Goal: Transaction & Acquisition: Subscribe to service/newsletter

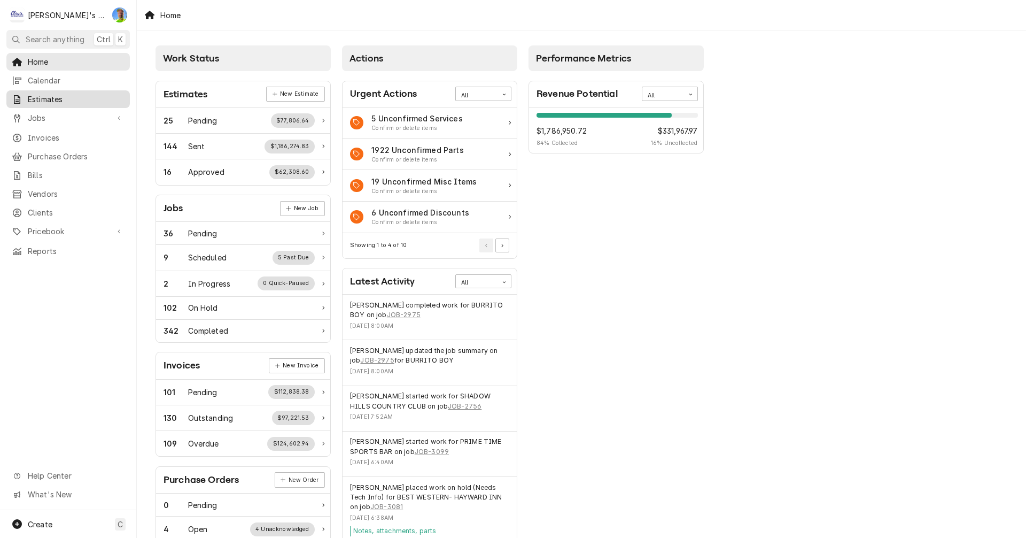
click at [61, 98] on span "Estimates" at bounding box center [76, 99] width 97 height 11
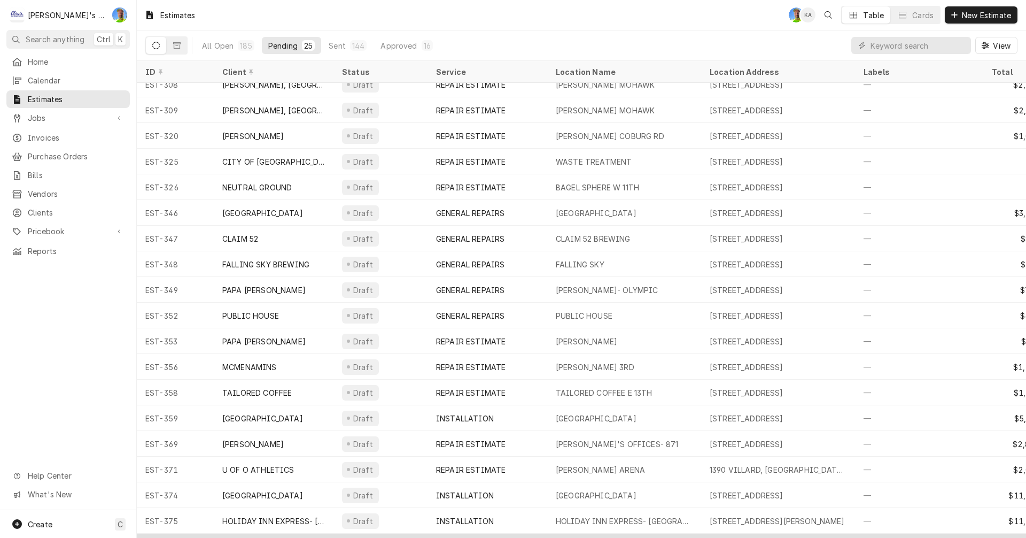
scroll to position [193, 0]
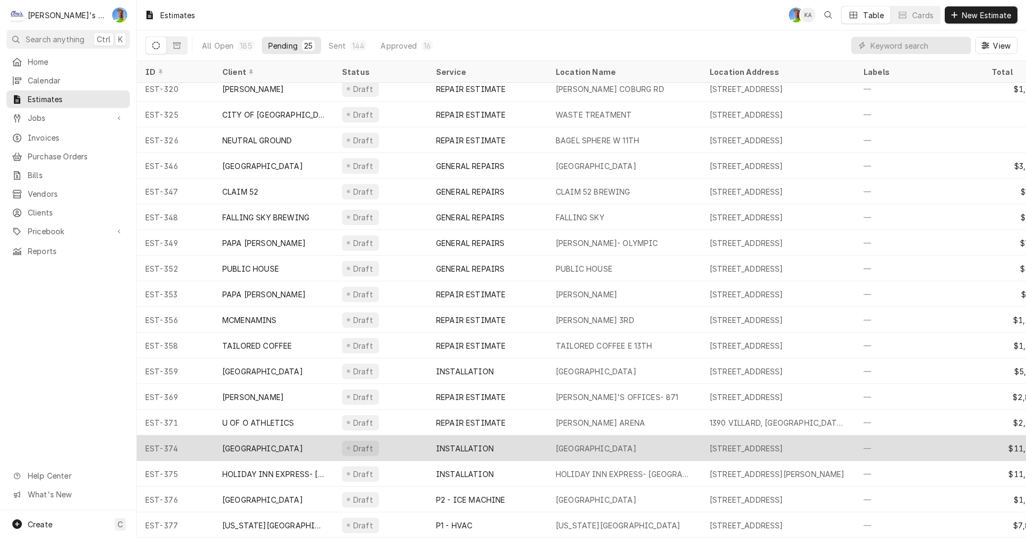
click at [530, 437] on div "INSTALLATION" at bounding box center [488, 448] width 120 height 26
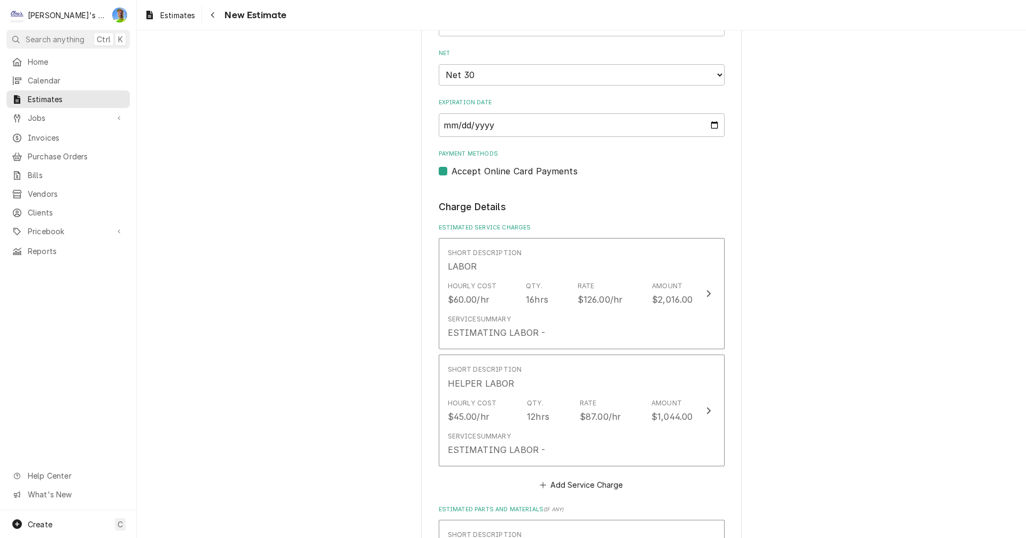
scroll to position [1015, 0]
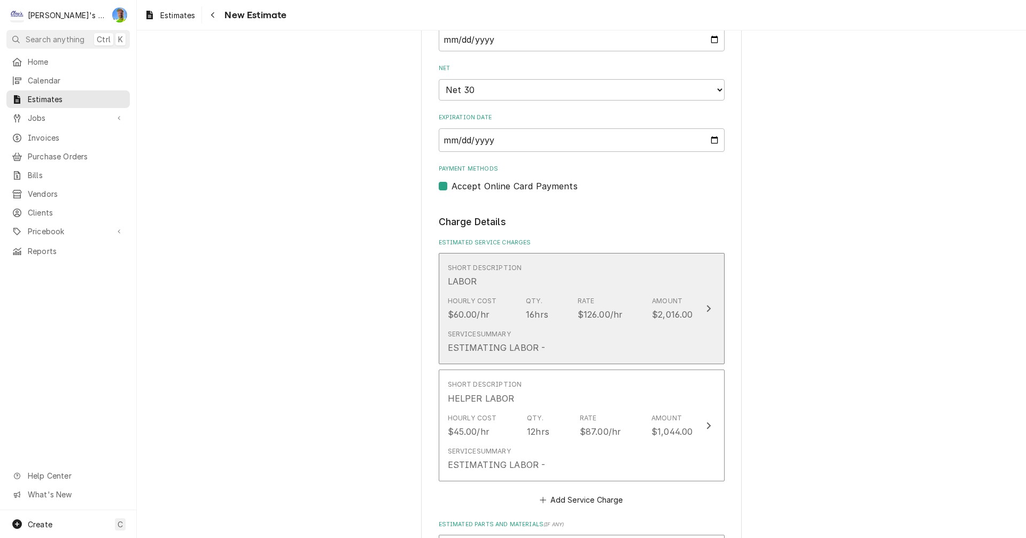
click at [707, 322] on button "Short Description LABOR Hourly Cost $60.00/hr Qty. 16hrs Rate $126.00/hr Amount…" at bounding box center [582, 309] width 286 height 112
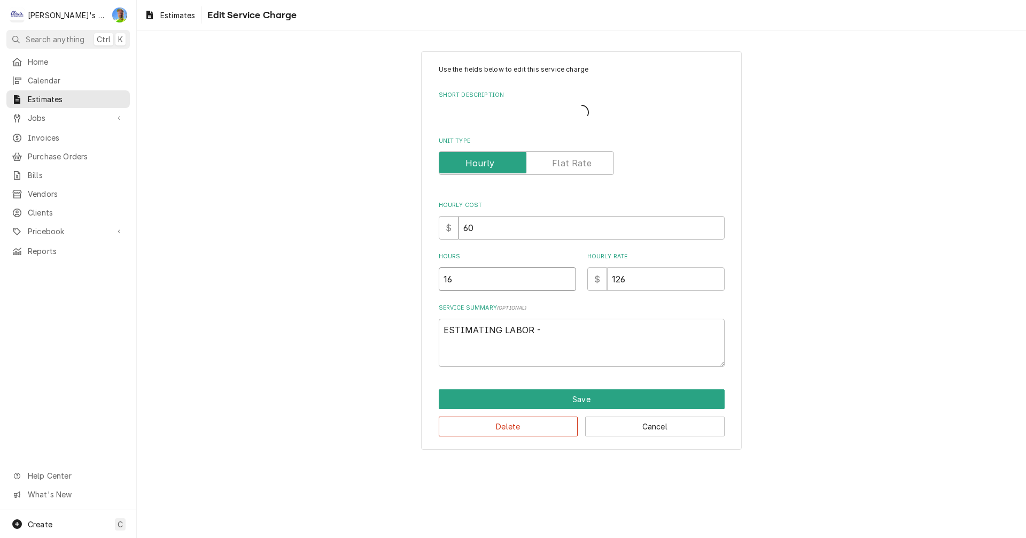
click at [454, 281] on input "16" at bounding box center [507, 279] width 137 height 24
type textarea "x"
type input "1"
type textarea "x"
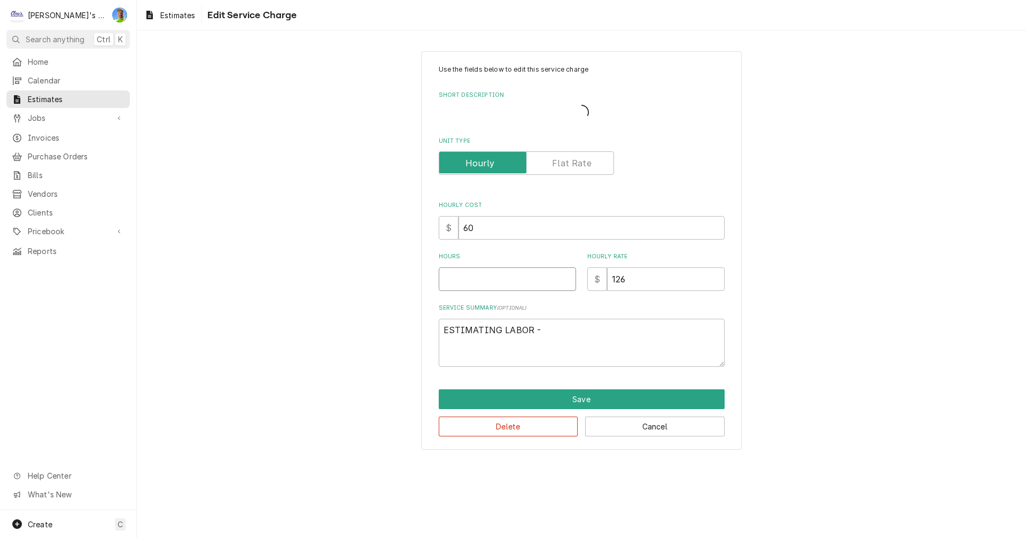
type input "2"
type textarea "x"
type input "20"
type textarea "x"
type input "20"
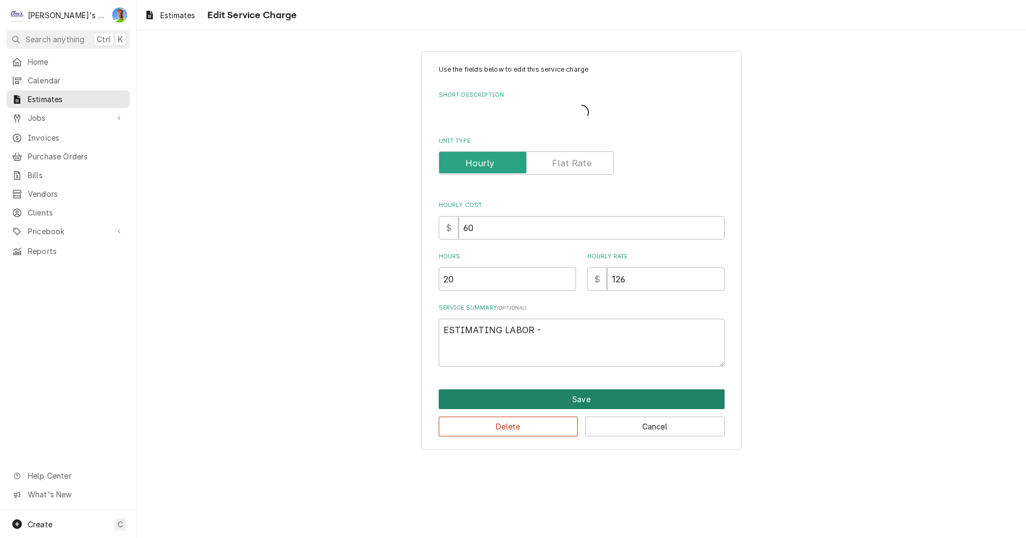
click at [582, 399] on button "Save" at bounding box center [582, 399] width 286 height 20
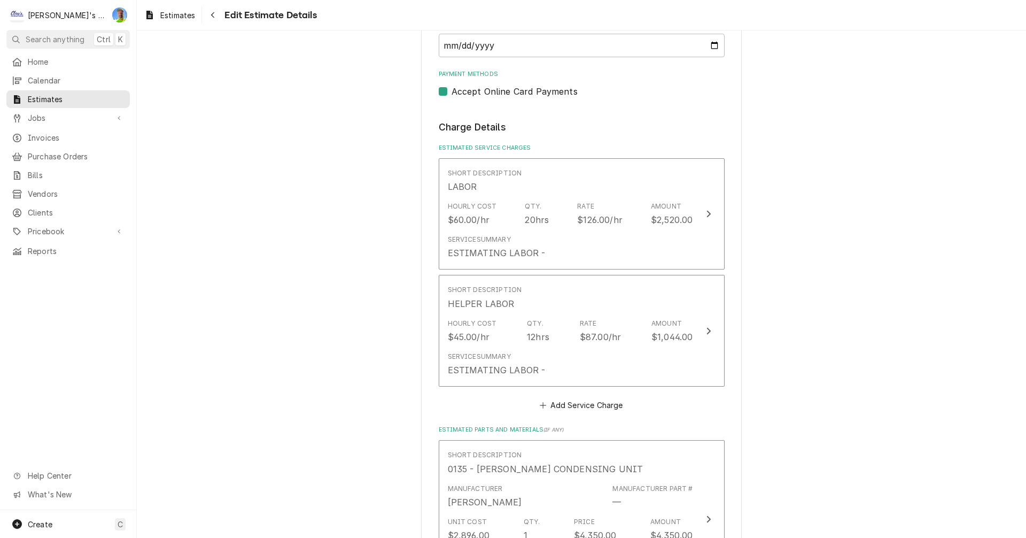
scroll to position [1122, 0]
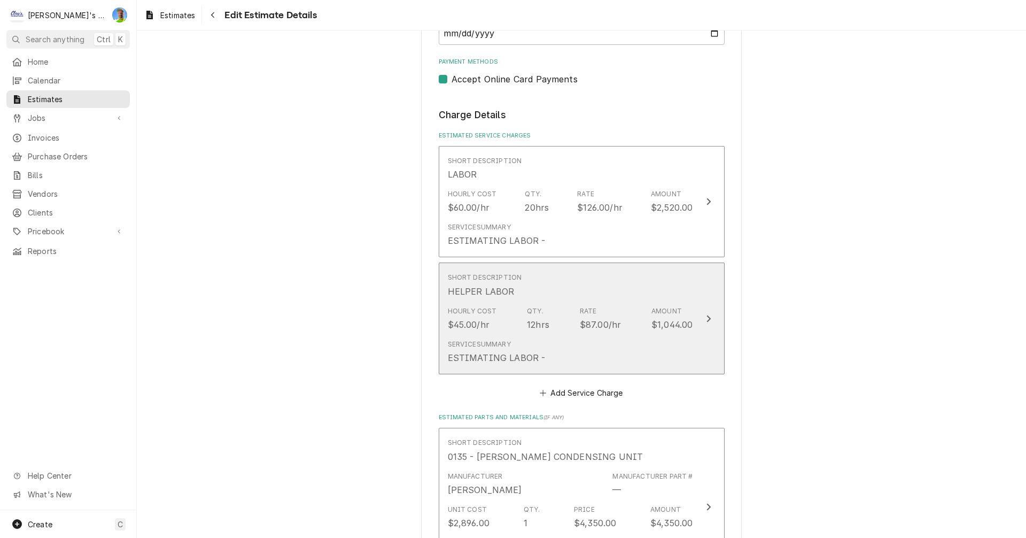
click at [708, 336] on button "Short Description HELPER LABOR Hourly Cost $45.00/hr Qty. 12hrs Rate $87.00/hr …" at bounding box center [582, 318] width 286 height 112
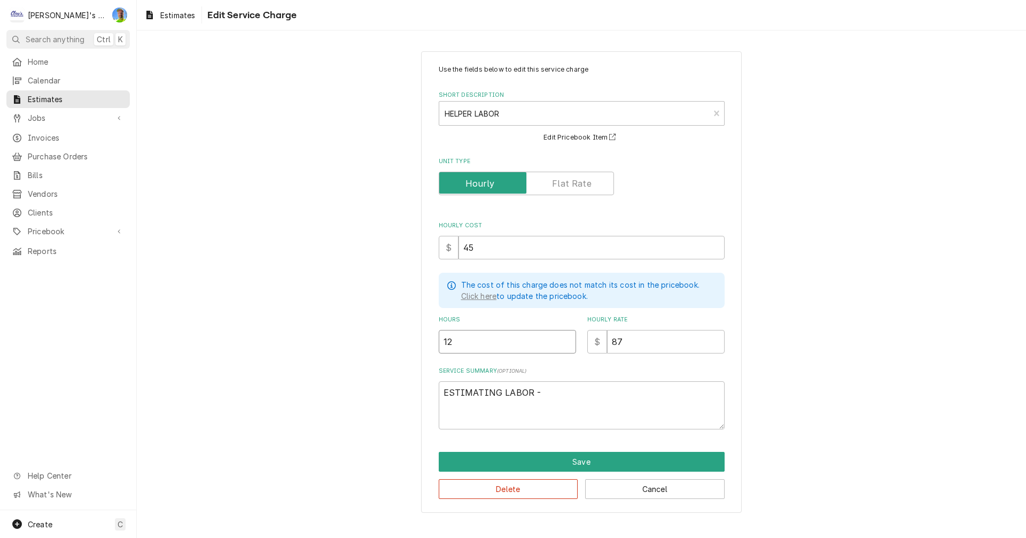
click at [469, 337] on input "12" at bounding box center [507, 342] width 137 height 24
type textarea "x"
type input "1"
type textarea "x"
type input "15"
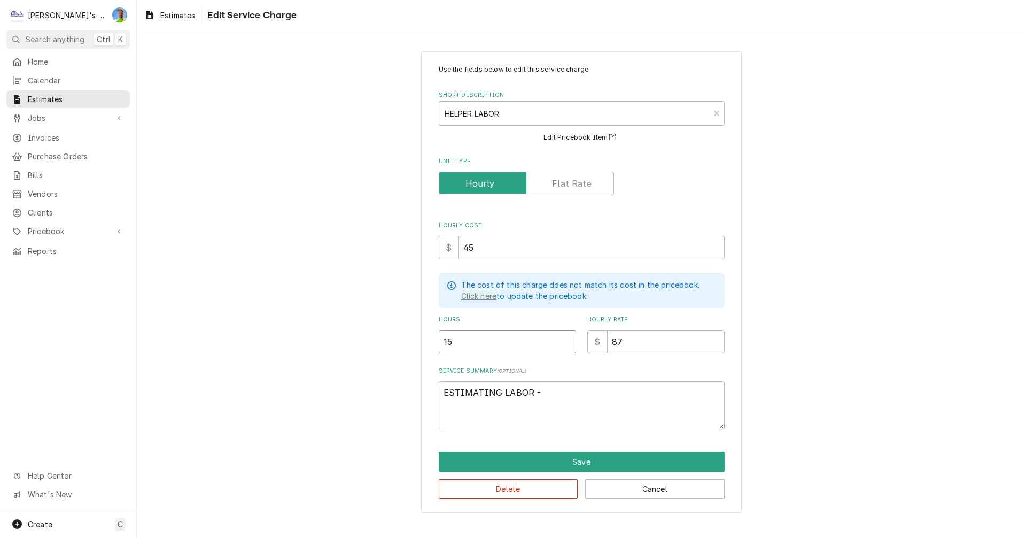
type textarea "x"
type input "15"
click at [578, 455] on button "Save" at bounding box center [582, 462] width 286 height 20
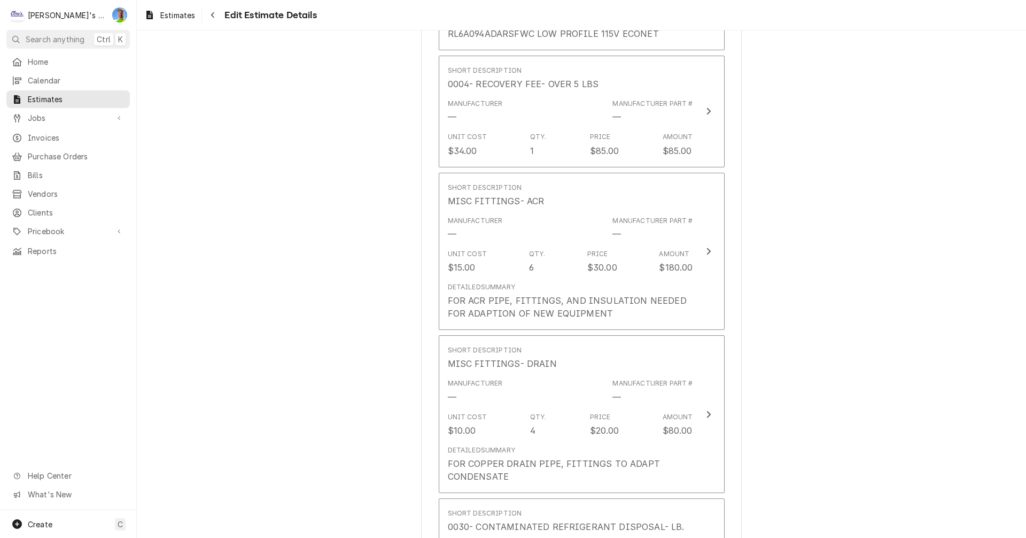
scroll to position [1858, 0]
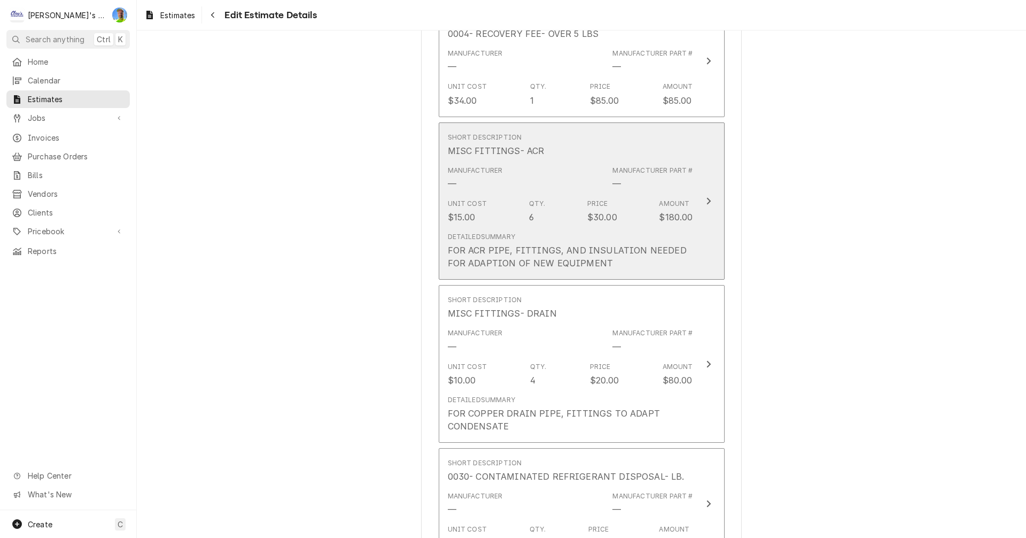
click at [709, 242] on button "Short Description MISC FITTINGS- ACR Manufacturer — Manufacturer Part # — Unit …" at bounding box center [582, 201] width 286 height 158
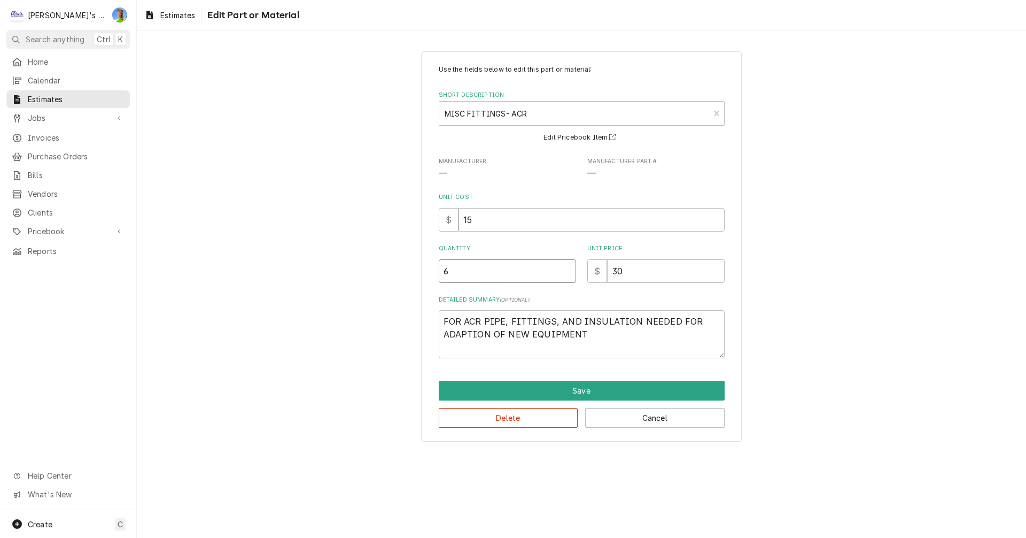
click at [460, 275] on input "6" at bounding box center [507, 271] width 137 height 24
type textarea "x"
type input "1"
type textarea "x"
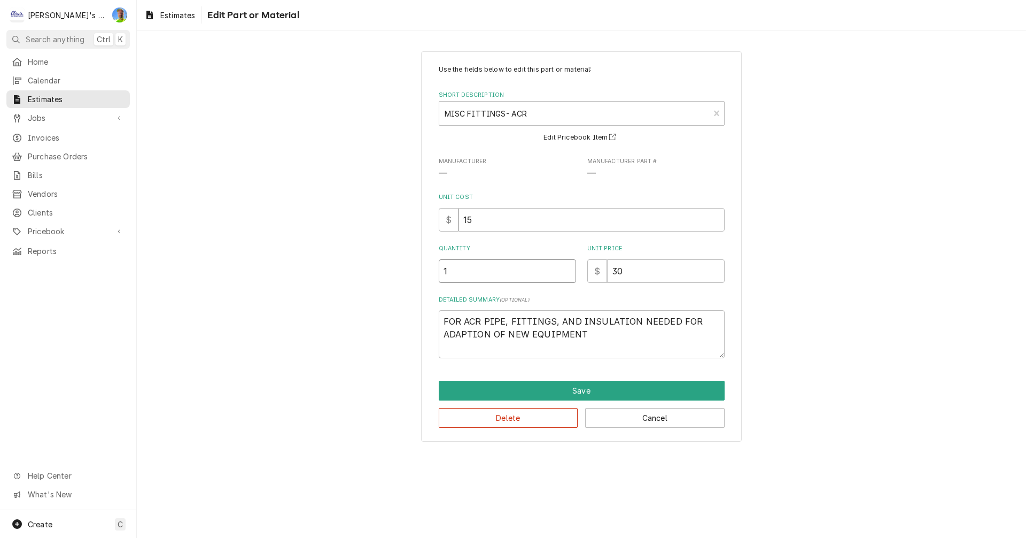
type input "10"
type textarea "x"
type input "10"
click at [596, 390] on button "Save" at bounding box center [582, 391] width 286 height 20
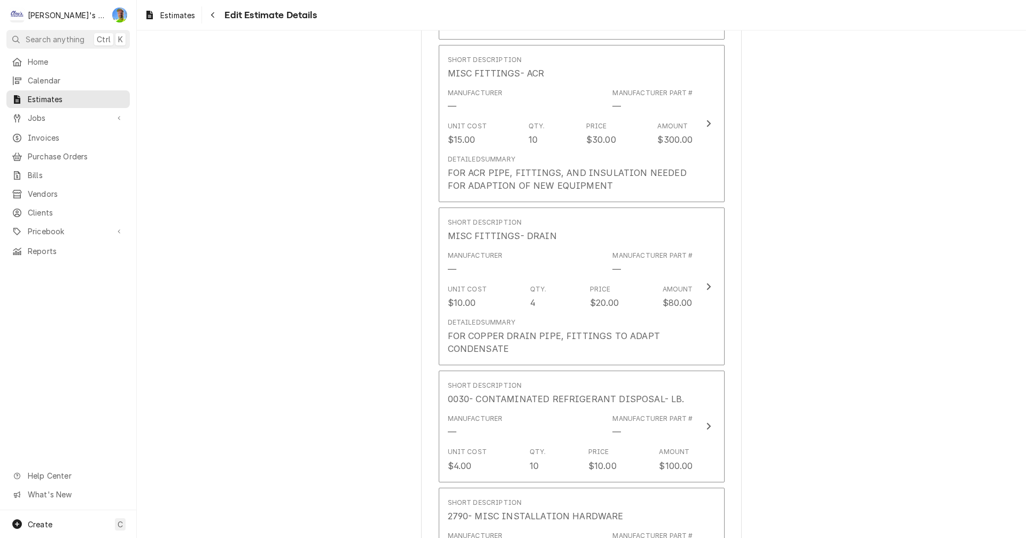
scroll to position [1952, 0]
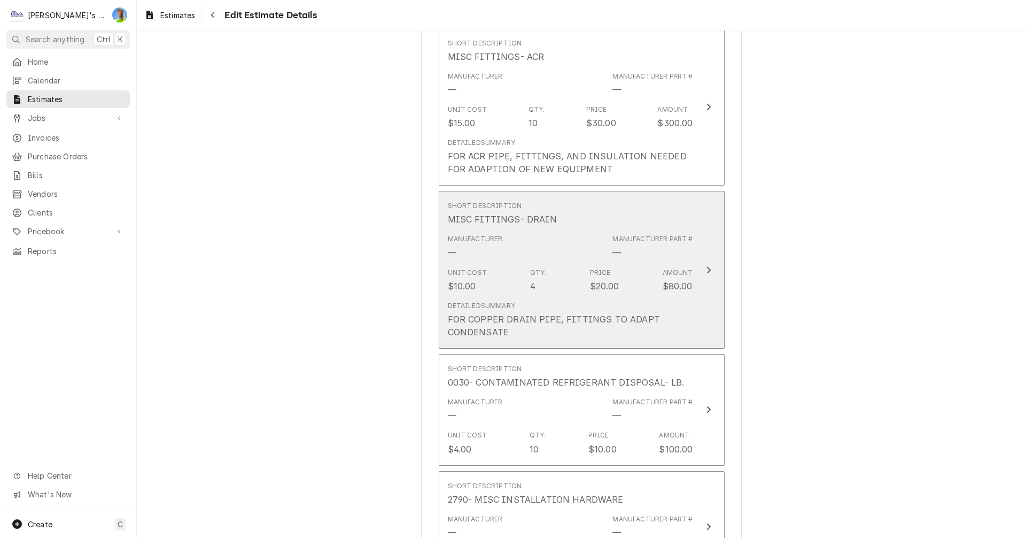
click at [708, 301] on button "Short Description MISC FITTINGS- DRAIN Manufacturer — Manufacturer Part # — Uni…" at bounding box center [582, 270] width 286 height 158
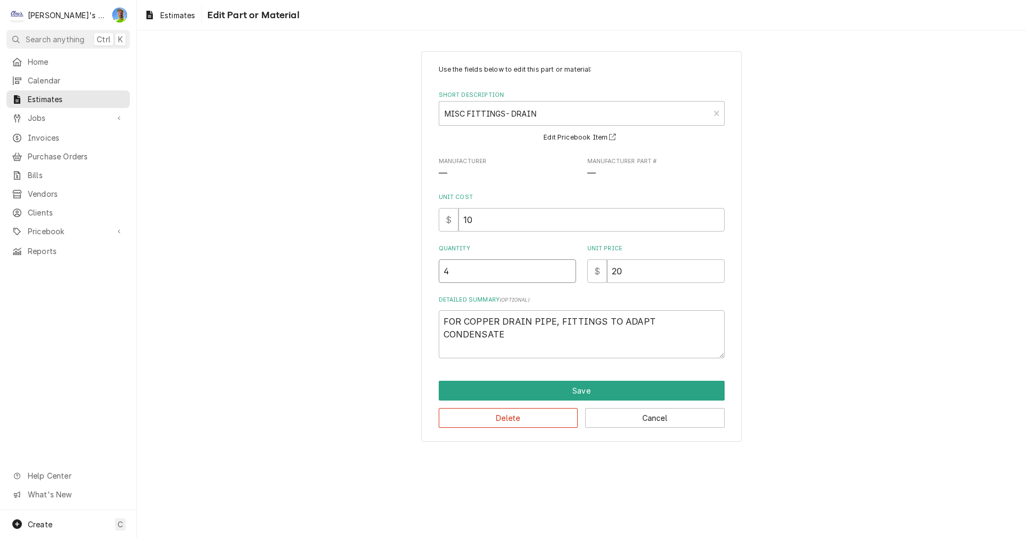
click at [465, 279] on input "4" at bounding box center [507, 271] width 137 height 24
type textarea "x"
type input "5"
type textarea "x"
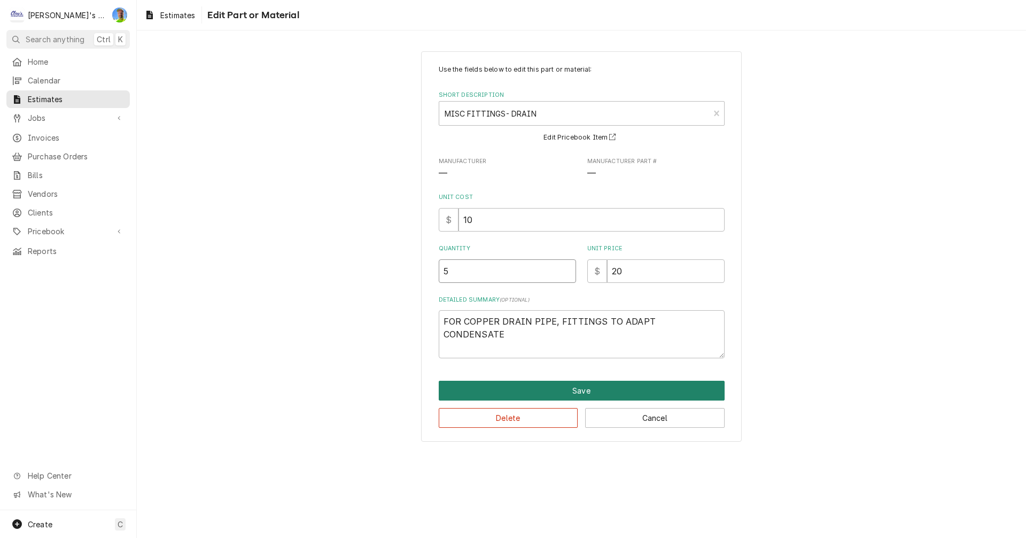
type input "5"
click at [611, 392] on button "Save" at bounding box center [582, 391] width 286 height 20
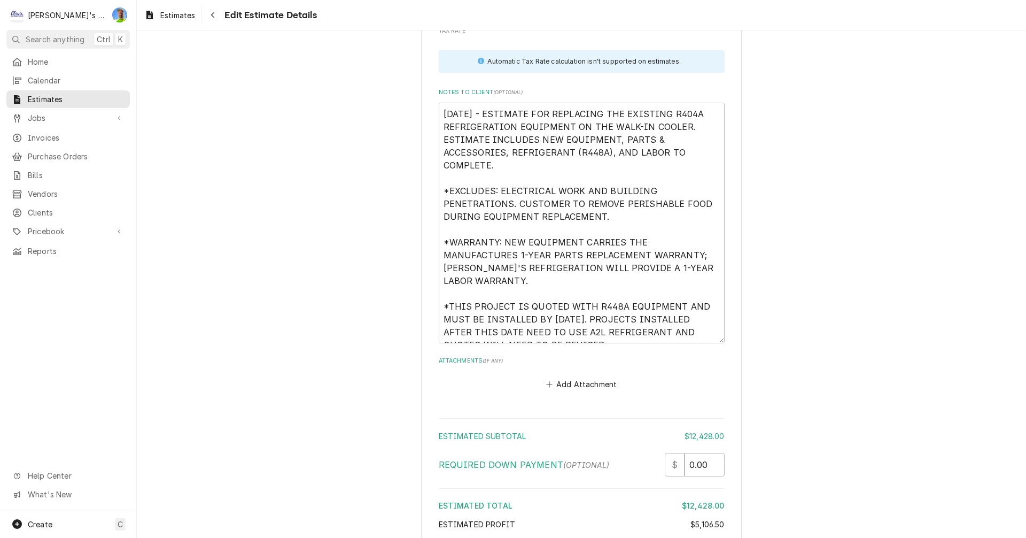
scroll to position [3363, 0]
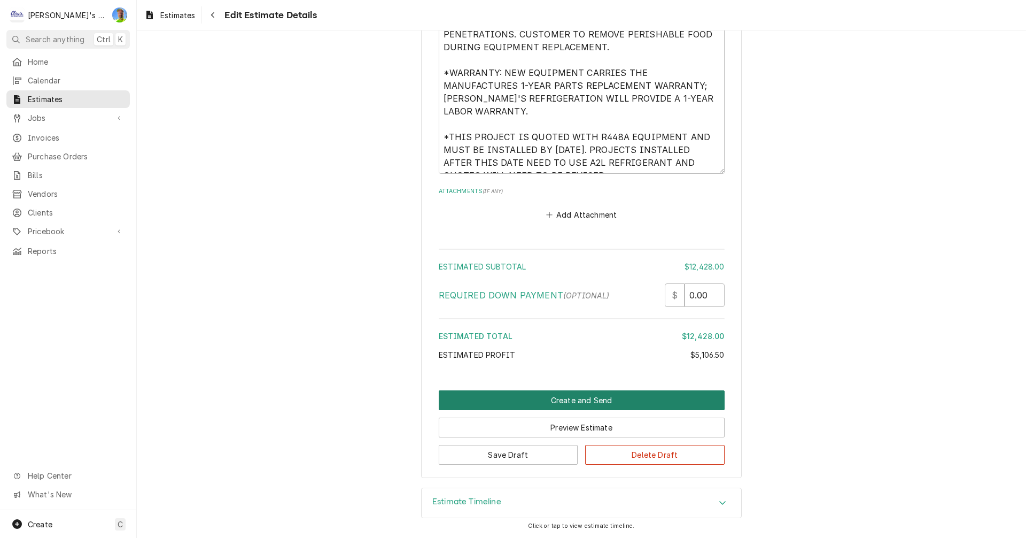
click at [554, 402] on button "Create and Send" at bounding box center [582, 400] width 286 height 20
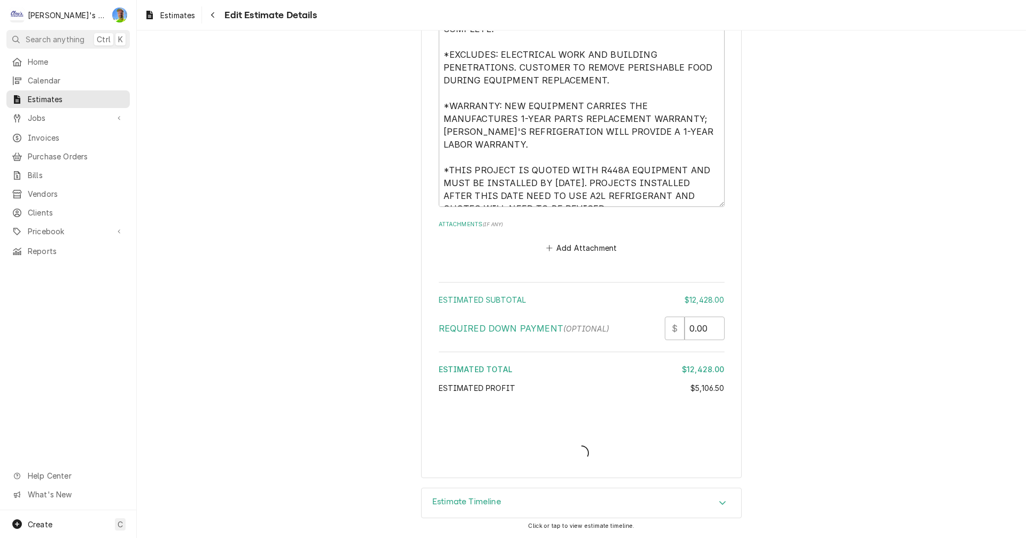
scroll to position [3330, 0]
type textarea "x"
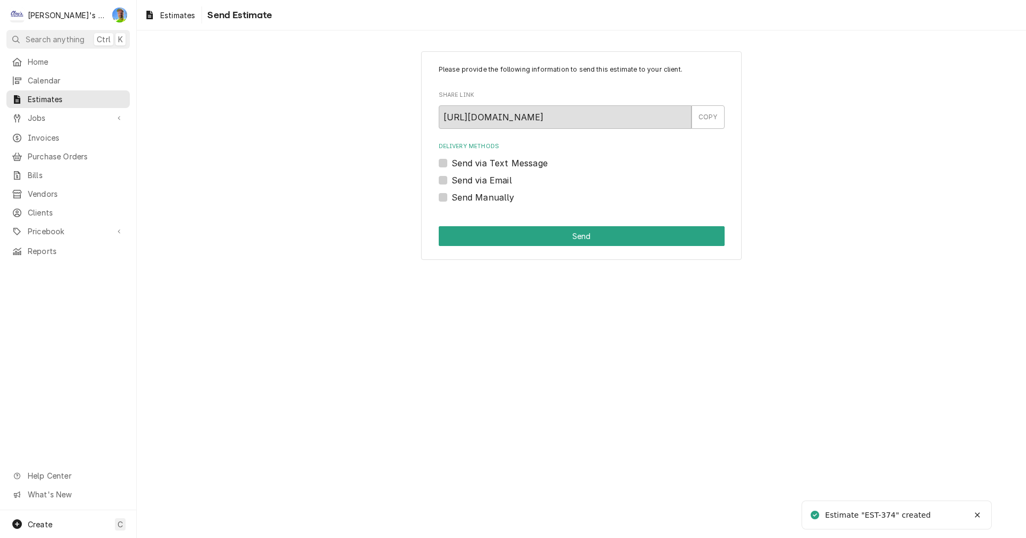
click at [452, 177] on label "Send via Email" at bounding box center [482, 180] width 60 height 13
click at [452, 177] on input "Send via Email" at bounding box center [595, 186] width 286 height 24
checkbox input "true"
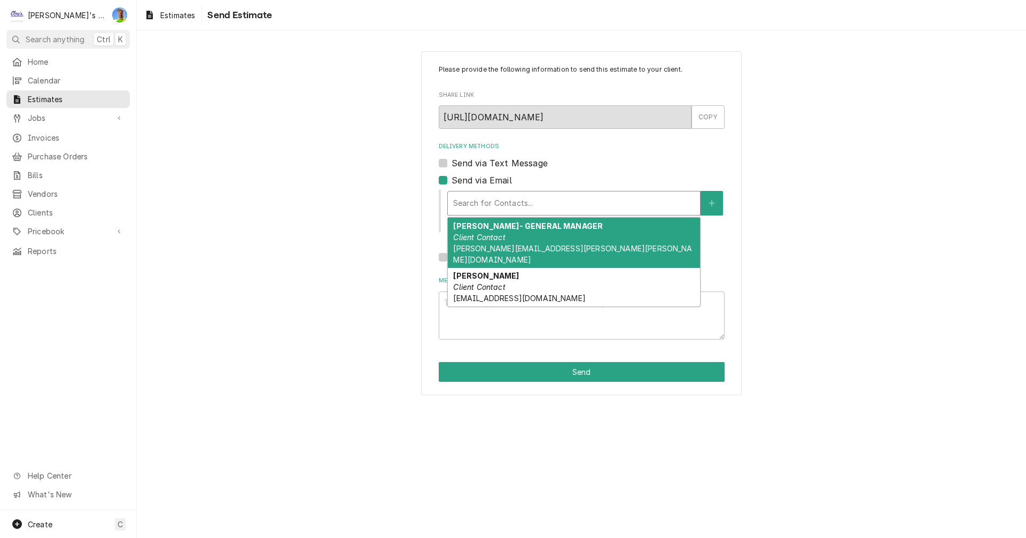
click at [491, 200] on div "Delivery Methods" at bounding box center [574, 202] width 242 height 19
click at [533, 233] on div "BOB JAGGER- GENERAL MANAGER Client Contact BOB.JAGGER@HILTON.COM" at bounding box center [574, 243] width 252 height 50
type textarea "x"
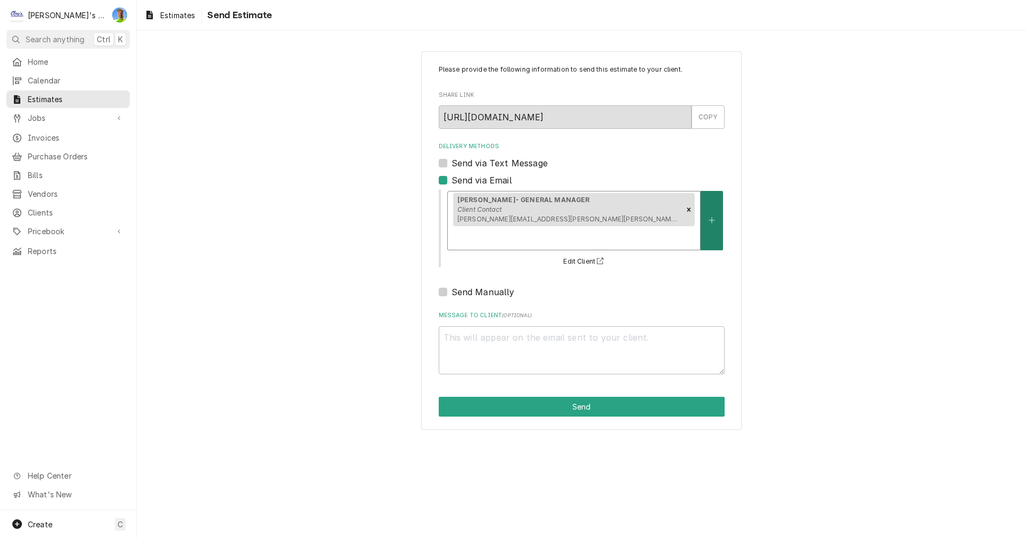
click at [709, 216] on icon "Create New Contact" at bounding box center [712, 219] width 6 height 7
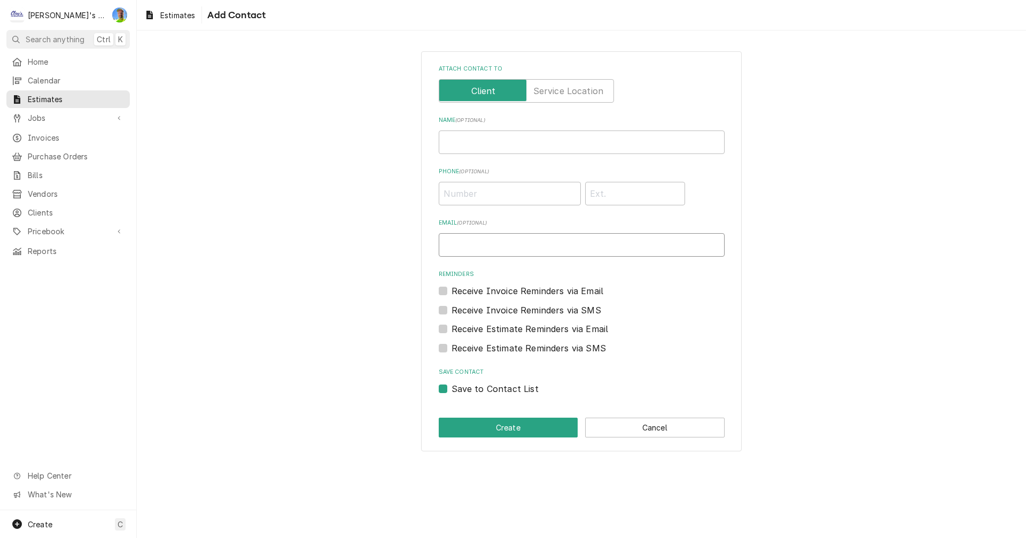
click at [484, 238] on input "Email ( optional )" at bounding box center [582, 245] width 286 height 24
click at [484, 425] on button "Create" at bounding box center [508, 427] width 139 height 20
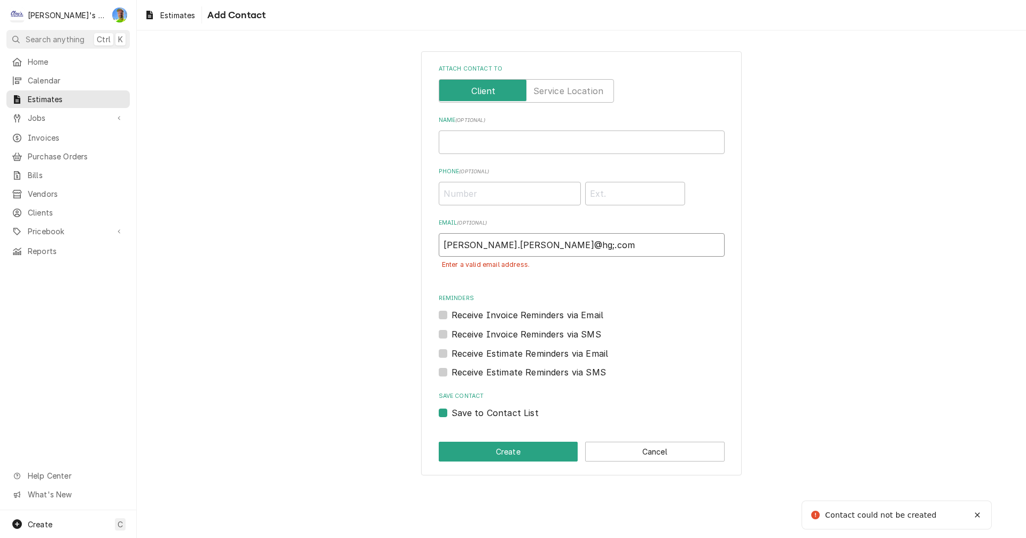
click at [508, 247] on input "bob.jagger@hg;.com" at bounding box center [582, 245] width 286 height 24
type input "bob.jagger@hg.com"
click at [532, 449] on button "Create" at bounding box center [508, 451] width 139 height 20
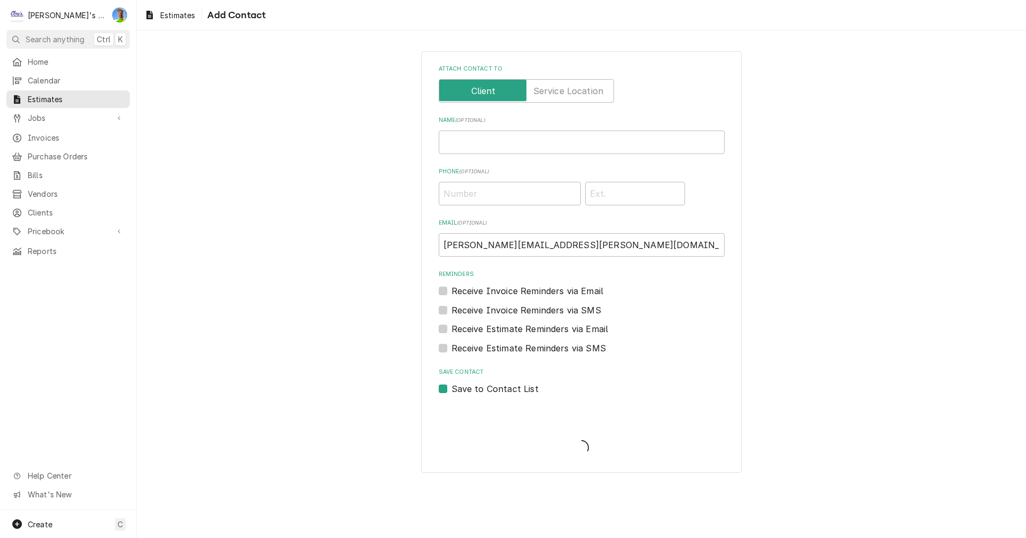
type textarea "x"
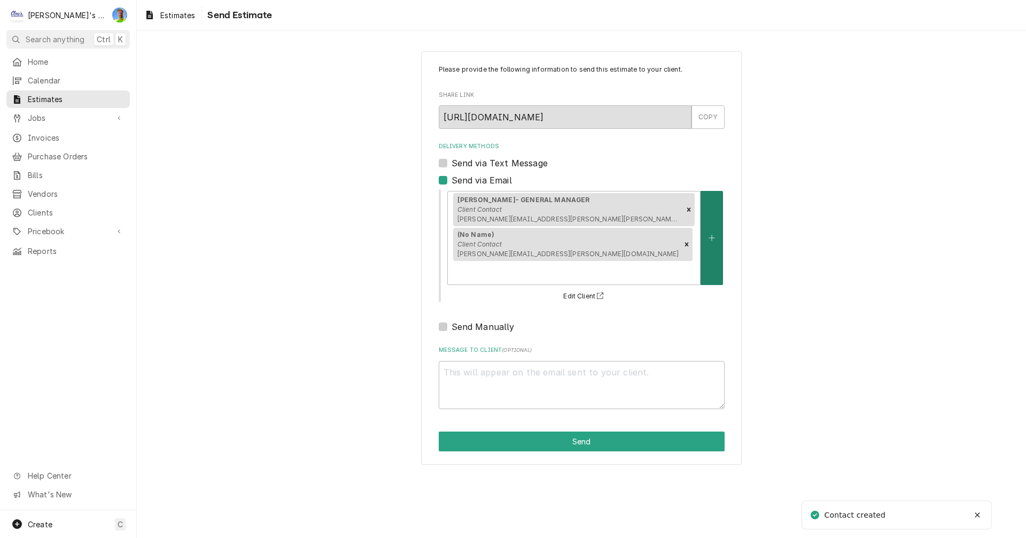
click at [707, 202] on button "Delivery Methods" at bounding box center [712, 238] width 22 height 94
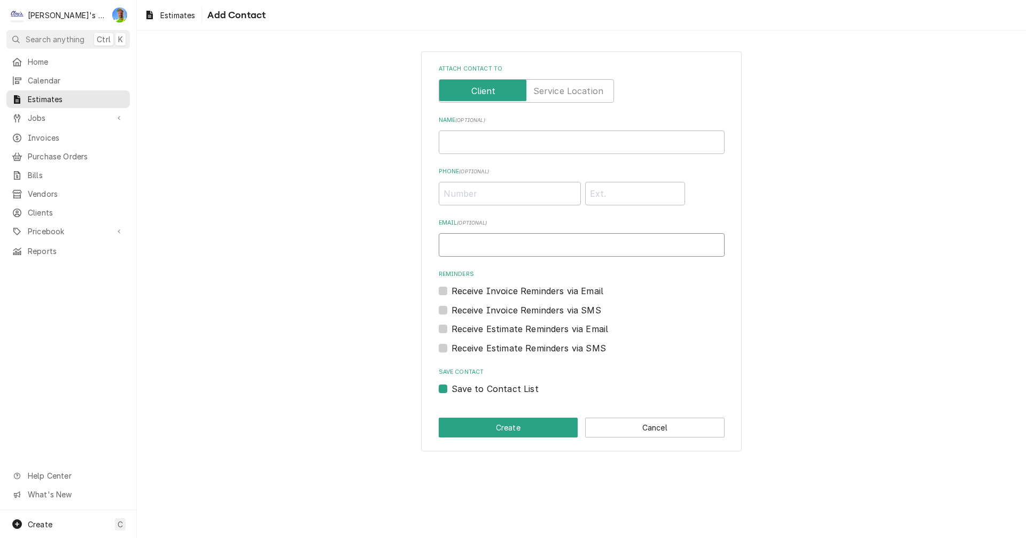
click at [471, 244] on input "Email ( optional )" at bounding box center [582, 245] width 286 height 24
click at [502, 428] on button "Create" at bounding box center [508, 427] width 139 height 20
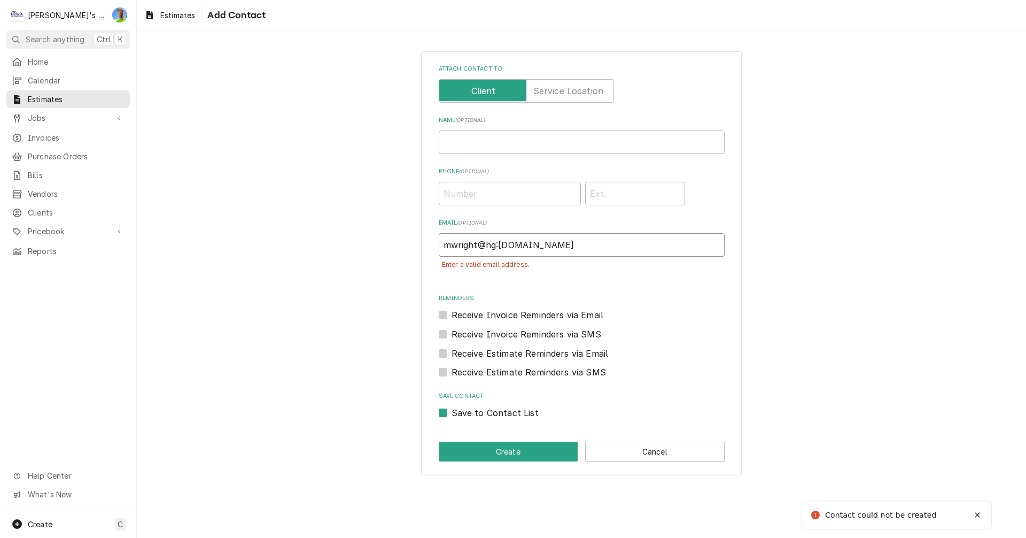
click at [497, 245] on input "mwright@hg:springfield.com" at bounding box center [582, 245] width 286 height 24
click at [586, 242] on input "mwright@hg.springfield.com" at bounding box center [582, 245] width 286 height 24
type input "mwright@hg.springfield.com"
click at [492, 448] on button "Create" at bounding box center [508, 451] width 139 height 20
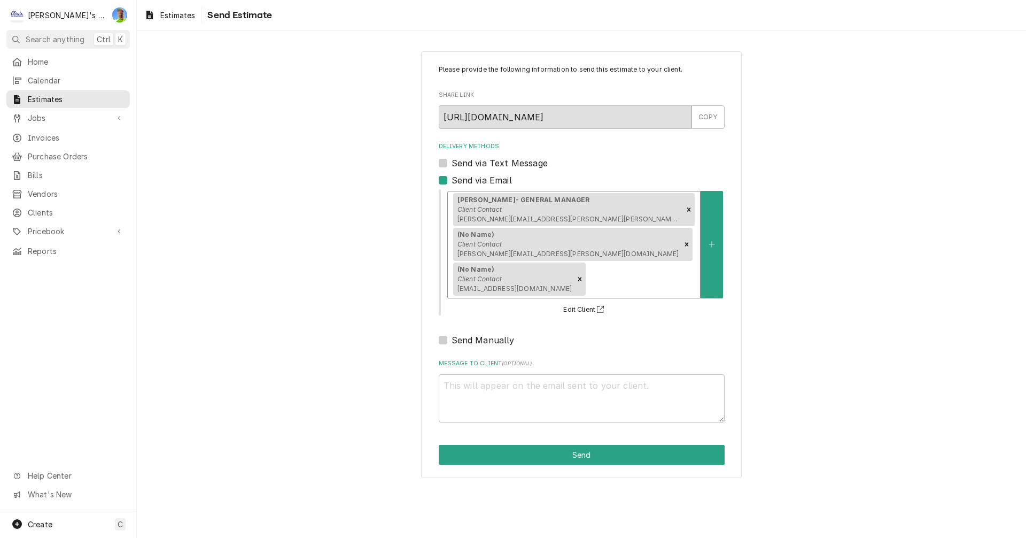
click at [647, 228] on div "(No Name) Client Contact bob.jagger@hg.com" at bounding box center [567, 244] width 228 height 33
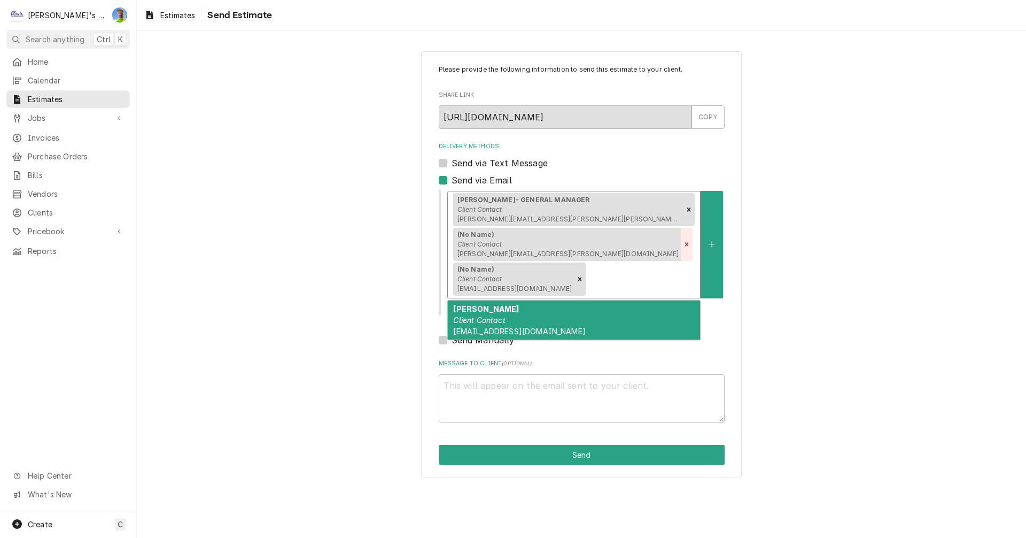
click at [685, 242] on icon "Remove [object Object]" at bounding box center [687, 244] width 4 height 4
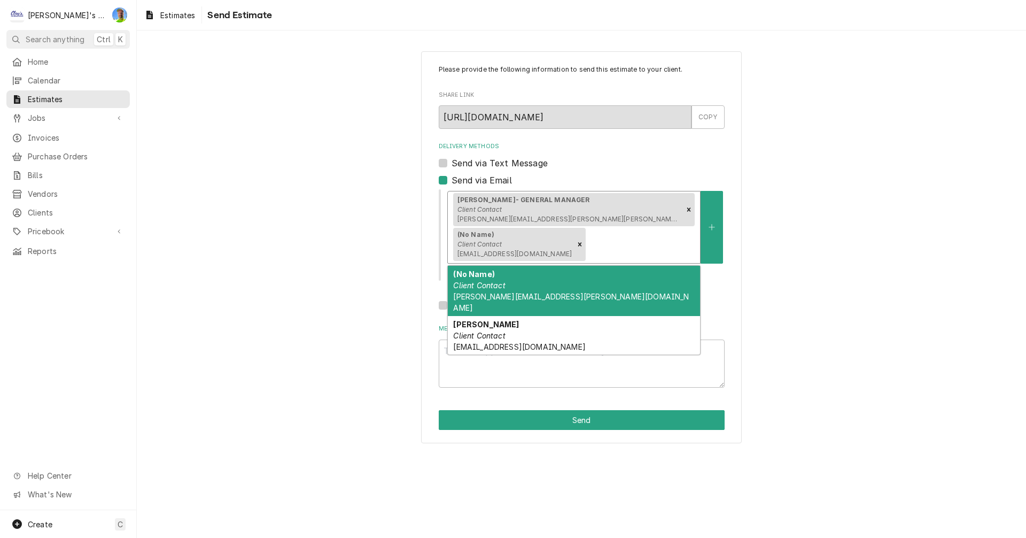
type textarea "x"
type input "b"
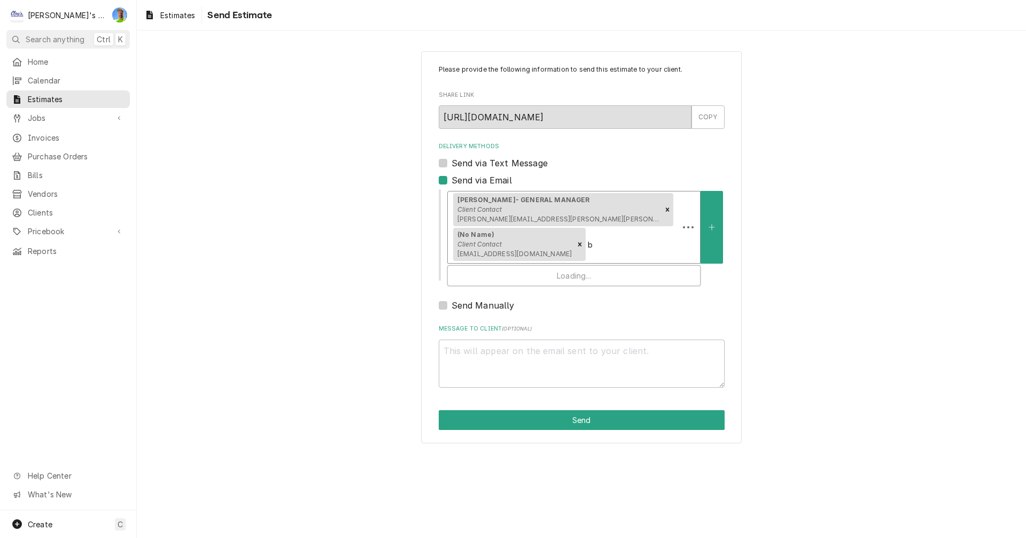
type textarea "x"
type input "bo"
type textarea "x"
type input "bob"
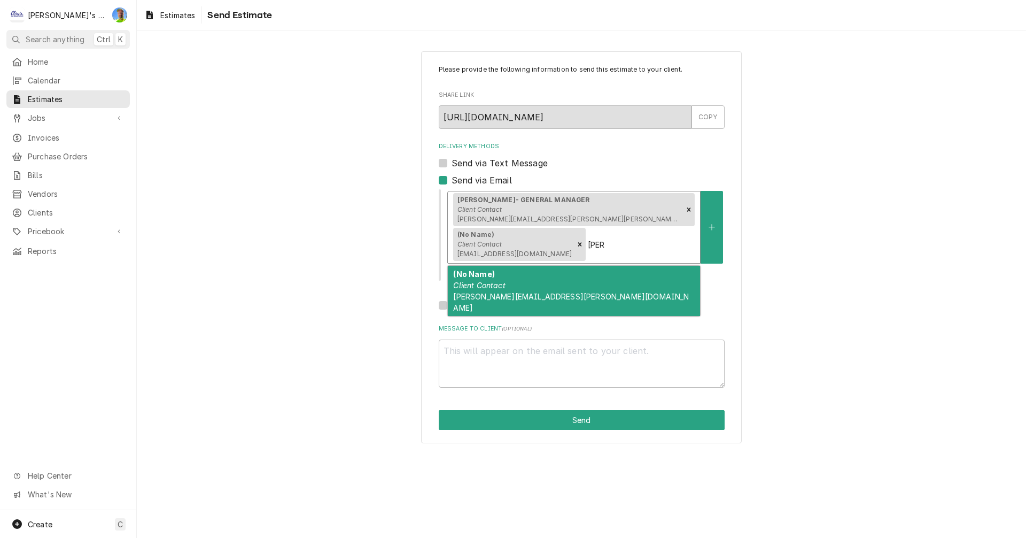
type textarea "x"
type input "bob."
type textarea "x"
type input "bob.j"
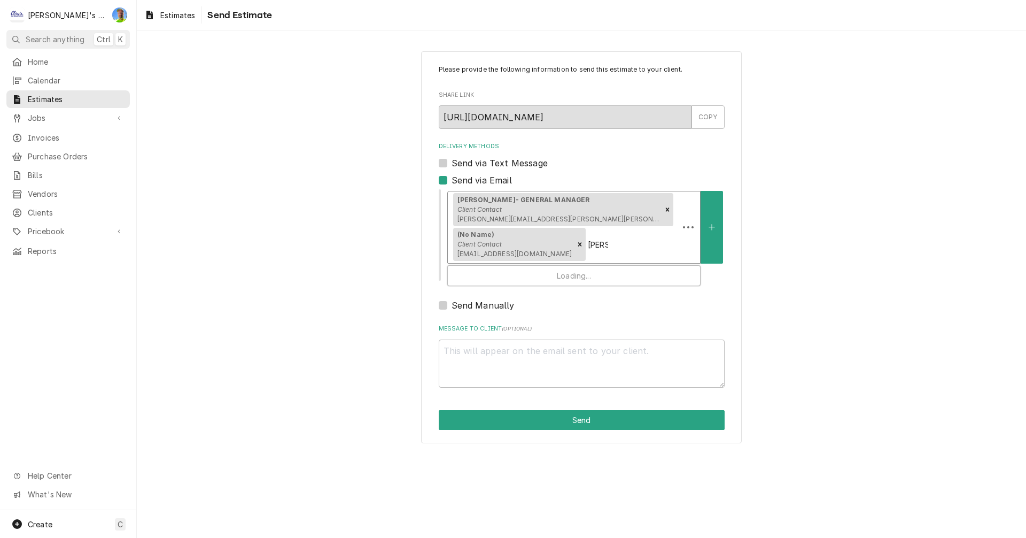
type textarea "x"
type input "bob.ja"
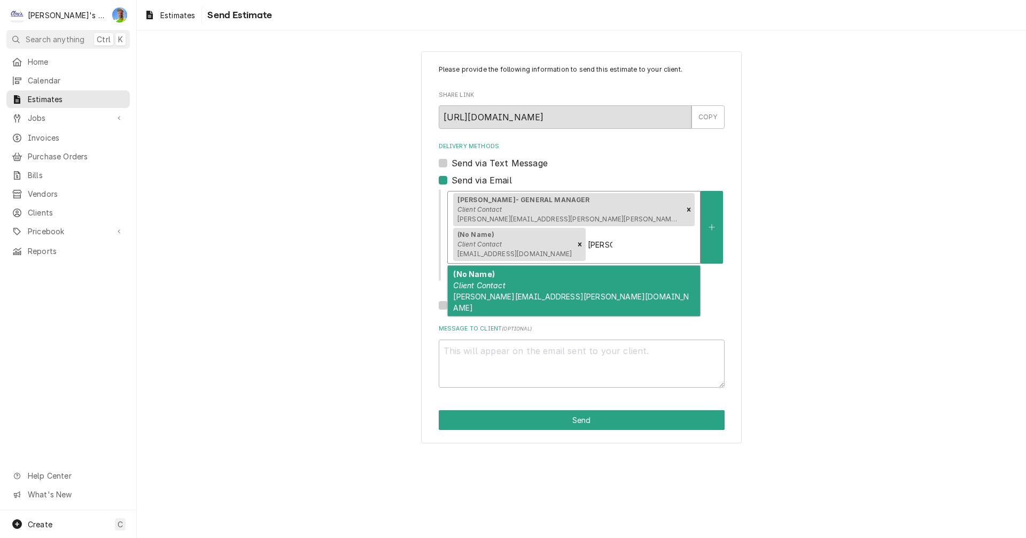
type textarea "x"
type input "bob.jag"
type textarea "x"
type input "bob.jagg"
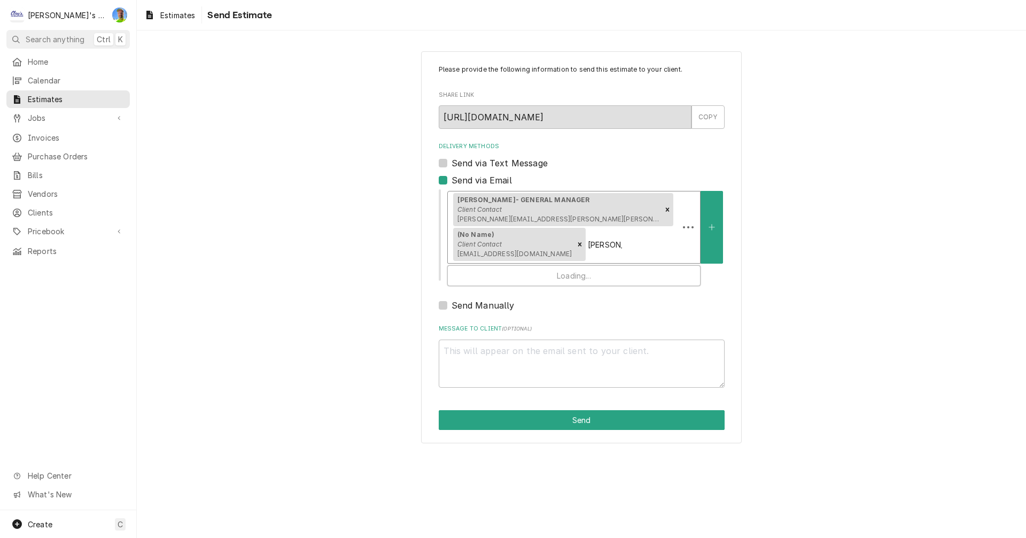
type textarea "x"
type input "bob.jagge"
type textarea "x"
type input "bob.jagger"
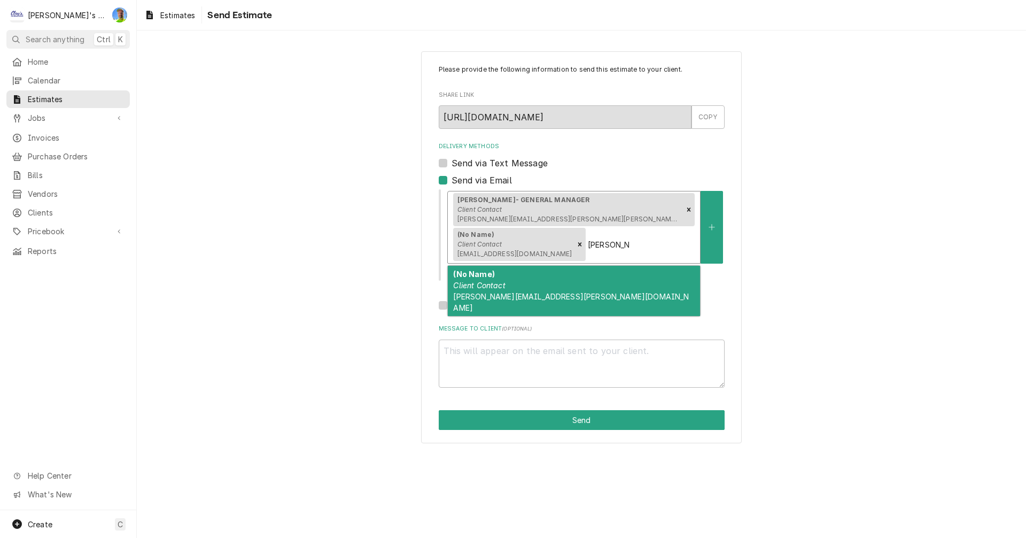
type textarea "x"
type input "bob.jagger@"
type textarea "x"
type input "bob.jagger"
type textarea "x"
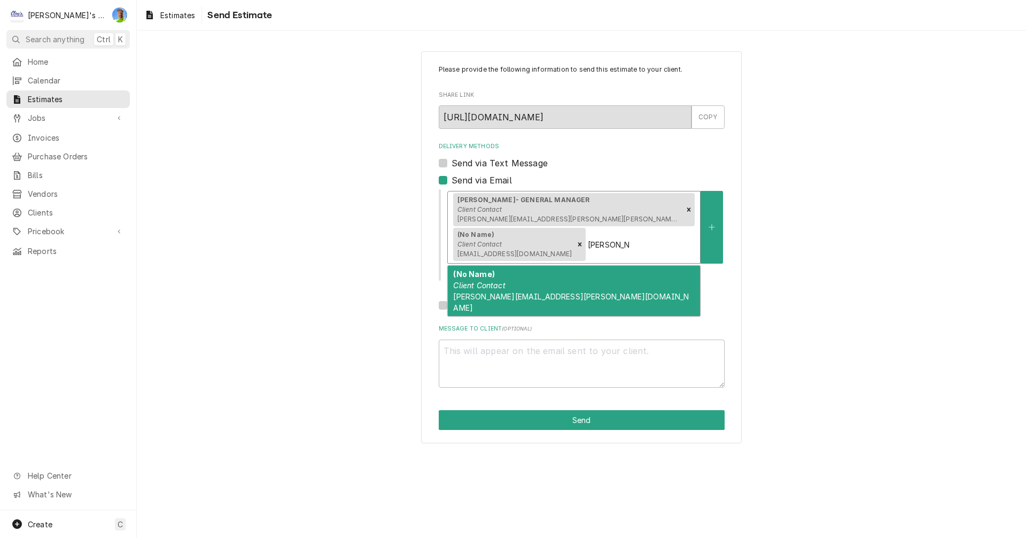
type input "bob.jagge"
type textarea "x"
type input "bob.jagg"
type textarea "x"
type input "bob.jag"
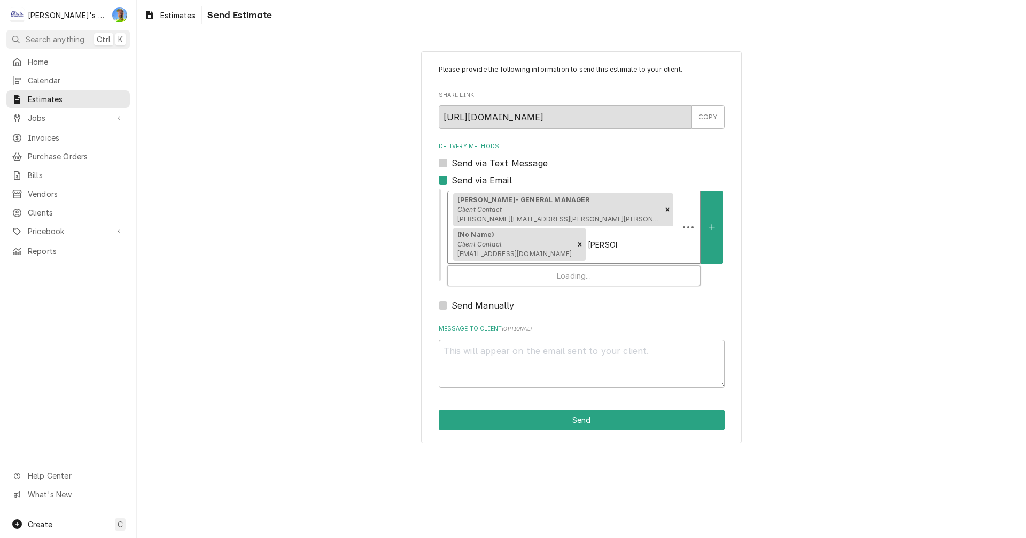
type textarea "x"
type input "bob.ja"
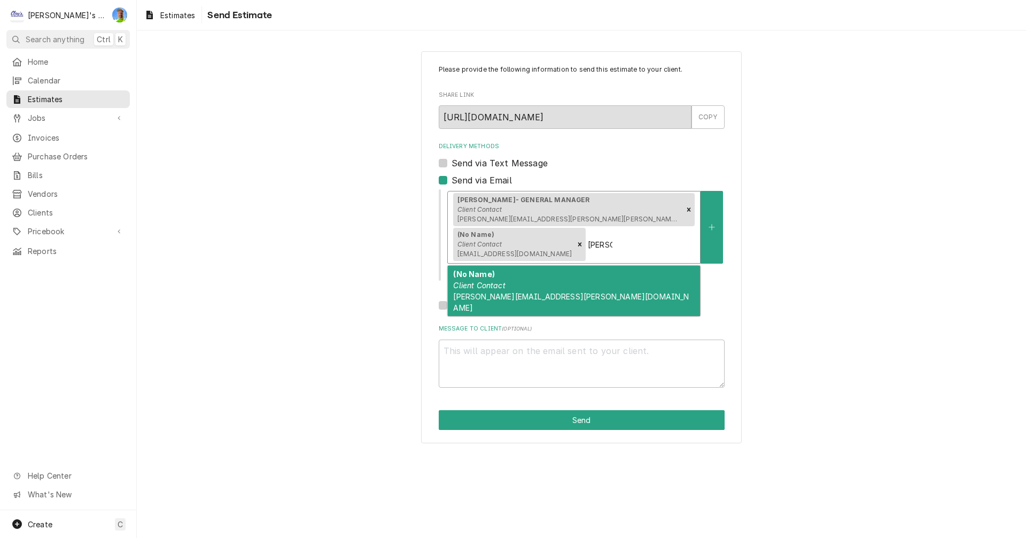
type textarea "x"
type input "bob.j"
type textarea "x"
type input "bob."
type textarea "x"
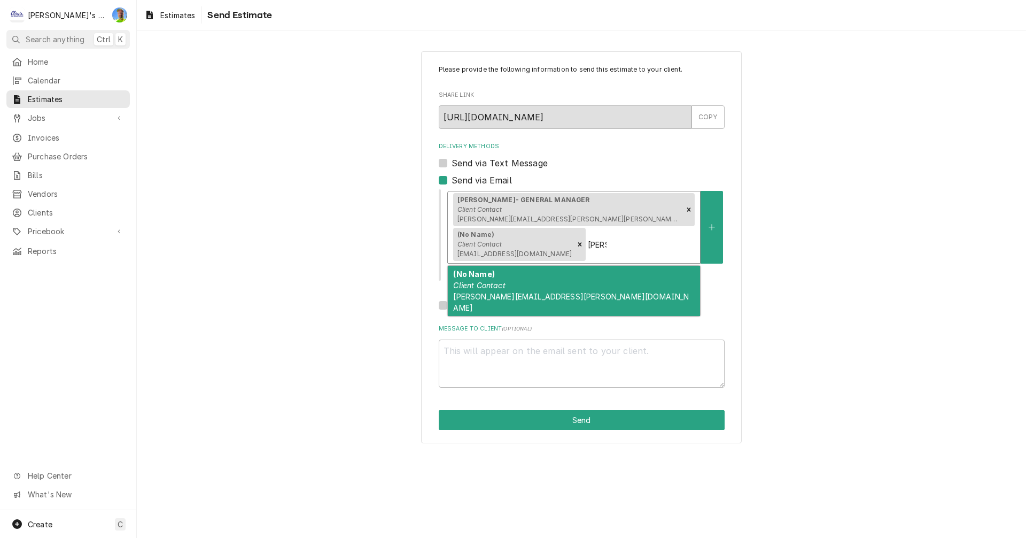
type input "bob"
type textarea "x"
type input "bo"
type textarea "x"
type input "b"
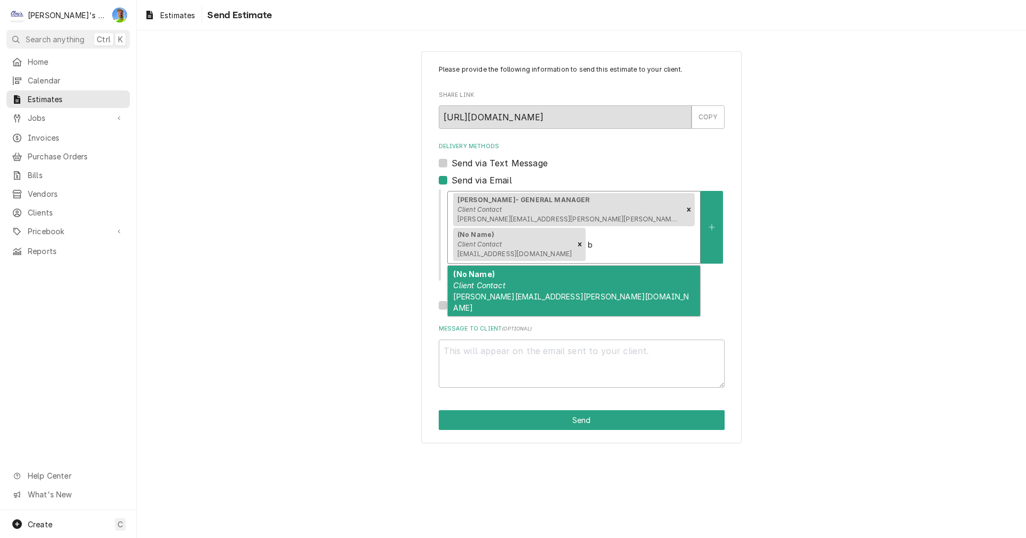
type textarea "x"
click at [712, 226] on button "Delivery Methods" at bounding box center [712, 227] width 22 height 73
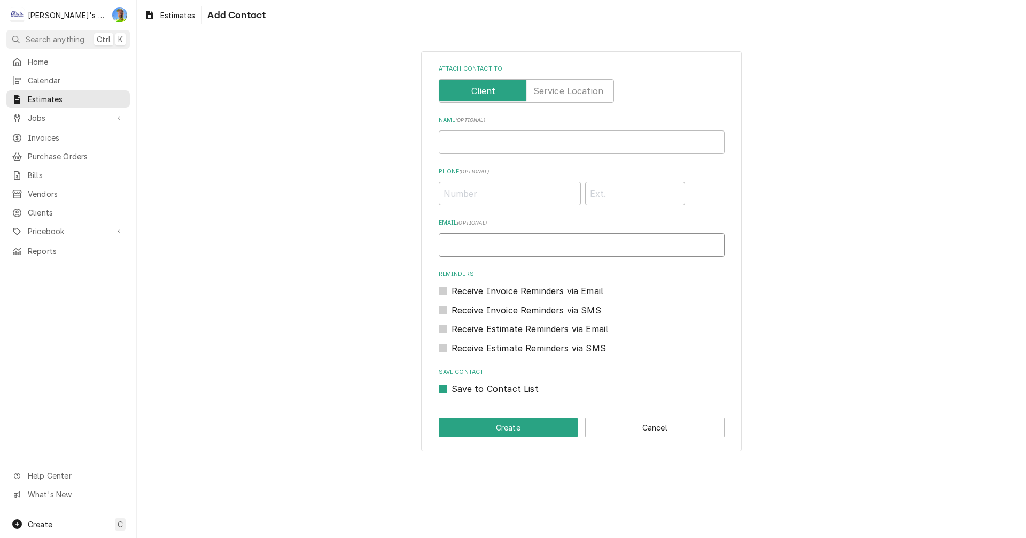
click at [546, 242] on input "Email ( optional )" at bounding box center [582, 245] width 286 height 24
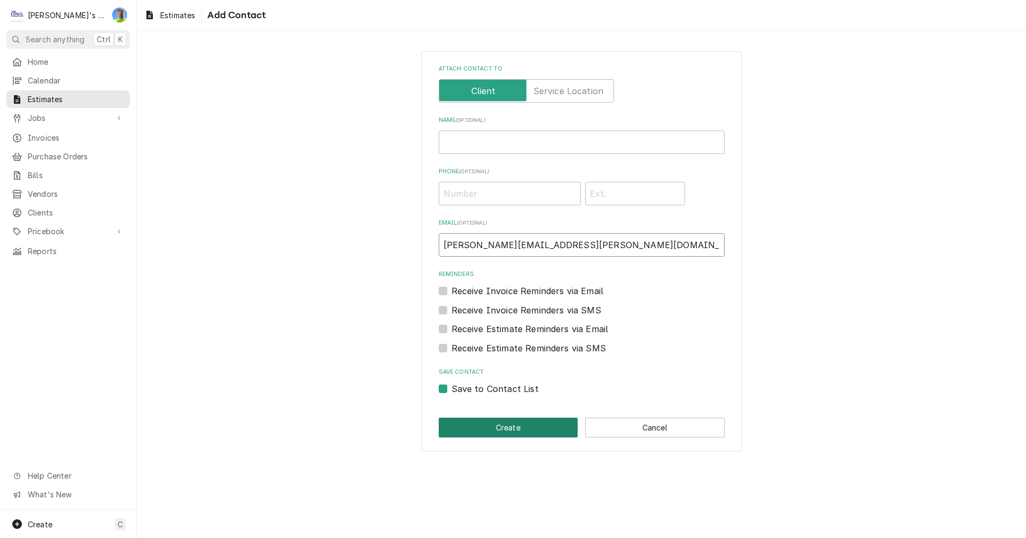
type input "bob.jagger@hg.springfield.com"
click at [532, 423] on button "Create" at bounding box center [508, 427] width 139 height 20
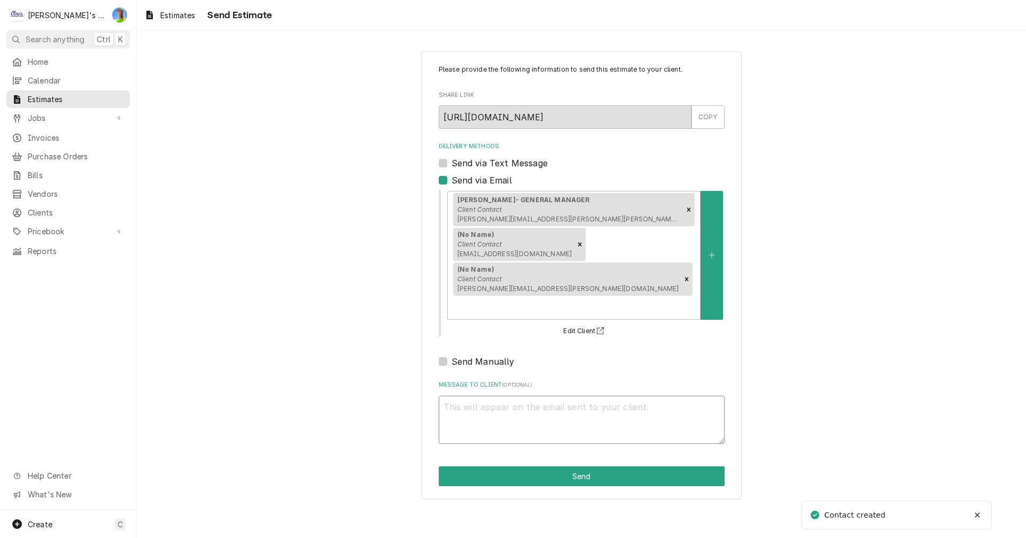
click at [539, 395] on textarea "Message to Client ( optional )" at bounding box center [582, 419] width 286 height 48
type textarea "x"
type textarea "H"
type textarea "x"
type textarea "He"
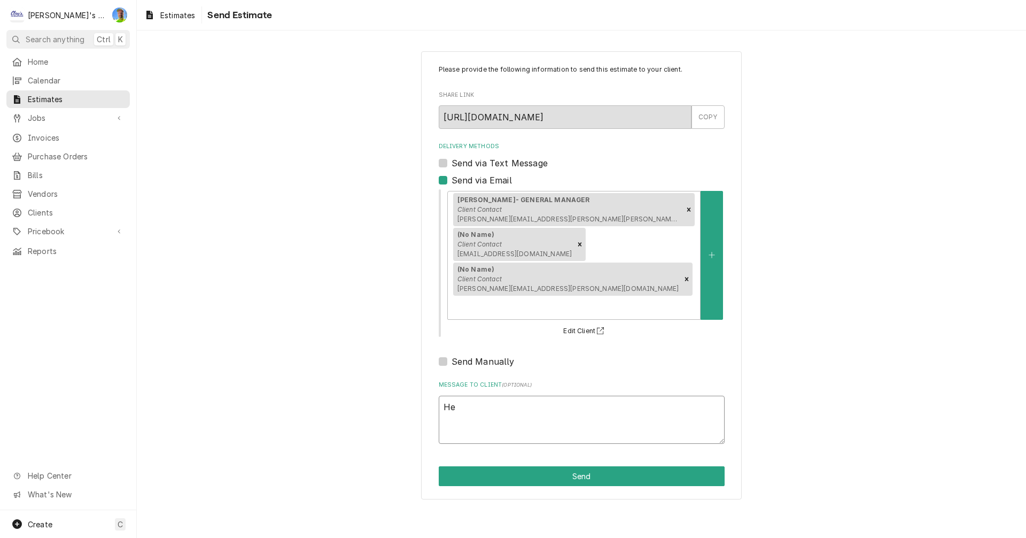
type textarea "x"
type textarea "Her"
type textarea "x"
type textarea "Here"
type textarea "x"
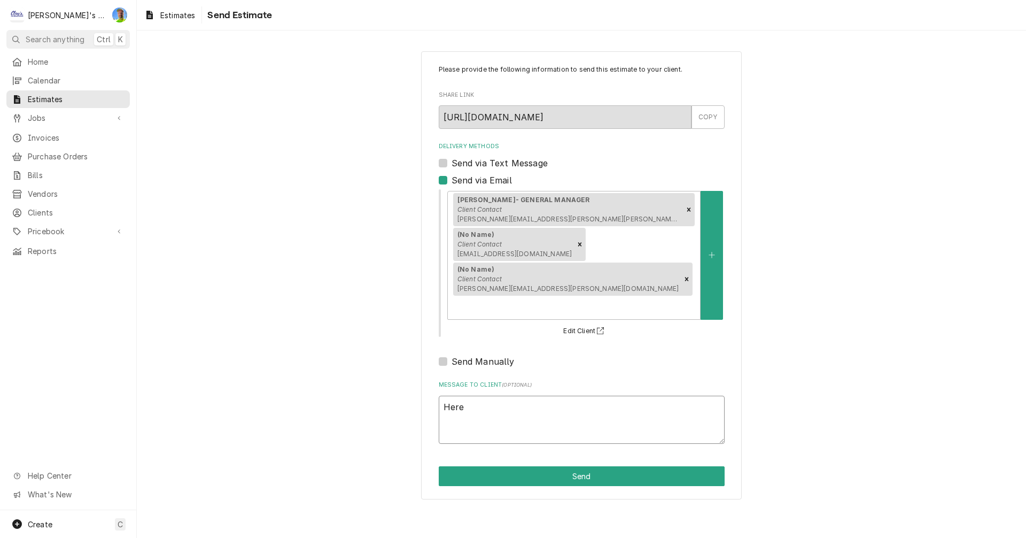
type textarea "Here"
type textarea "x"
type textarea "Here i"
type textarea "x"
type textarea "Here is"
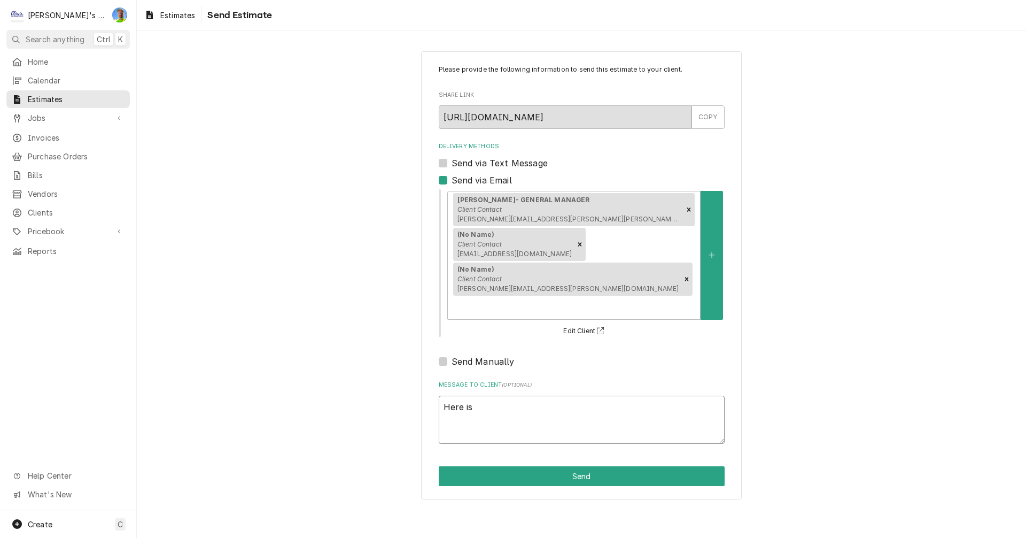
type textarea "x"
type textarea "Here is"
type textarea "x"
type textarea "Here is o"
type textarea "x"
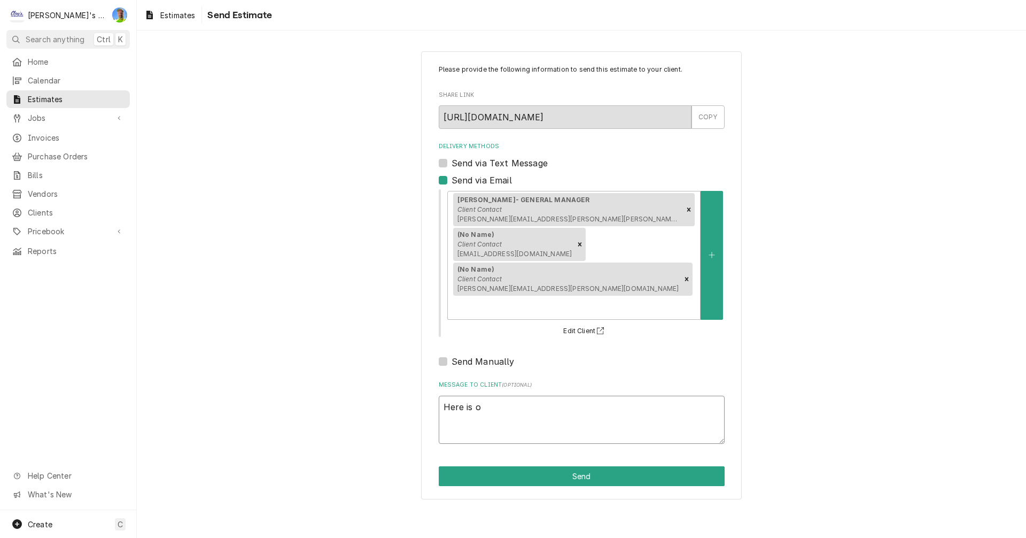
type textarea "Here is ou"
type textarea "x"
type textarea "Here is our"
type textarea "x"
type textarea "Here is our"
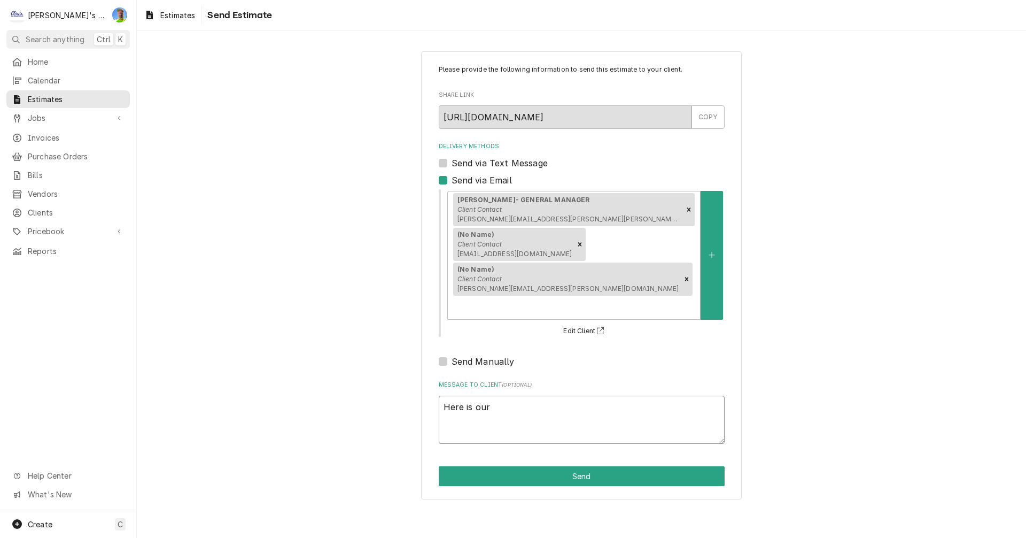
type textarea "x"
type textarea "Here is our p"
type textarea "x"
type textarea "Here is our pr"
type textarea "x"
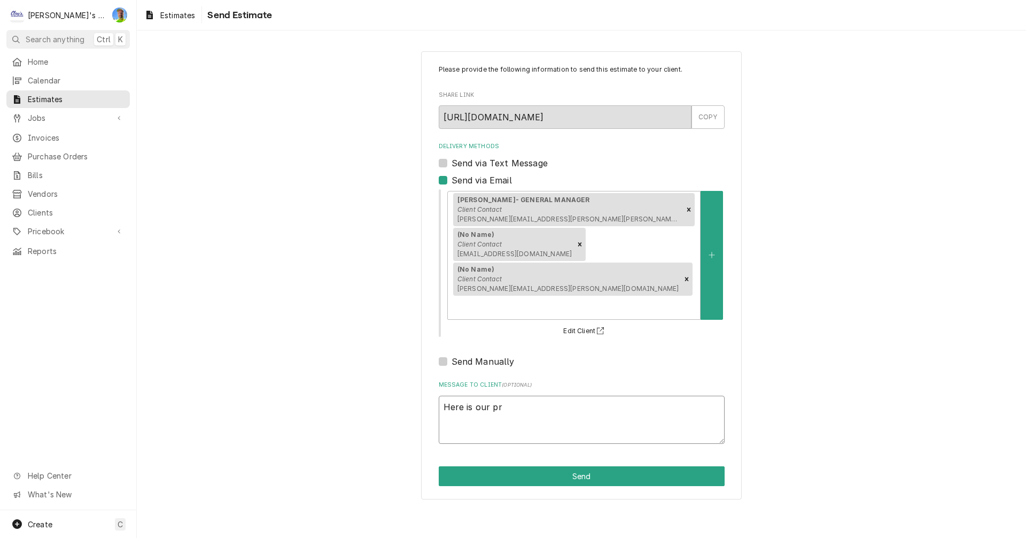
type textarea "Here is our pro"
type textarea "x"
type textarea "Here is our prop"
type textarea "x"
type textarea "Here is our propo"
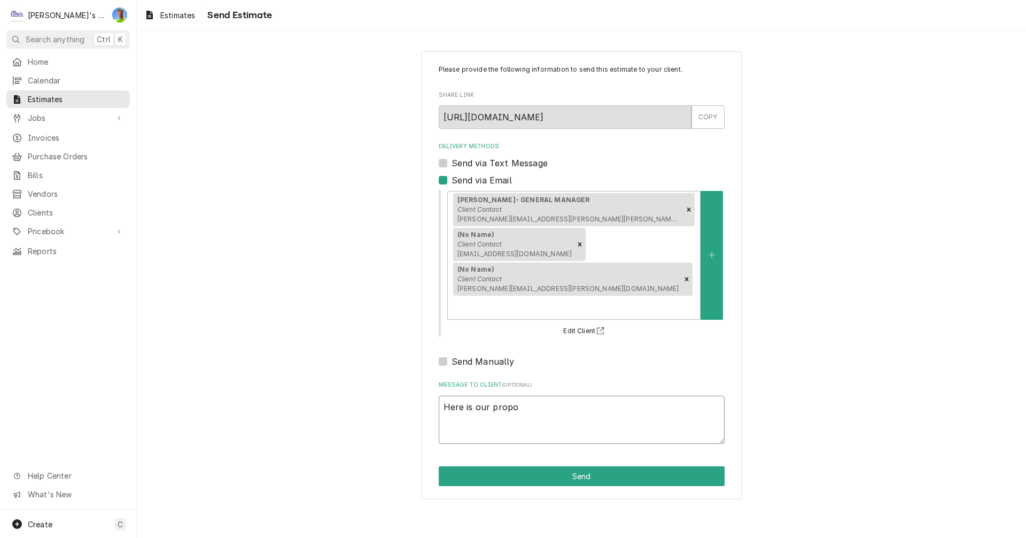
type textarea "x"
type textarea "Here is our propos"
type textarea "x"
type textarea "Here is our proposa"
type textarea "x"
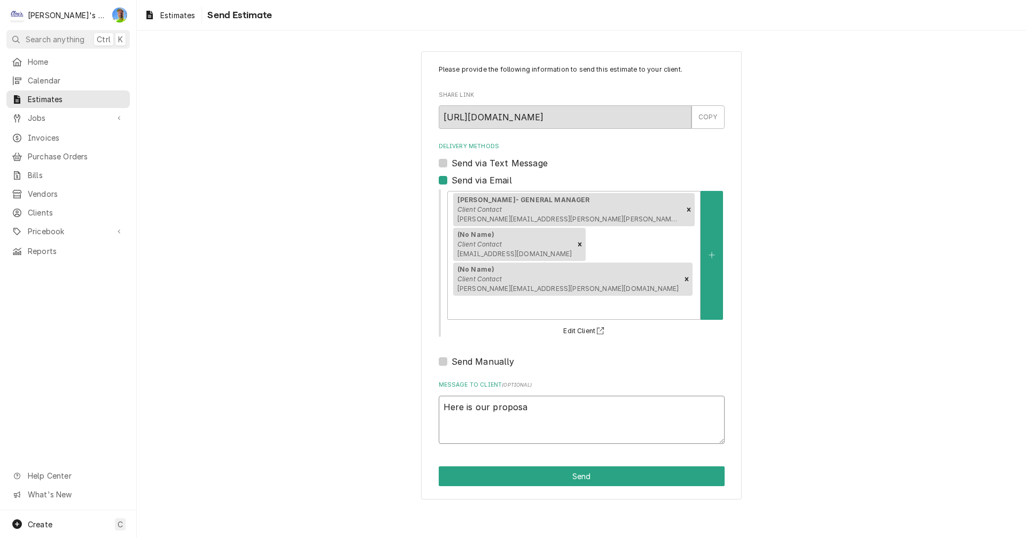
type textarea "Here is our proposal"
type textarea "x"
type textarea "Here is our proposal"
type textarea "x"
type textarea "Here is our proposal f"
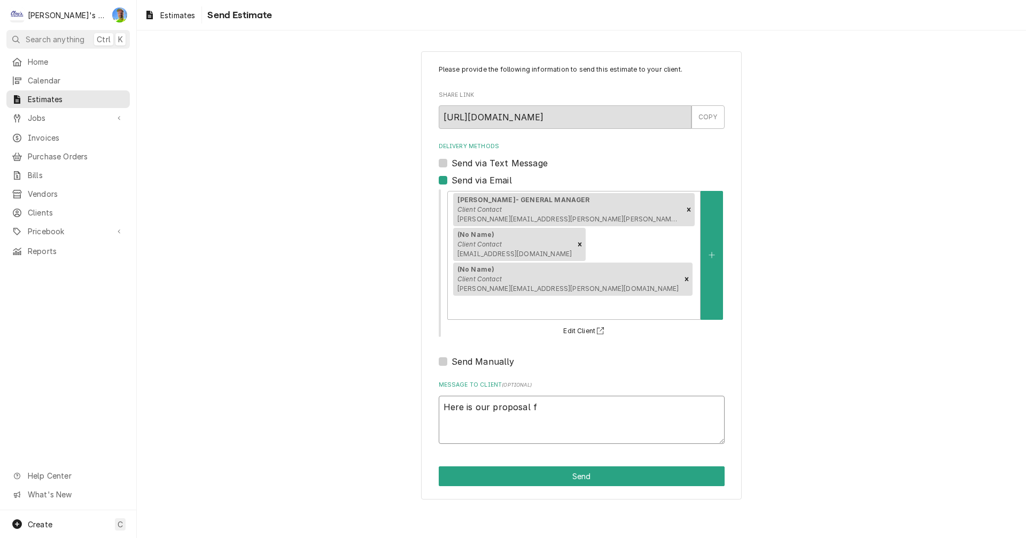
type textarea "x"
type textarea "Here is our proposal fo"
type textarea "x"
type textarea "Here is our proposal for"
type textarea "x"
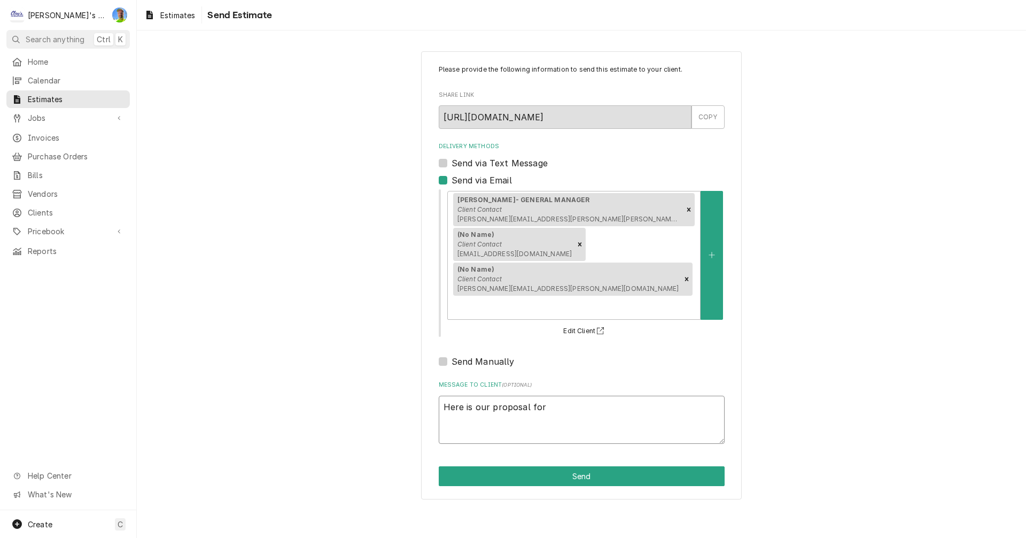
type textarea "Here is our proposal for"
type textarea "x"
type textarea "Here is our proposal for n"
type textarea "x"
type textarea "Here is our proposal for ne"
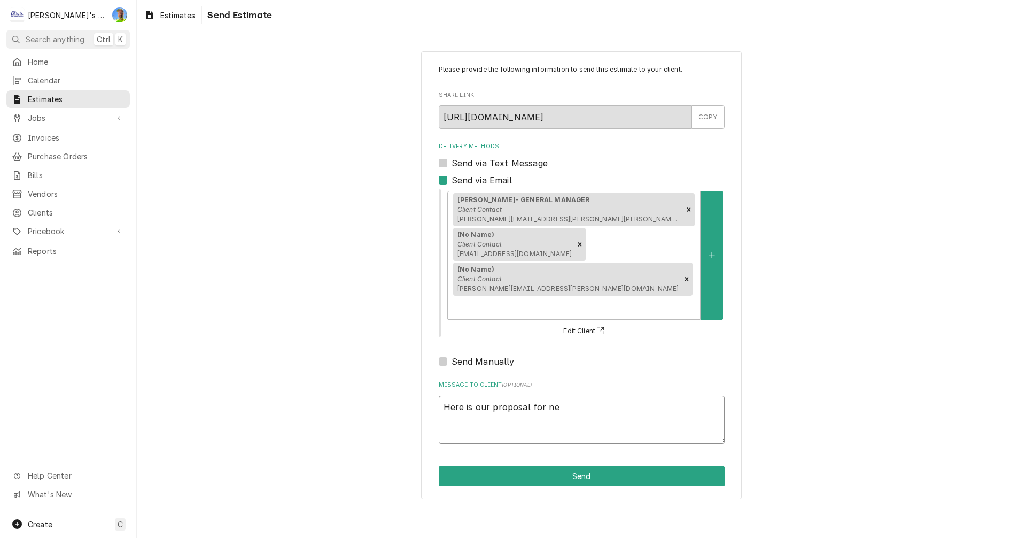
type textarea "x"
type textarea "Here is our proposal for new"
type textarea "x"
type textarea "Here is our proposal for new"
type textarea "x"
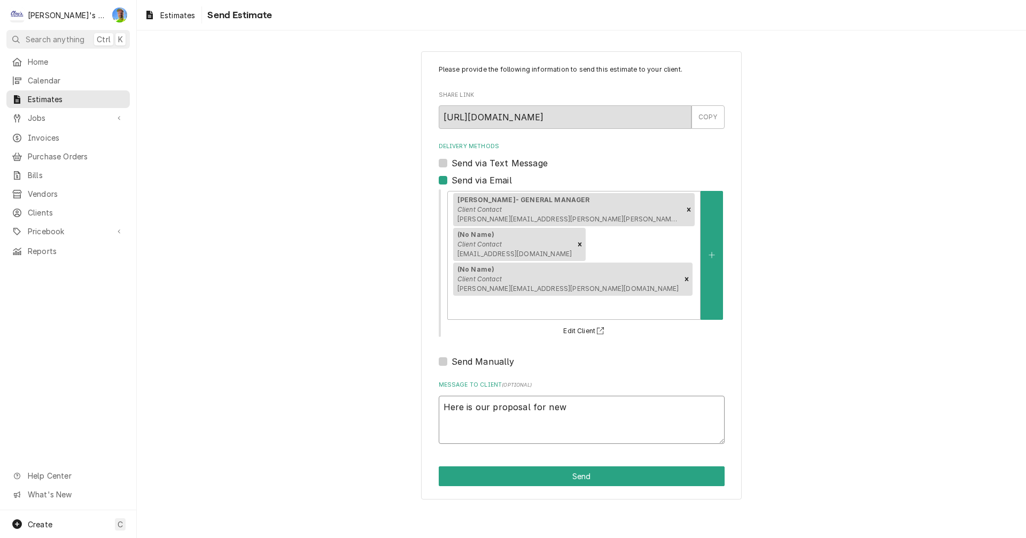
type textarea "Here is our proposal for new r"
type textarea "x"
type textarea "Here is our proposal for new re"
type textarea "x"
type textarea "Here is our proposal for new ref"
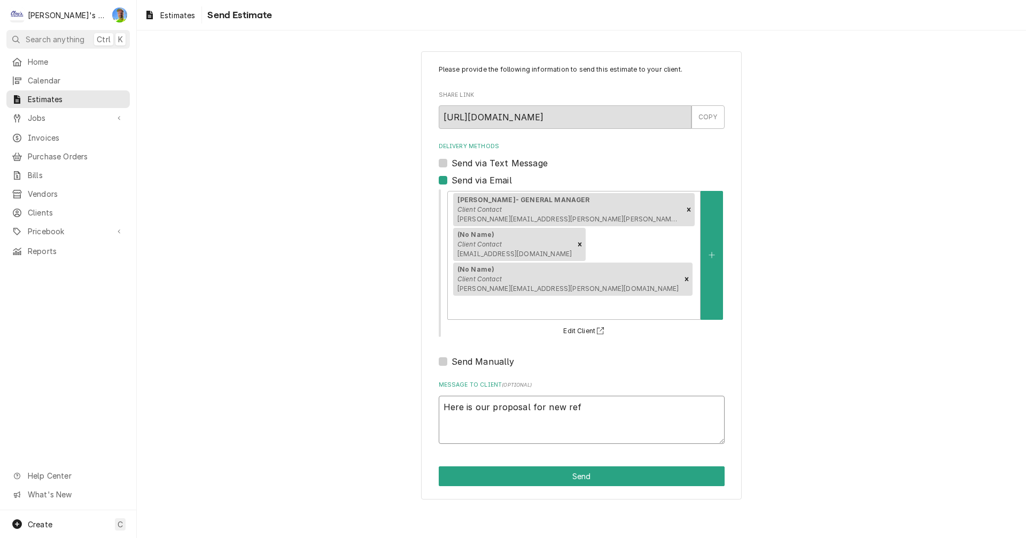
type textarea "x"
type textarea "Here is our proposal for new refi"
type textarea "x"
type textarea "Here is our proposal for new ref"
type textarea "x"
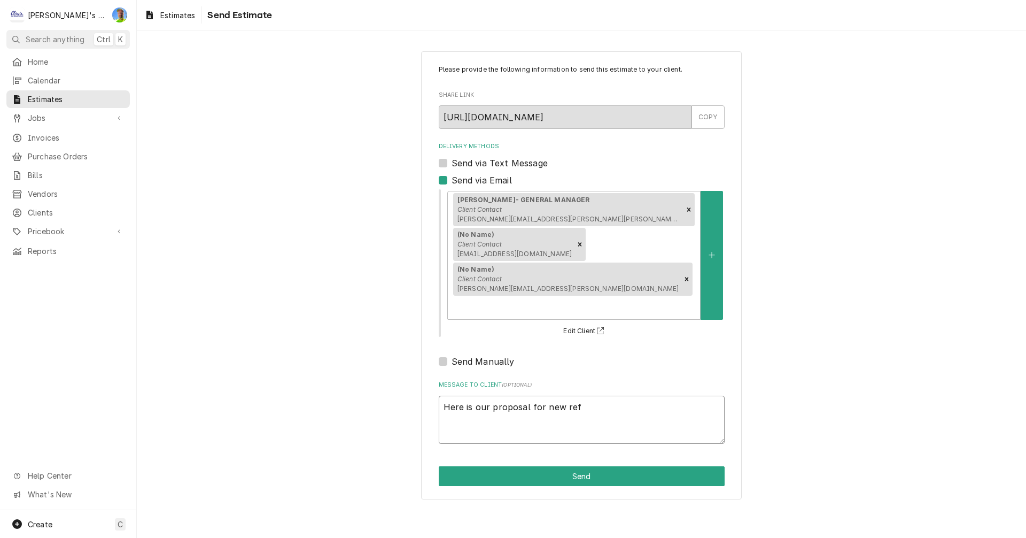
type textarea "Here is our proposal for new refr"
type textarea "x"
type textarea "Here is our proposal for new refri"
type textarea "x"
type textarea "Here is our proposal for new refrig"
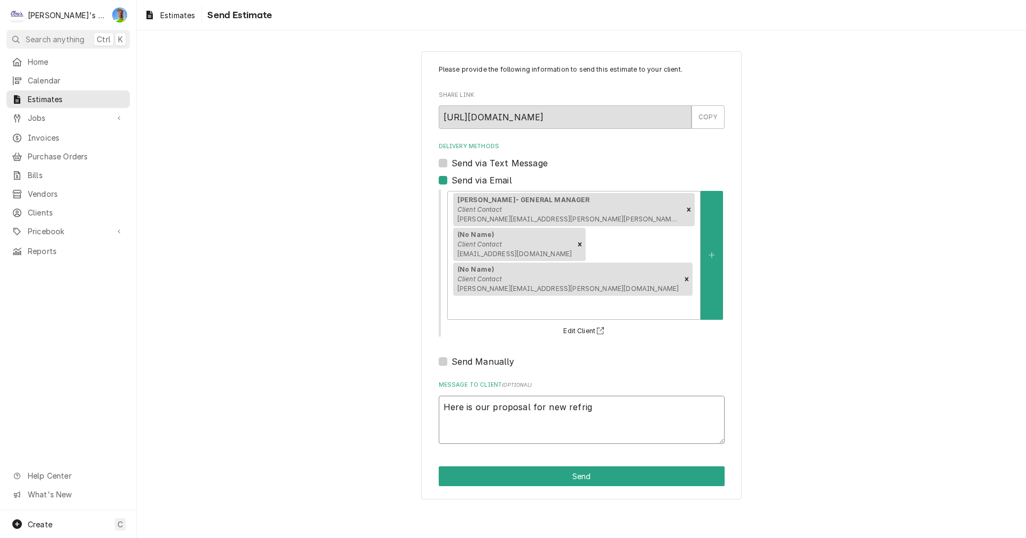
type textarea "x"
type textarea "Here is our proposal for new refrige"
type textarea "x"
type textarea "Here is our proposal for new refriger"
type textarea "x"
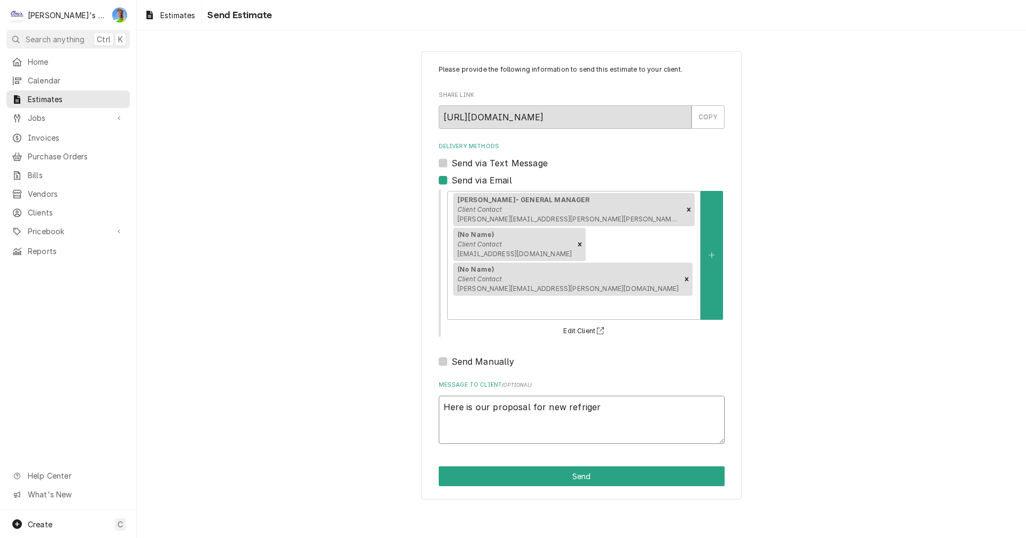
type textarea "Here is our proposal for new refrigera"
type textarea "x"
type textarea "Here is our proposal for new refrigerat"
type textarea "x"
type textarea "Here is our proposal for new refrigerati"
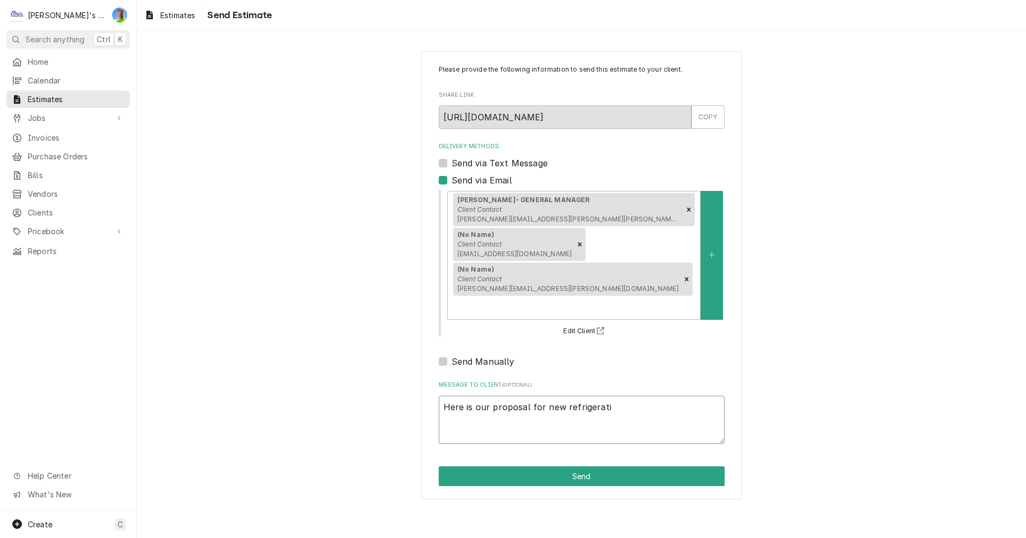
type textarea "x"
type textarea "Here is our proposal for new refrigeratio"
type textarea "x"
type textarea "Here is our proposal for new refrigeration"
type textarea "x"
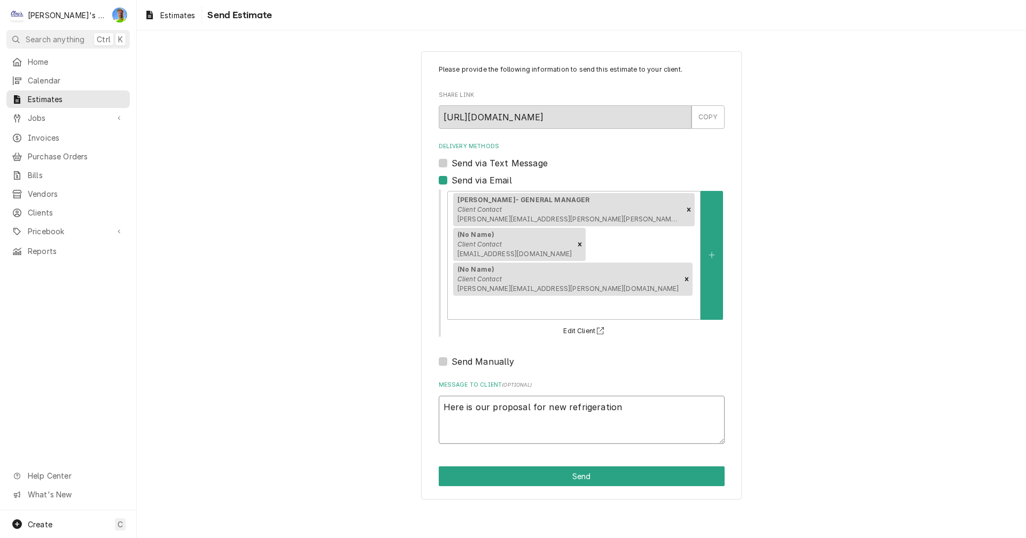
type textarea "Here is our proposal for new refrigeration"
type textarea "x"
type textarea "Here is our proposal for new refrigeration e"
type textarea "x"
type textarea "Here is our proposal for new refrigeration eq"
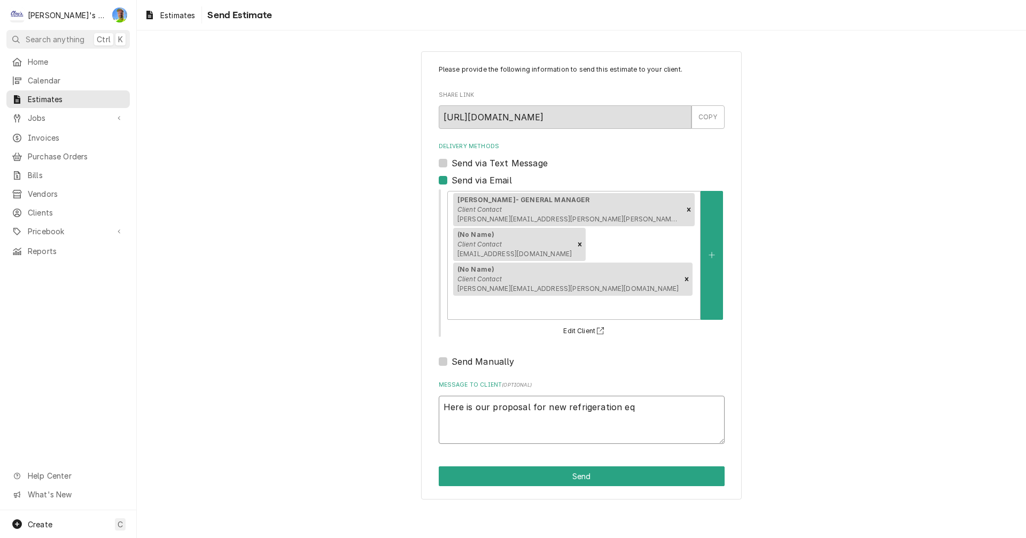
type textarea "x"
type textarea "Here is our proposal for new refrigeration equ"
type textarea "x"
type textarea "Here is our proposal for new refrigeration equi"
type textarea "x"
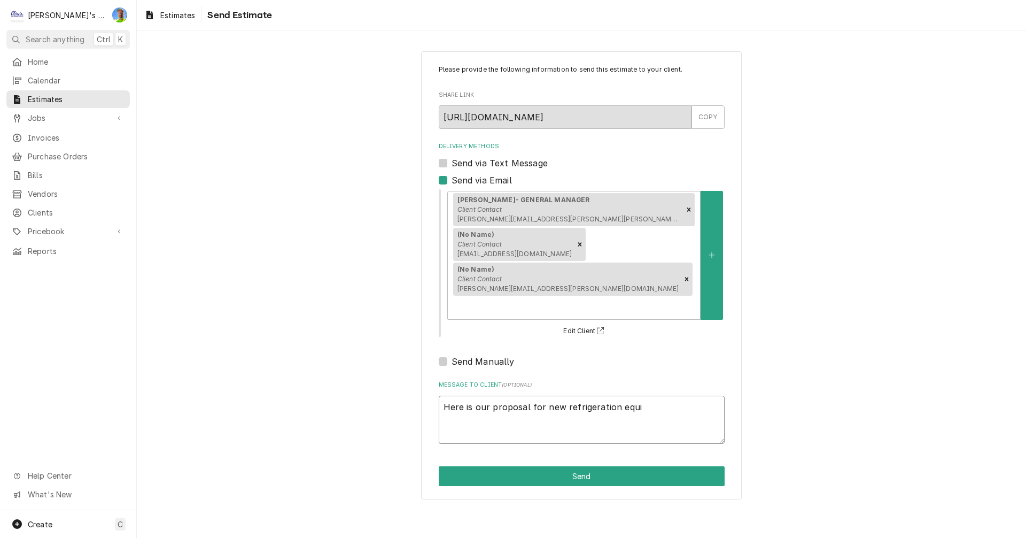
type textarea "Here is our proposal for new refrigeration equip"
type textarea "x"
type textarea "Here is our proposal for new refrigeration equipm"
type textarea "x"
type textarea "Here is our proposal for new refrigeration equipme"
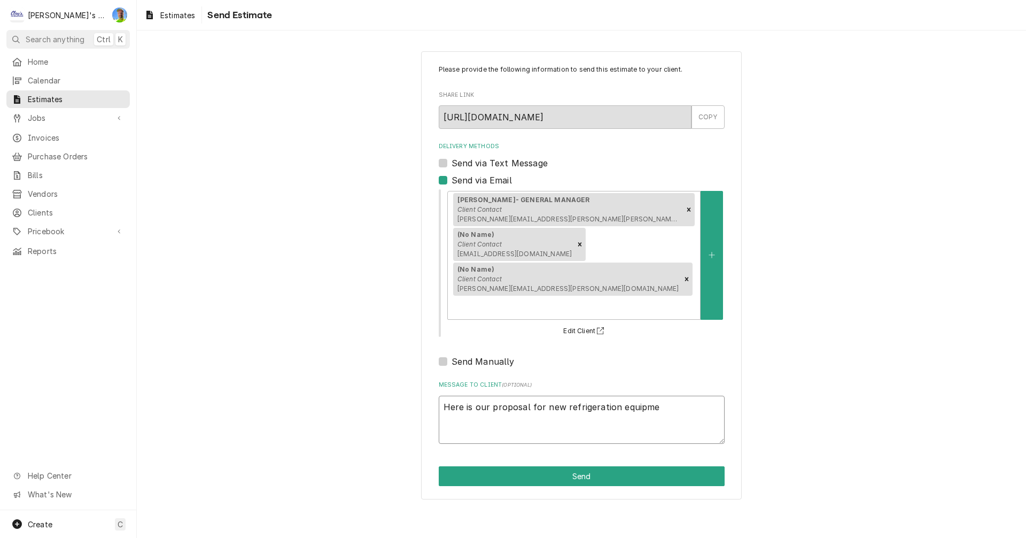
type textarea "x"
type textarea "Here is our proposal for new refrigeration equipmen"
type textarea "x"
type textarea "Here is our proposal for new refrigeration equipment"
type textarea "x"
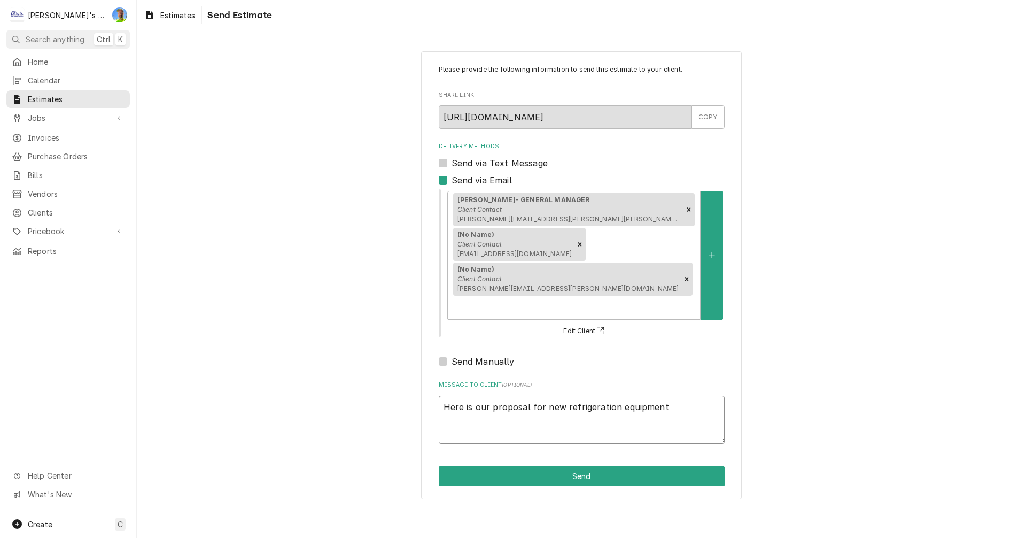
type textarea "Here is our proposal for new refrigeration equipment"
type textarea "x"
type textarea "Here is our proposal for new refrigeration equipment o"
type textarea "x"
type textarea "Here is our proposal for new refrigeration equipment on"
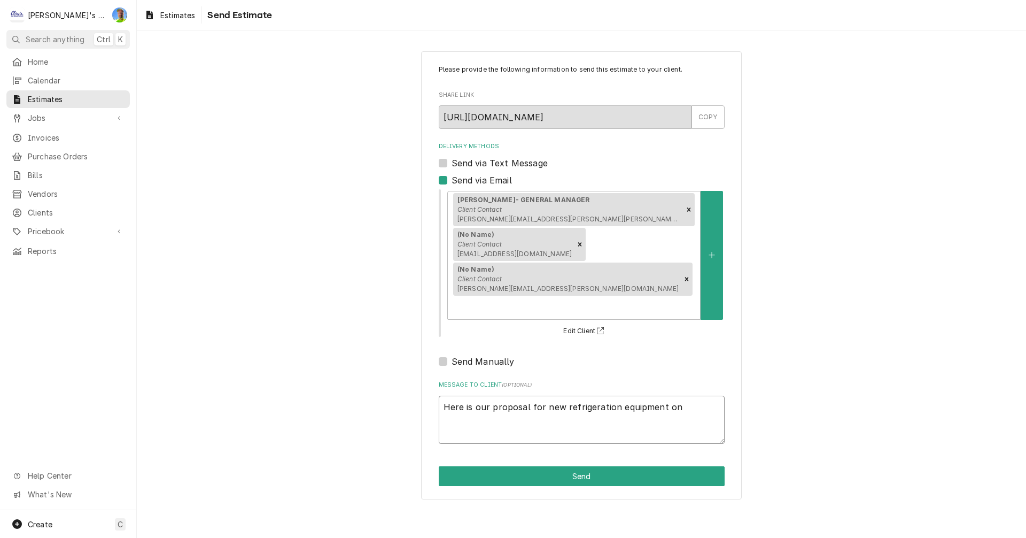
type textarea "x"
type textarea "Here is our proposal for new refrigeration equipment on"
type textarea "x"
type textarea "Here is our proposal for new refrigeration equipment on y"
type textarea "x"
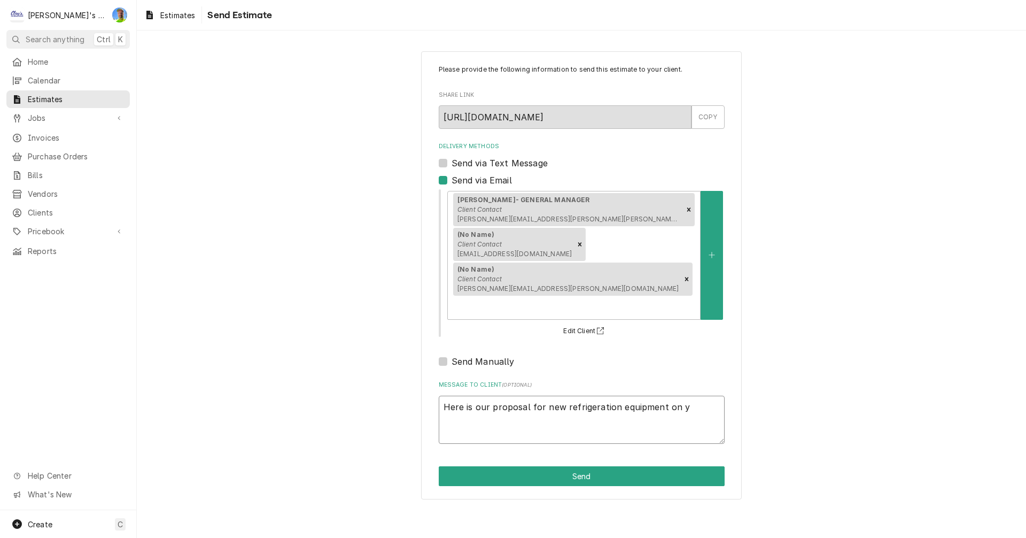
type textarea "Here is our proposal for new refrigeration equipment on yo"
type textarea "x"
type textarea "Here is our proposal for new refrigeration equipment on you"
type textarea "x"
type textarea "Here is our proposal for new refrigeration equipment on your"
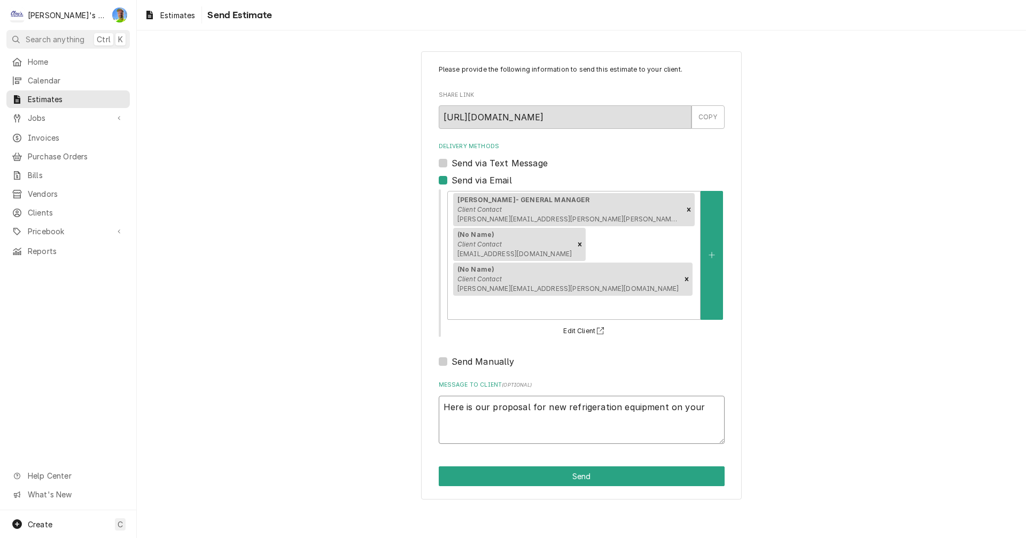
type textarea "x"
type textarea "Here is our proposal for new refrigeration equipment on your"
type textarea "x"
type textarea "Here is our proposal for new refrigeration equipment on your w"
type textarea "x"
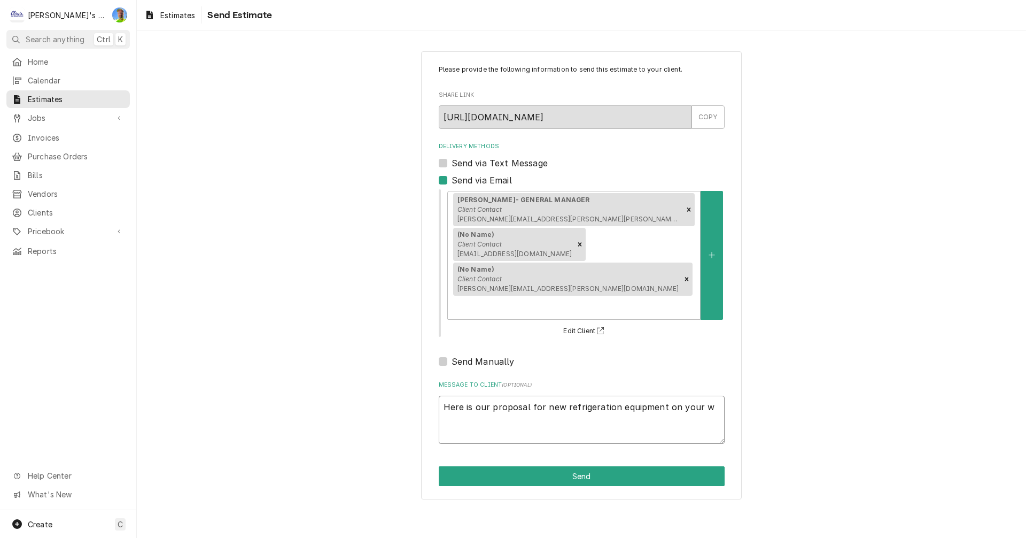
type textarea "Here is our proposal for new refrigeration equipment on your wa"
type textarea "x"
type textarea "Here is our proposal for new refrigeration equipment on your wal"
type textarea "x"
type textarea "Here is our proposal for new refrigeration equipment on your walk"
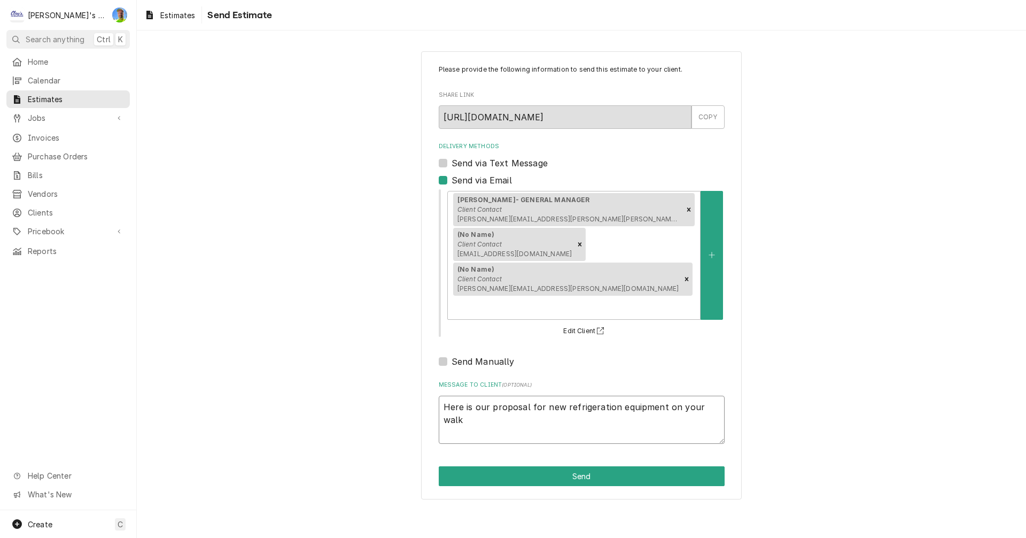
type textarea "x"
type textarea "Here is our proposal for new refrigeration equipment on your walk-"
type textarea "x"
type textarea "Here is our proposal for new refrigeration equipment on your walk-i"
type textarea "x"
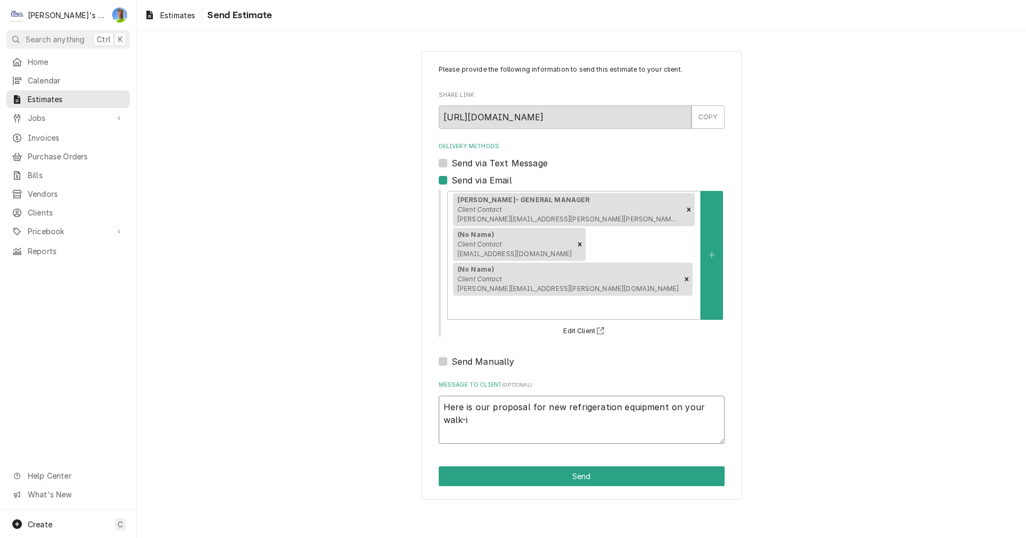
type textarea "Here is our proposal for new refrigeration equipment on your walk-in"
type textarea "x"
type textarea "Here is our proposal for new refrigeration equipment on your walk-in"
type textarea "x"
type textarea "Here is our proposal for new refrigeration equipment on your walk-in c"
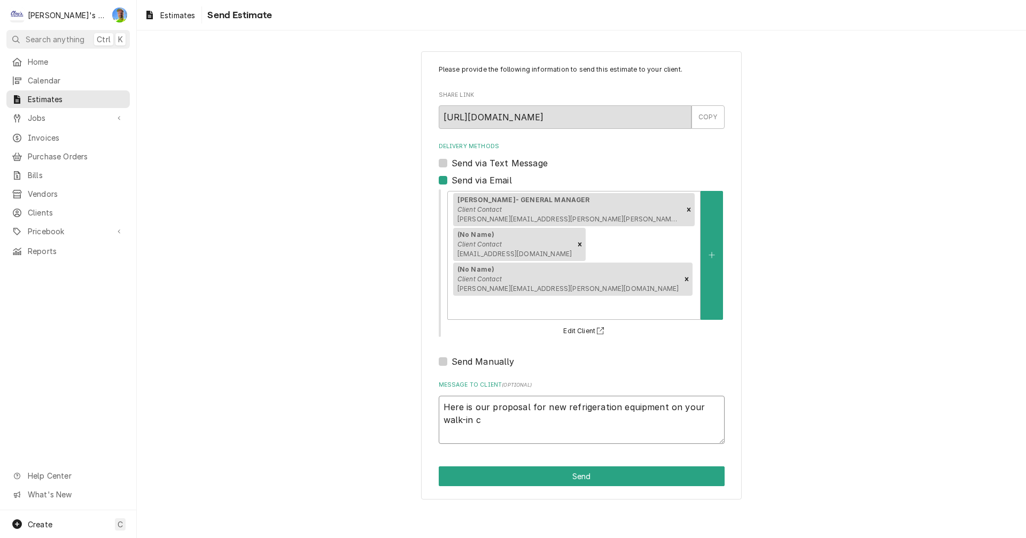
type textarea "x"
type textarea "Here is our proposal for new refrigeration equipment on your walk-in co"
type textarea "x"
type textarea "Here is our proposal for new refrigeration equipment on your walk-in coo"
type textarea "x"
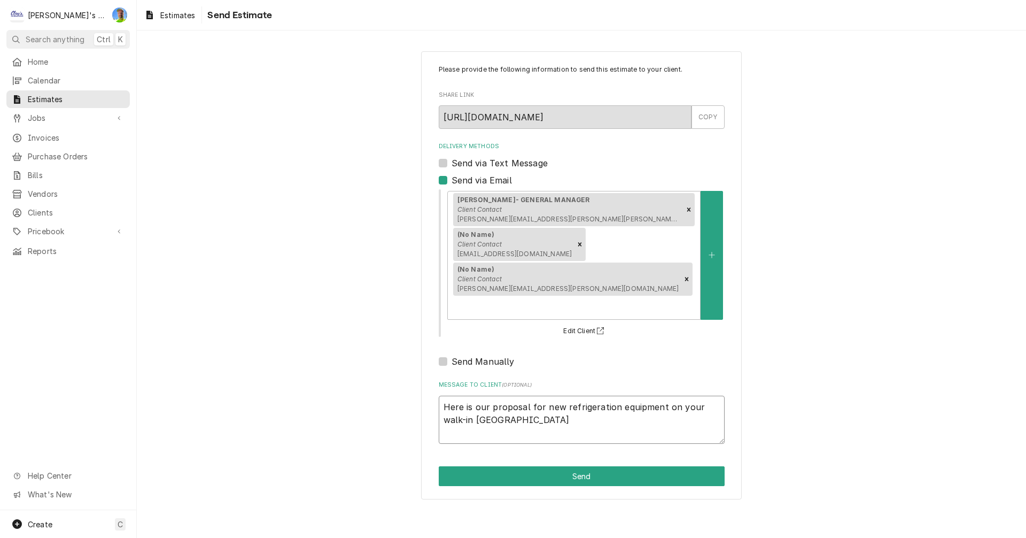
type textarea "Here is our proposal for new refrigeration equipment on your walk-in cool"
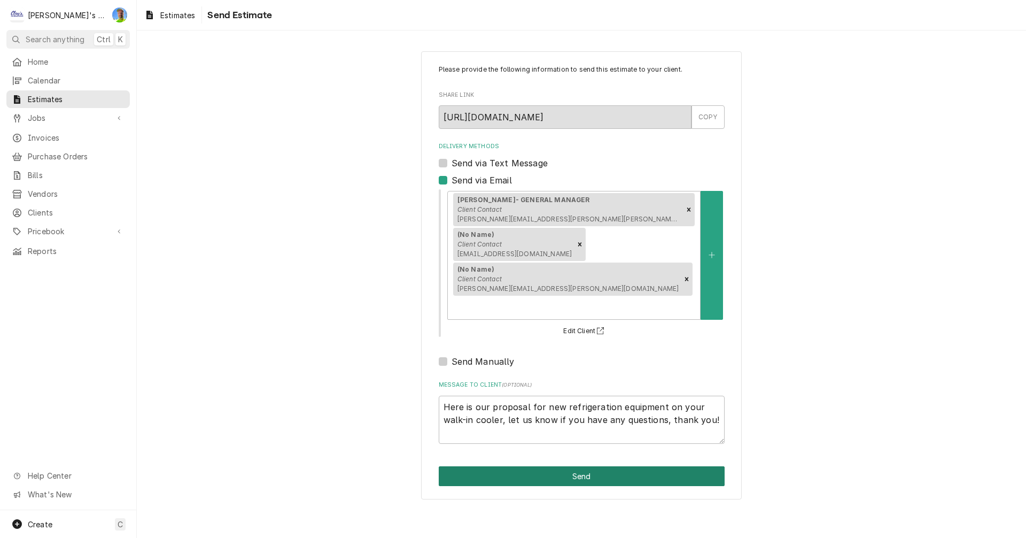
click at [564, 466] on button "Send" at bounding box center [582, 476] width 286 height 20
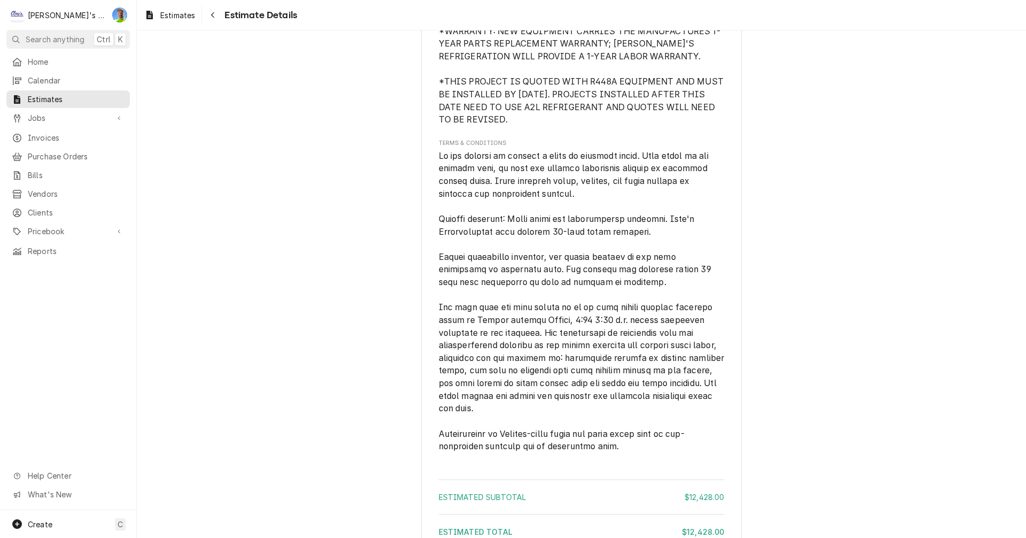
scroll to position [2842, 0]
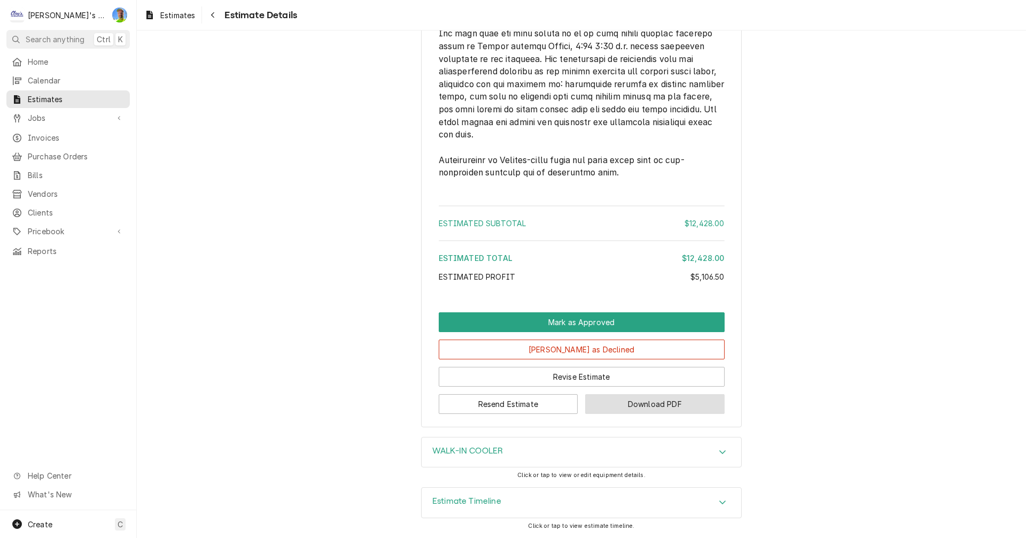
click at [610, 400] on button "Download PDF" at bounding box center [654, 404] width 139 height 20
click at [159, 6] on link "Estimates" at bounding box center [169, 15] width 59 height 18
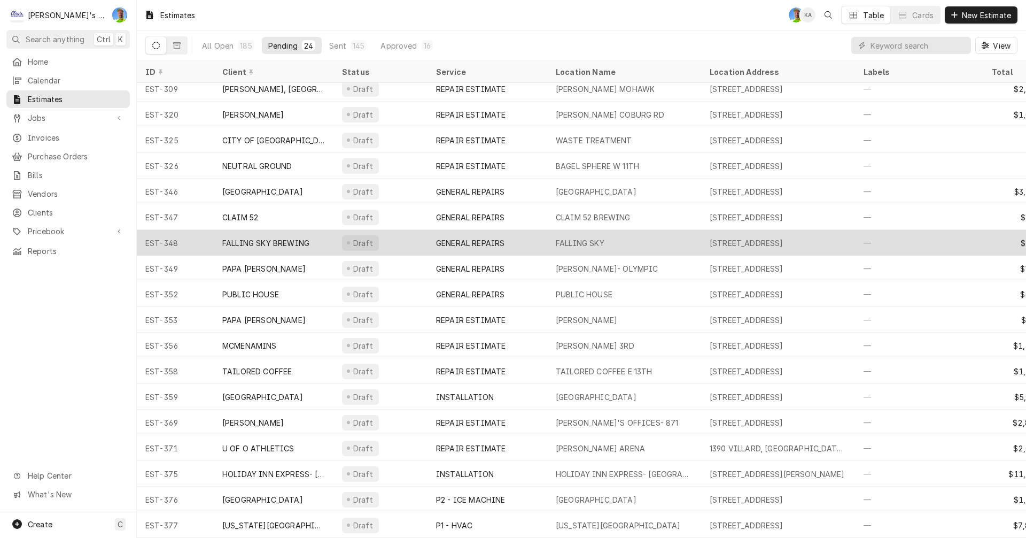
scroll to position [167, 0]
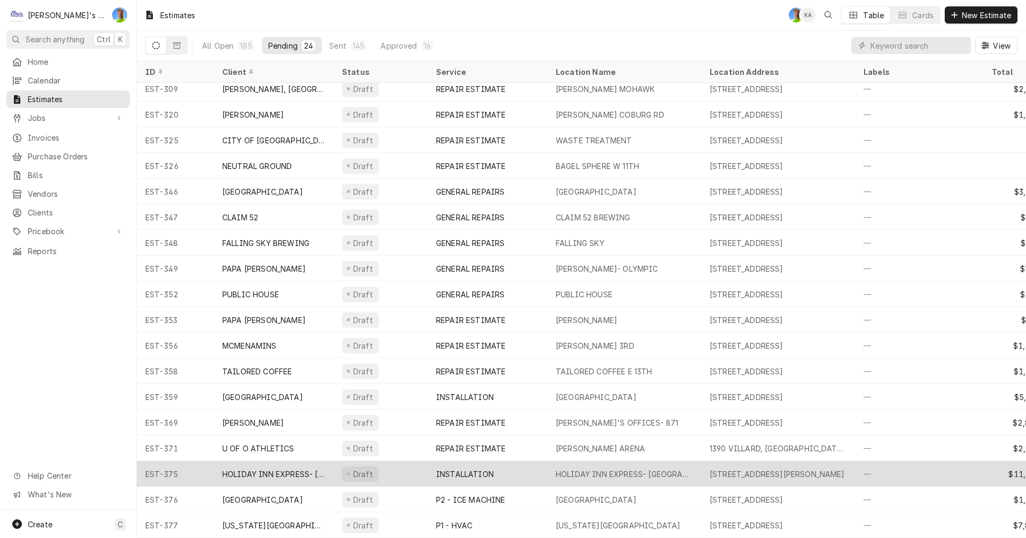
click at [592, 468] on div "HOLIDAY INN EXPRESS- [GEOGRAPHIC_DATA]" at bounding box center [624, 473] width 137 height 11
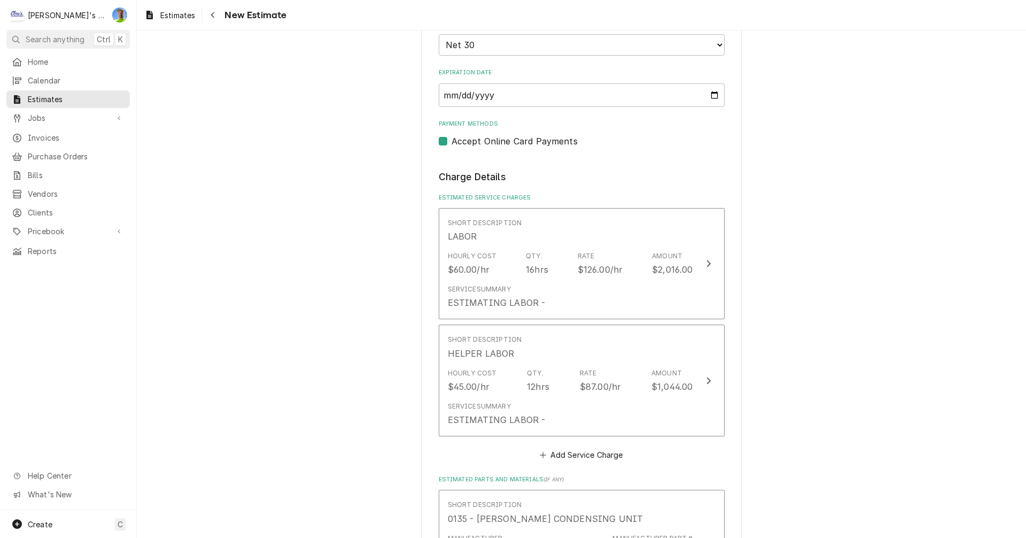
scroll to position [1069, 0]
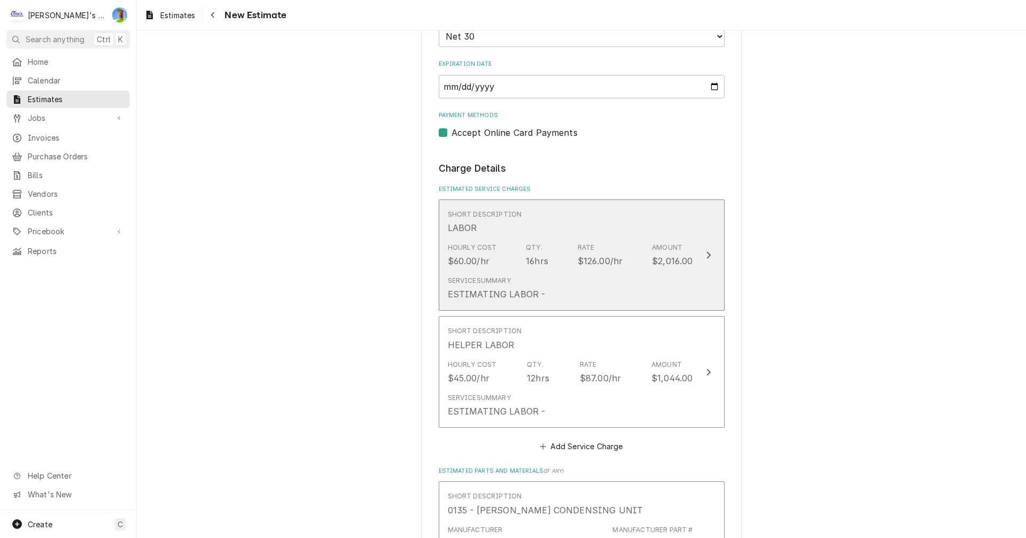
click at [697, 281] on button "Short Description LABOR Hourly Cost $60.00/hr Qty. 16hrs Rate $126.00/hr Amount…" at bounding box center [582, 255] width 286 height 112
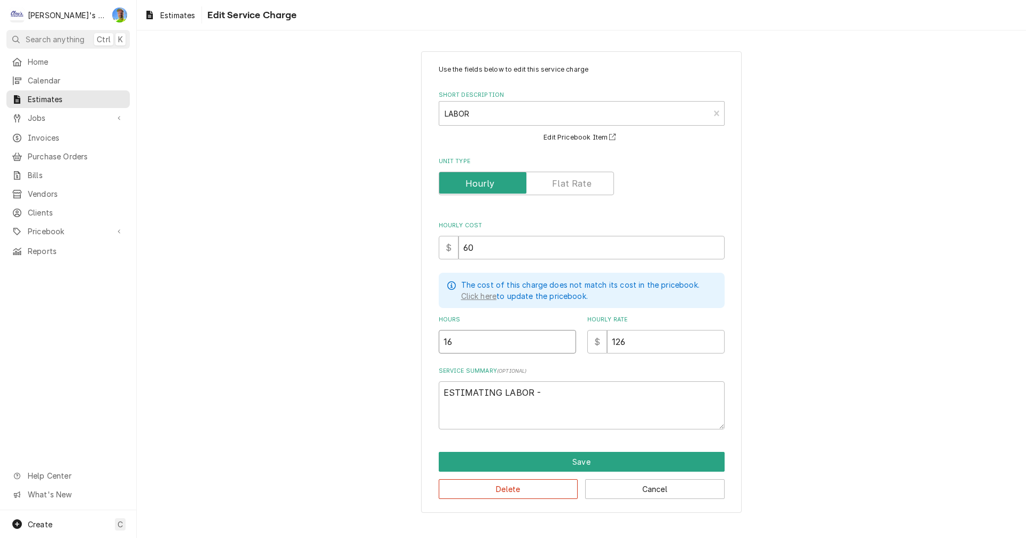
click at [454, 341] on input "16" at bounding box center [507, 342] width 137 height 24
type textarea "x"
type input "1"
type textarea "x"
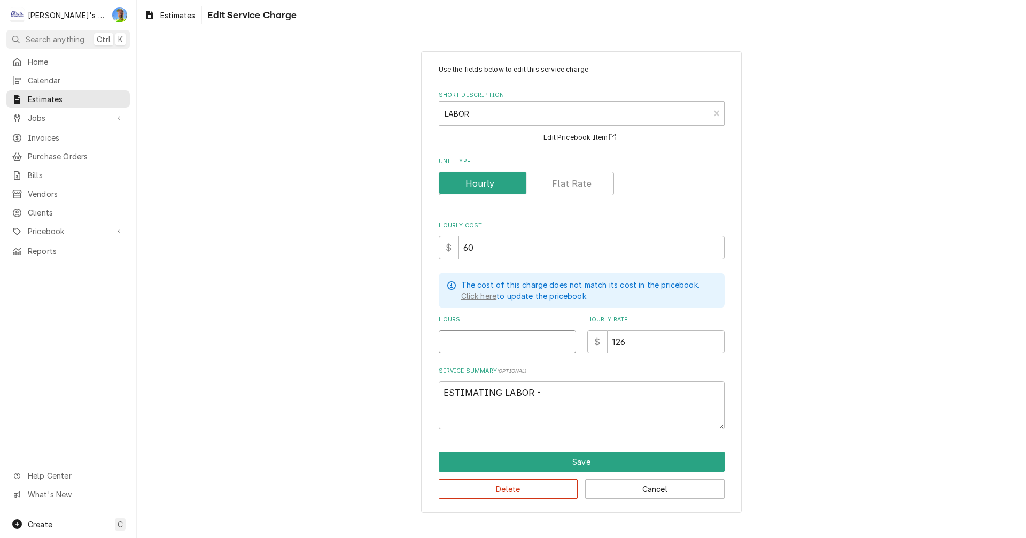
type input "2"
type textarea "x"
type input "20"
type textarea "x"
type input "20"
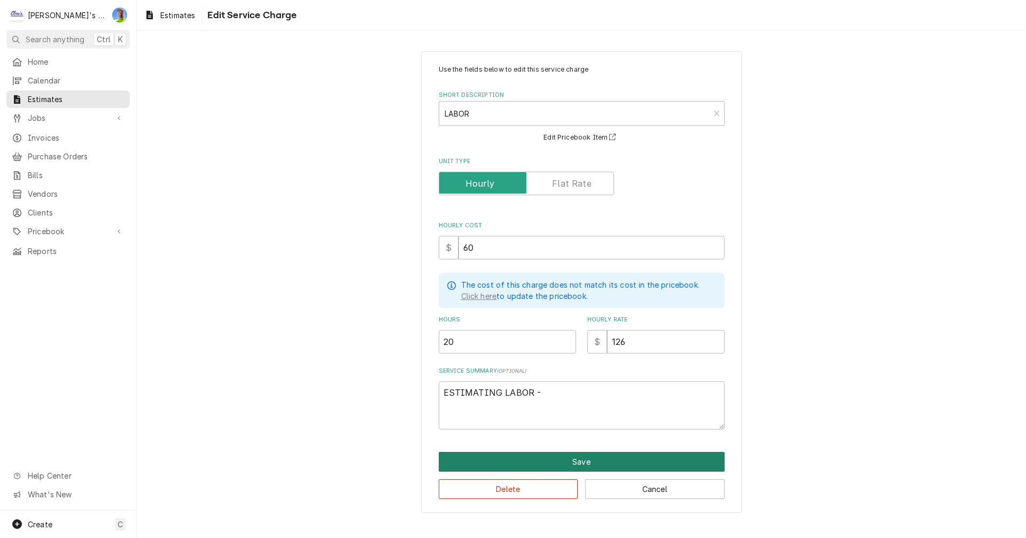
click at [573, 461] on button "Save" at bounding box center [582, 462] width 286 height 20
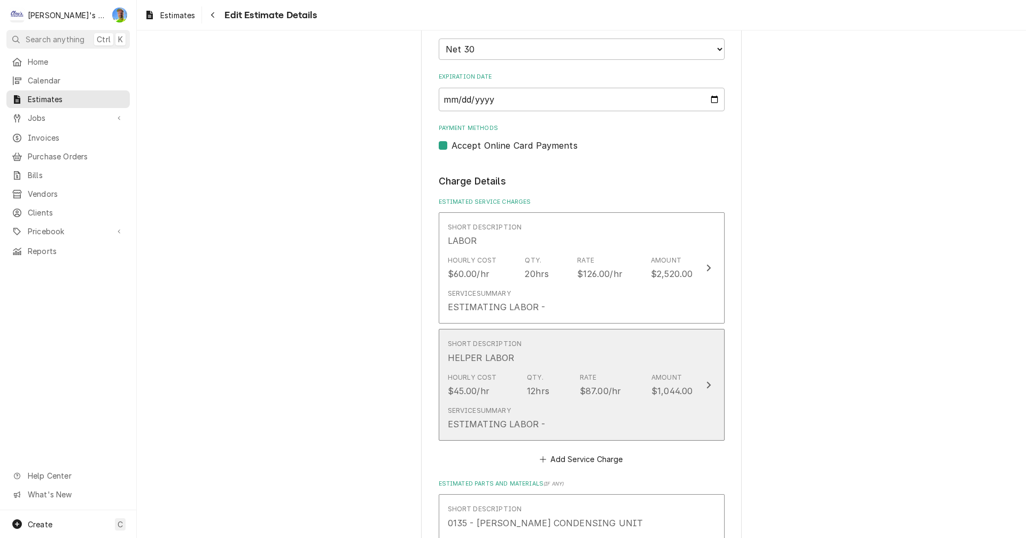
scroll to position [1056, 0]
click at [689, 424] on button "Short Description HELPER LABOR Hourly Cost $45.00/hr Qty. 12hrs Rate $87.00/hr …" at bounding box center [582, 385] width 286 height 112
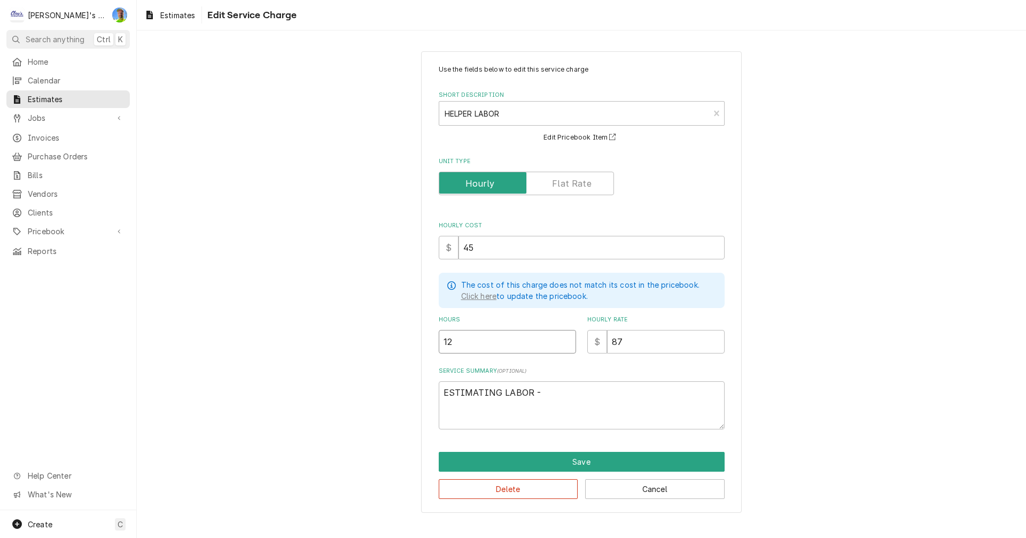
click at [461, 346] on input "12" at bounding box center [507, 342] width 137 height 24
type textarea "x"
type input "1"
type textarea "x"
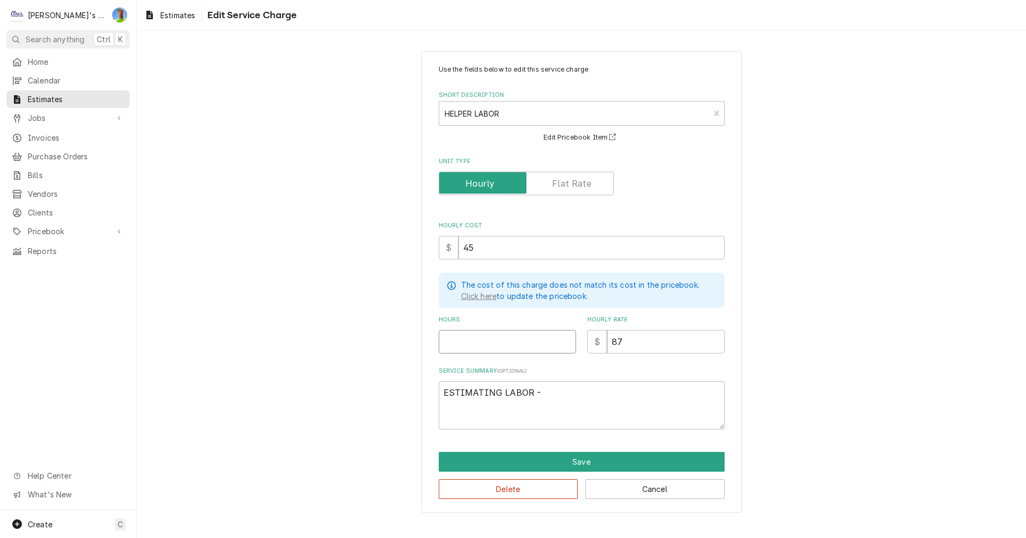
type input "1"
type textarea "x"
type input "15"
type textarea "x"
type input "15"
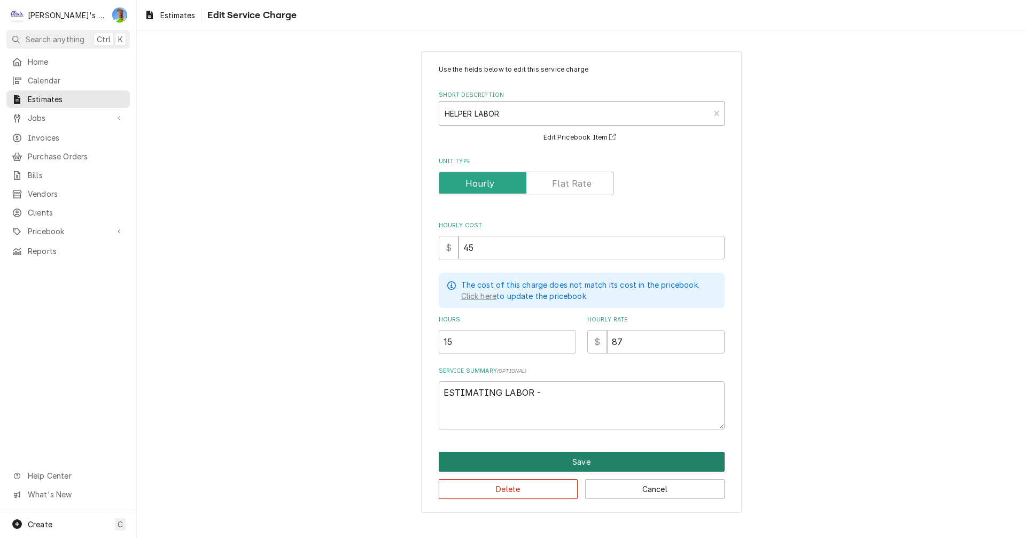
click at [648, 463] on button "Save" at bounding box center [582, 462] width 286 height 20
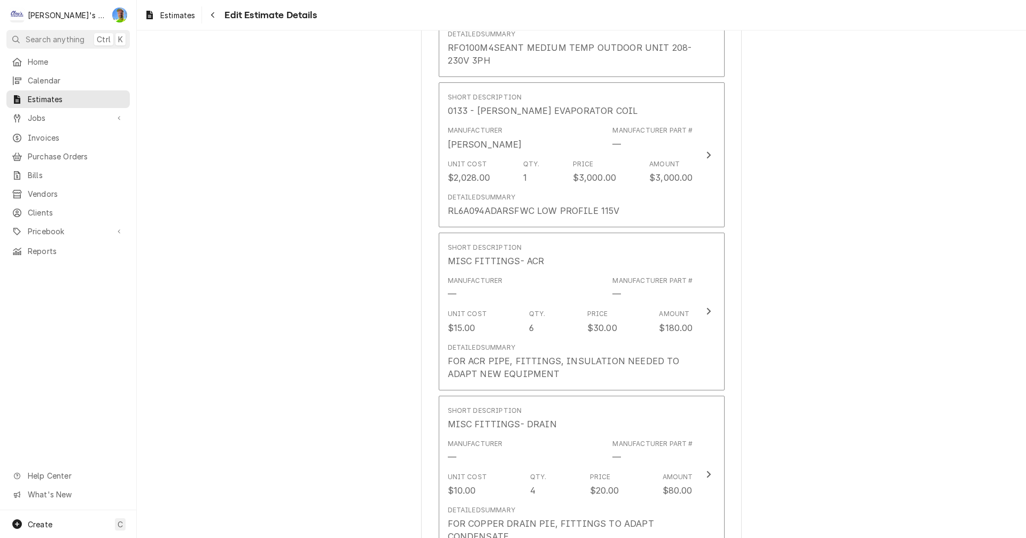
scroll to position [1631, 0]
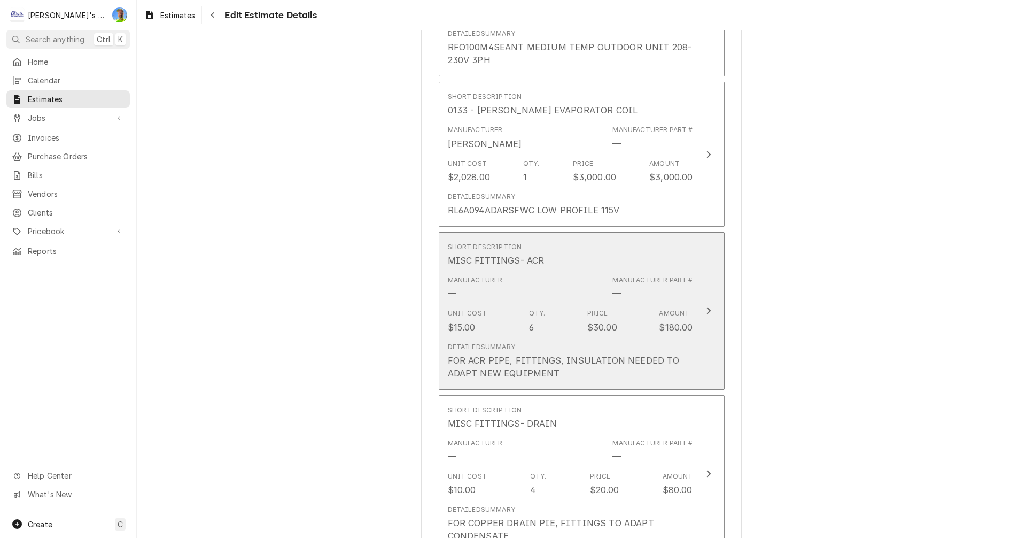
click at [708, 345] on button "Short Description MISC FITTINGS- ACR Manufacturer — Manufacturer Part # — Unit …" at bounding box center [582, 311] width 286 height 158
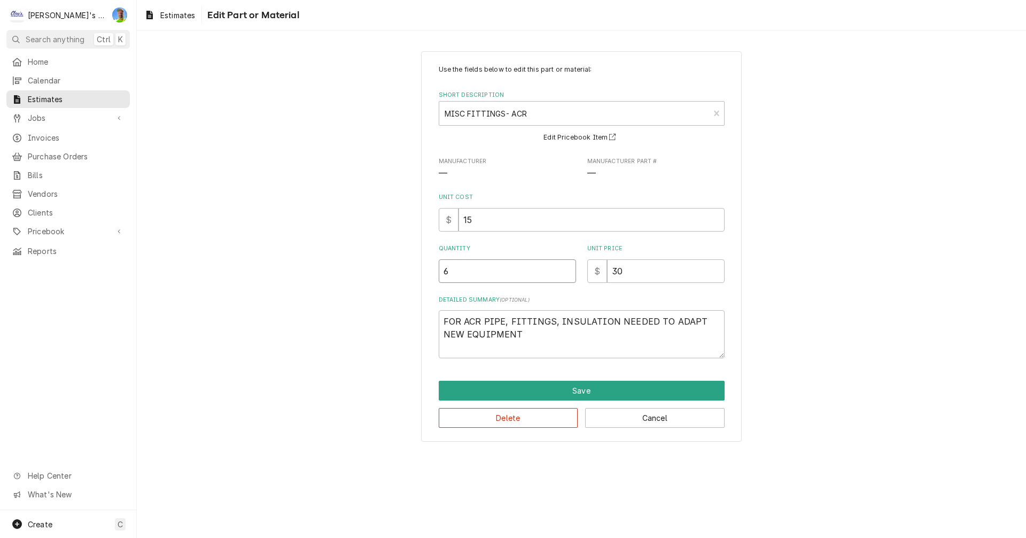
click at [461, 274] on input "6" at bounding box center [507, 271] width 137 height 24
type textarea "x"
type input "1"
type textarea "x"
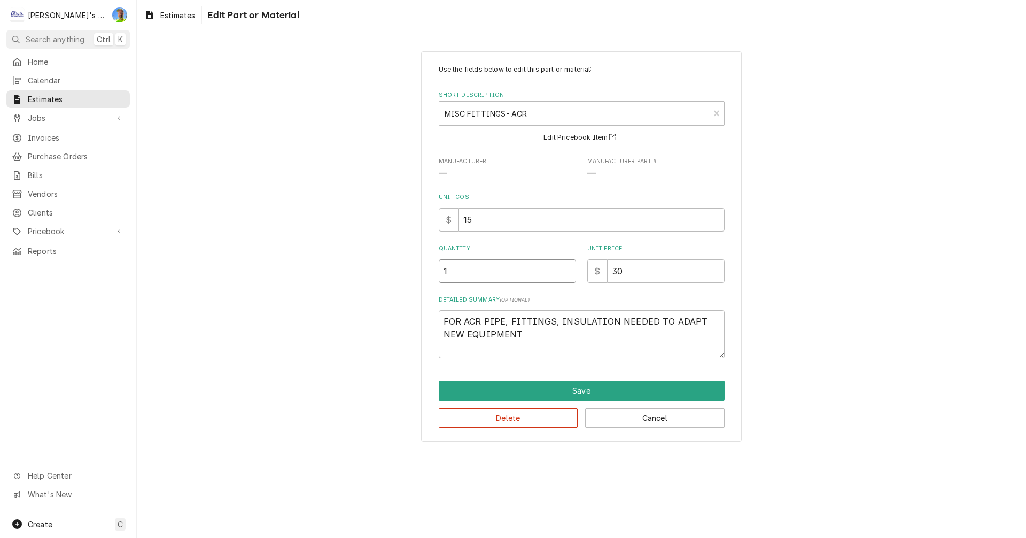
type input "10"
type textarea "x"
type input "10"
click at [550, 389] on button "Save" at bounding box center [582, 391] width 286 height 20
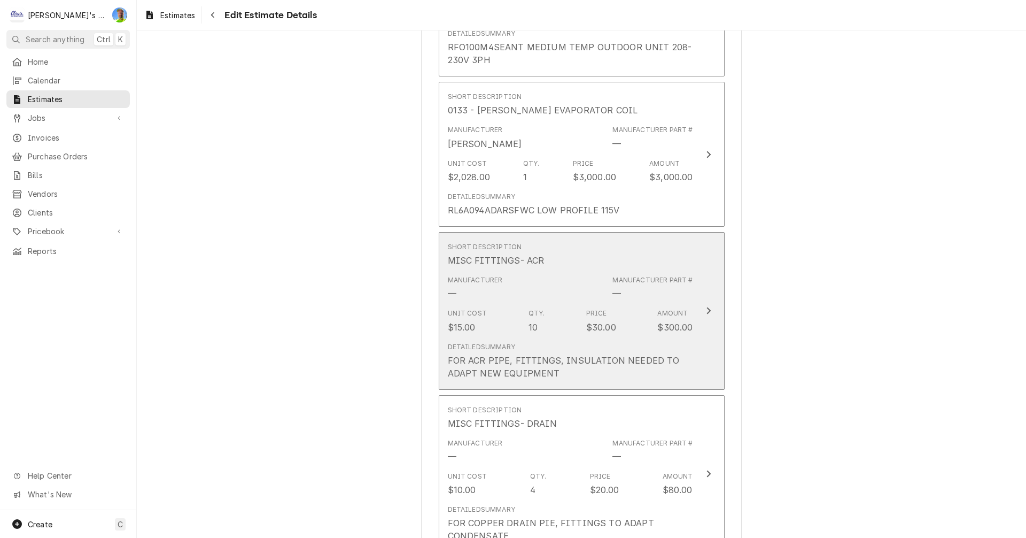
scroll to position [1618, 0]
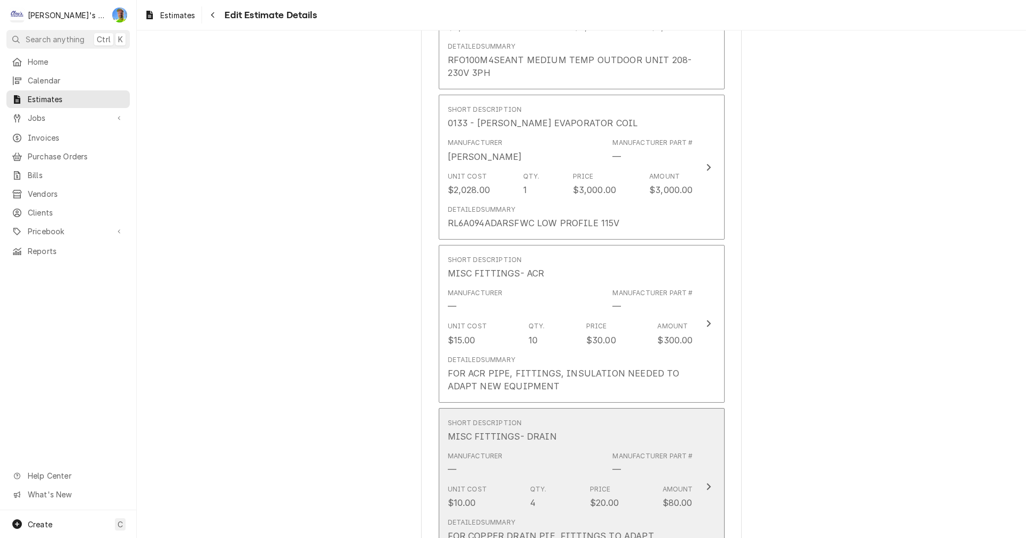
click at [681, 449] on div "Manufacturer — Manufacturer Part # —" at bounding box center [570, 463] width 245 height 33
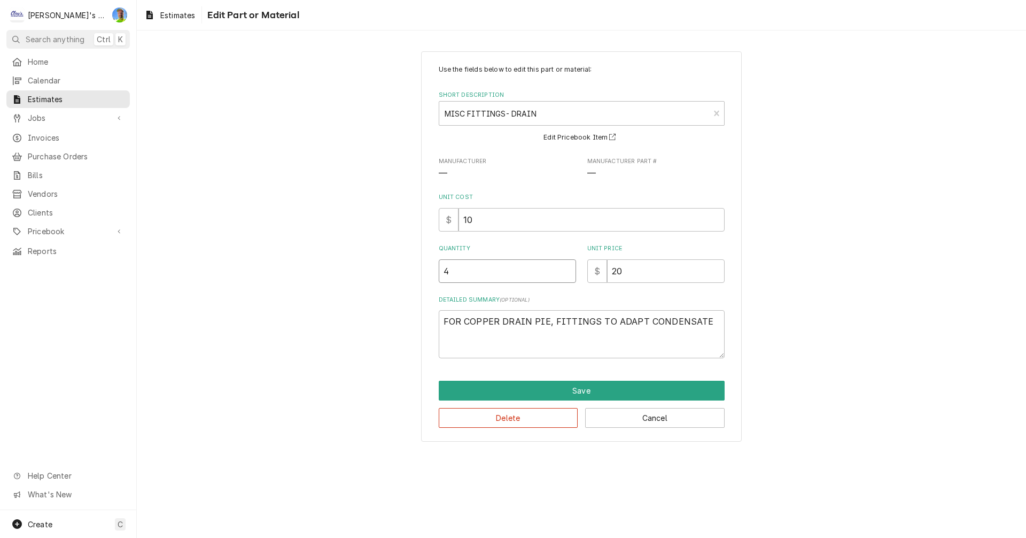
click at [474, 272] on input "4" at bounding box center [507, 271] width 137 height 24
type textarea "x"
type input "5"
type textarea "x"
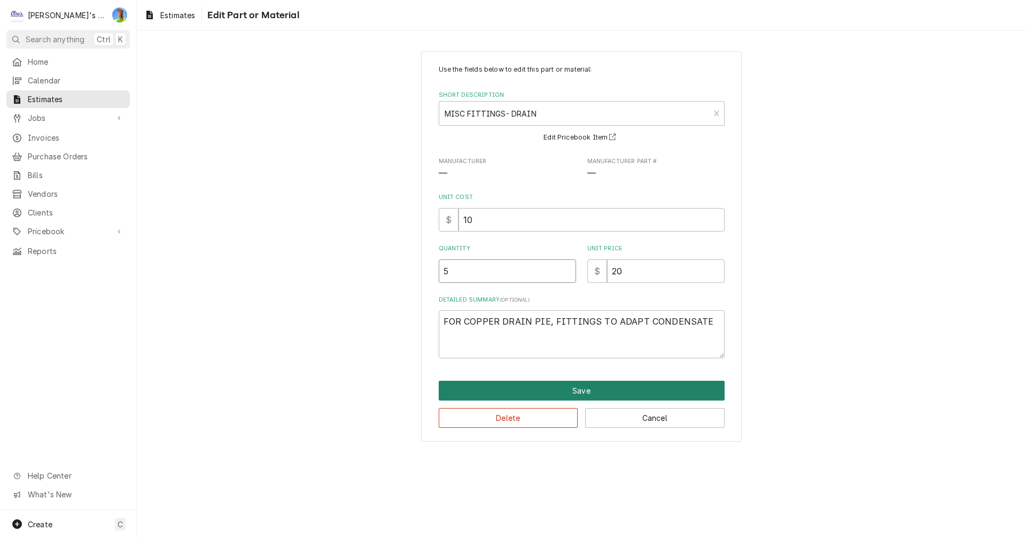
type input "5"
click at [522, 394] on button "Save" at bounding box center [582, 391] width 286 height 20
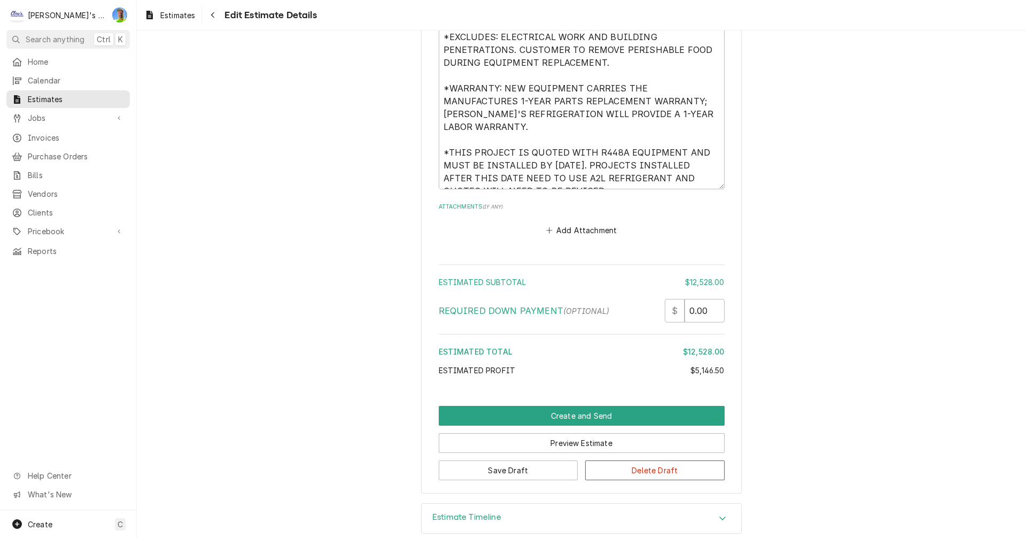
scroll to position [3363, 0]
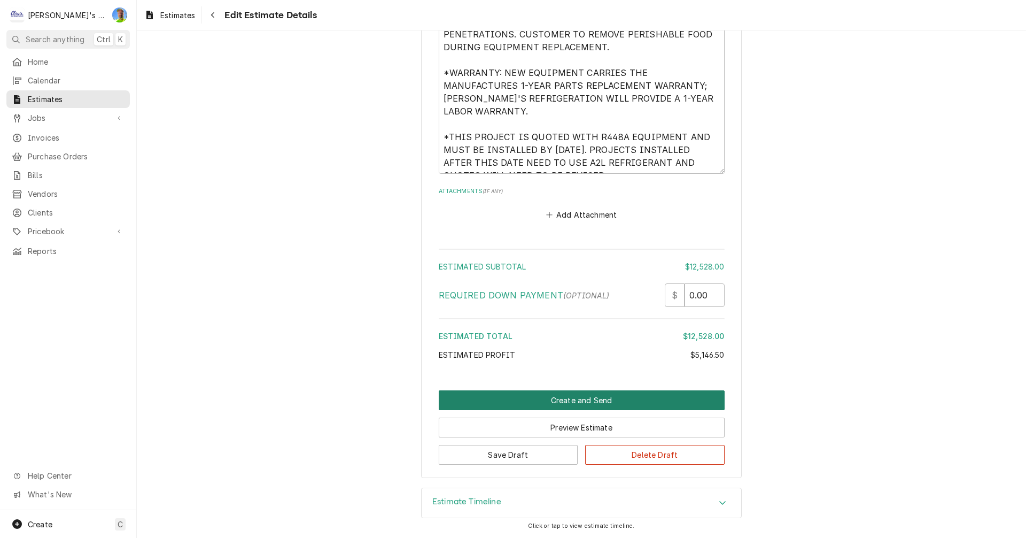
click at [589, 400] on button "Create and Send" at bounding box center [582, 400] width 286 height 20
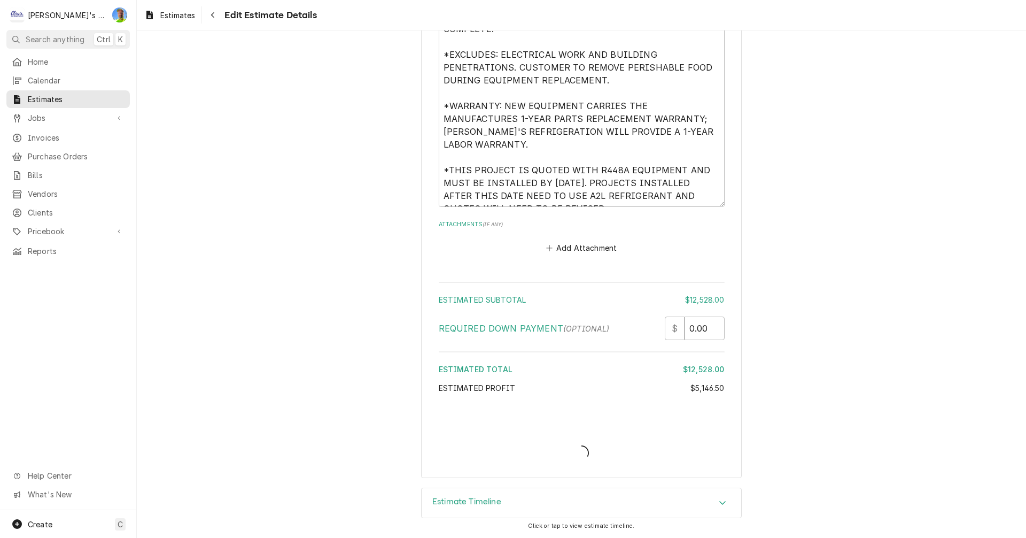
scroll to position [3330, 0]
type textarea "x"
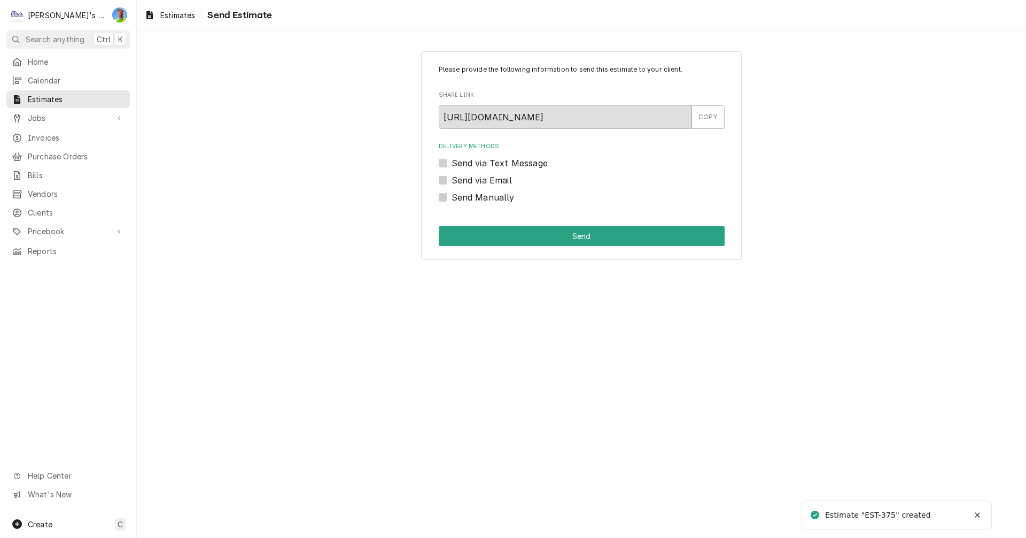
click at [452, 177] on label "Send via Email" at bounding box center [482, 180] width 60 height 13
click at [452, 177] on input "Send via Email" at bounding box center [595, 186] width 286 height 24
checkbox input "true"
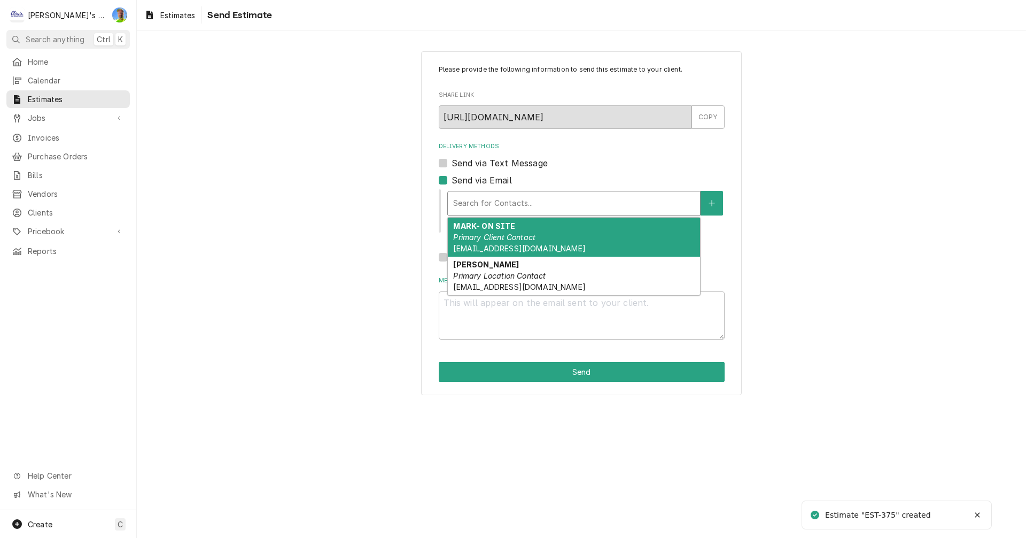
click at [492, 203] on div "Delivery Methods" at bounding box center [574, 202] width 242 height 19
click at [564, 236] on div "MARK- ON SITE Primary Client Contact [EMAIL_ADDRESS][DOMAIN_NAME]" at bounding box center [574, 237] width 252 height 39
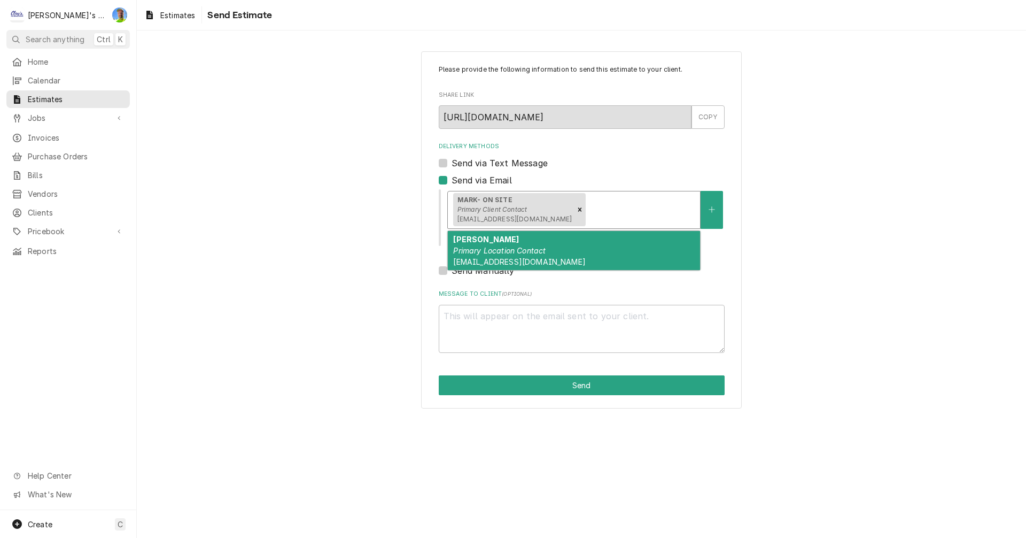
click at [615, 210] on div "Delivery Methods" at bounding box center [641, 209] width 107 height 19
click at [591, 251] on div "[PERSON_NAME] Primary Location Contact [EMAIL_ADDRESS][DOMAIN_NAME]" at bounding box center [574, 250] width 252 height 39
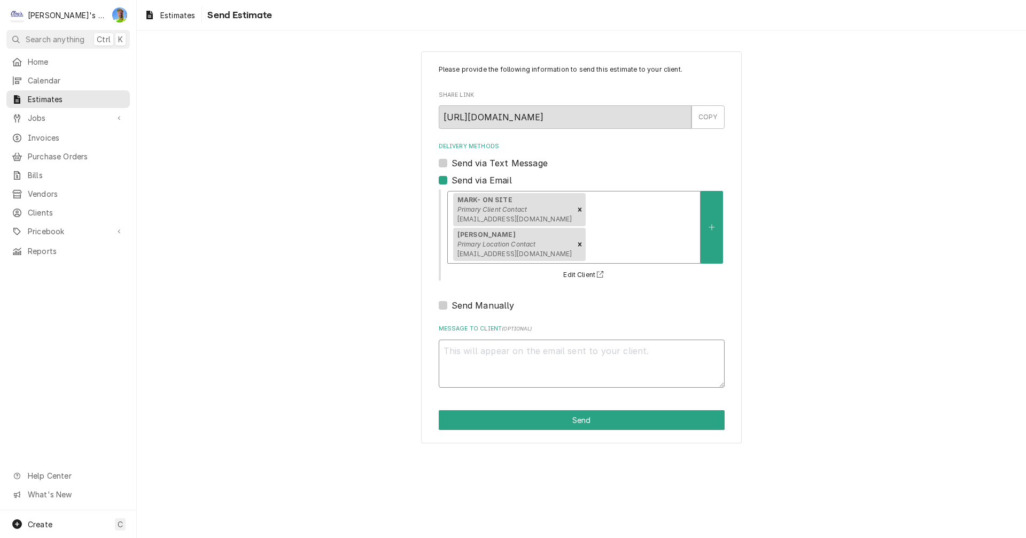
click at [649, 353] on textarea "Message to Client ( optional )" at bounding box center [582, 363] width 286 height 48
type textarea "x"
type textarea "H"
type textarea "x"
type textarea "He"
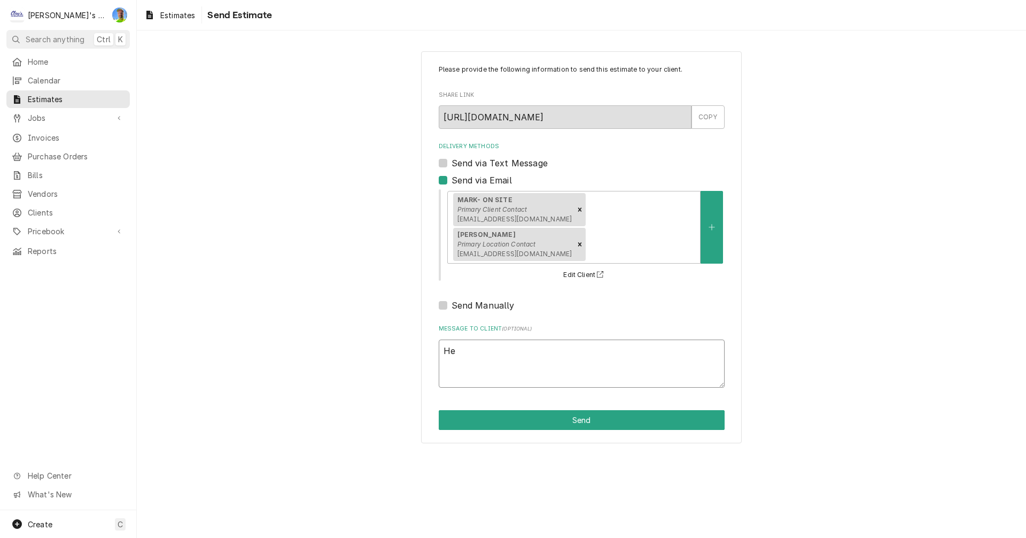
type textarea "x"
type textarea "Her"
type textarea "x"
type textarea "Here"
type textarea "x"
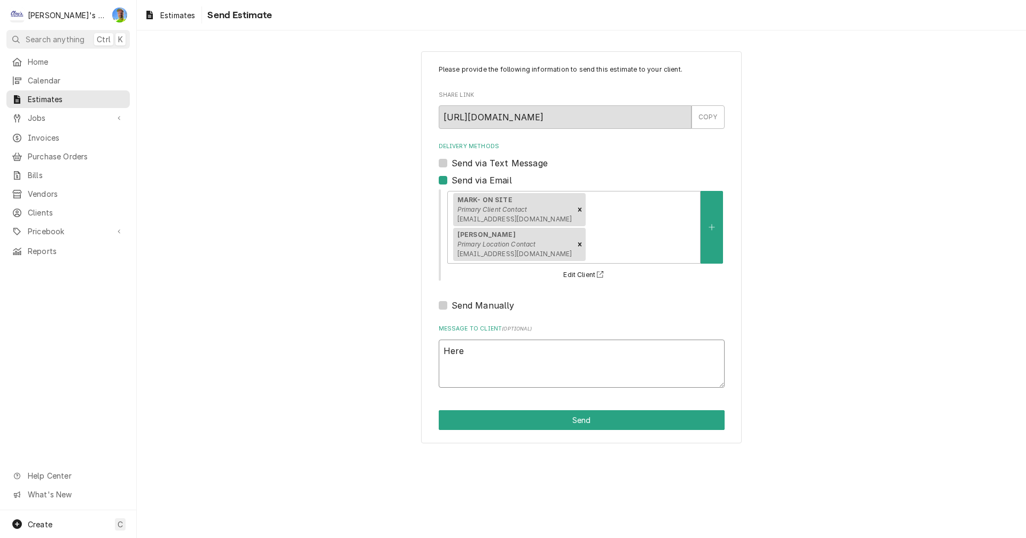
type textarea "Here"
type textarea "x"
type textarea "Here i"
type textarea "x"
type textarea "Here is"
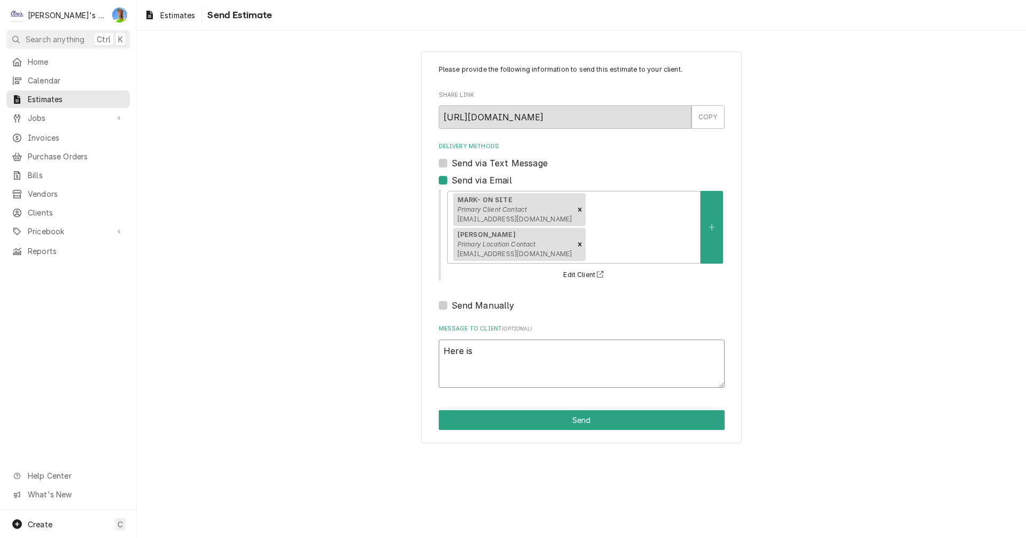
type textarea "x"
type textarea "Here is"
type textarea "x"
type textarea "Here is a"
type textarea "x"
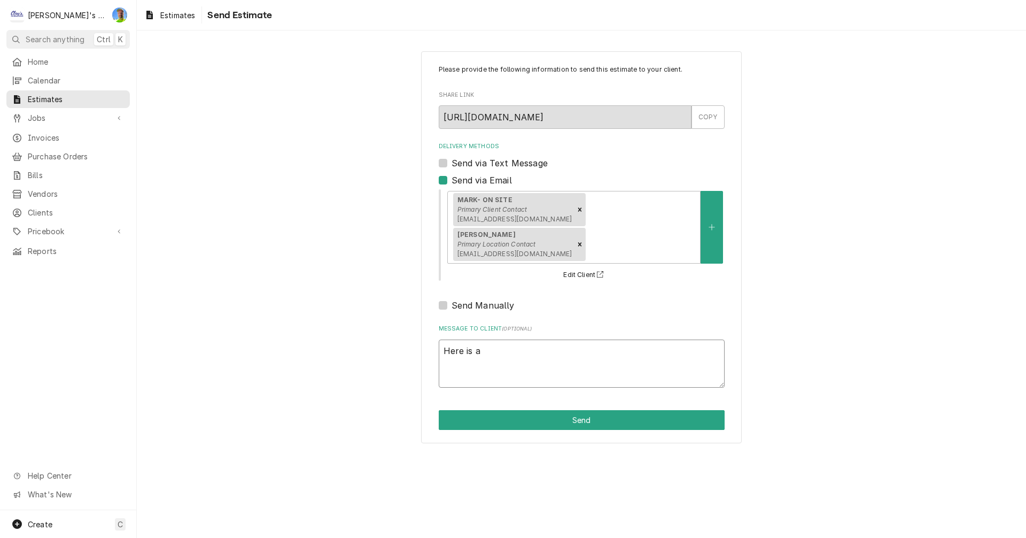
type textarea "Here is an"
type textarea "x"
type textarea "Here is an"
type textarea "x"
type textarea "Here is an e"
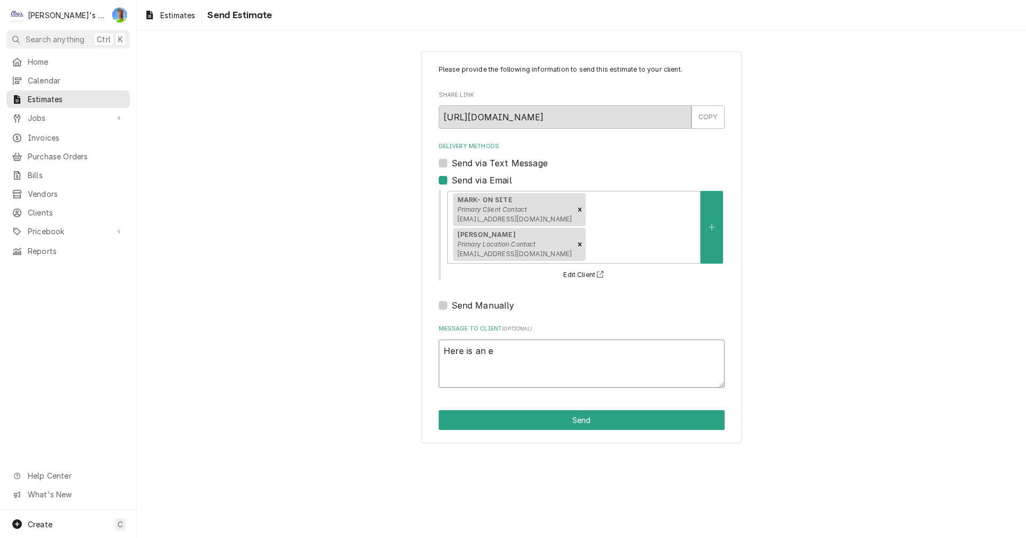
type textarea "x"
type textarea "Here is an es"
type textarea "x"
type textarea "Here is an est"
type textarea "x"
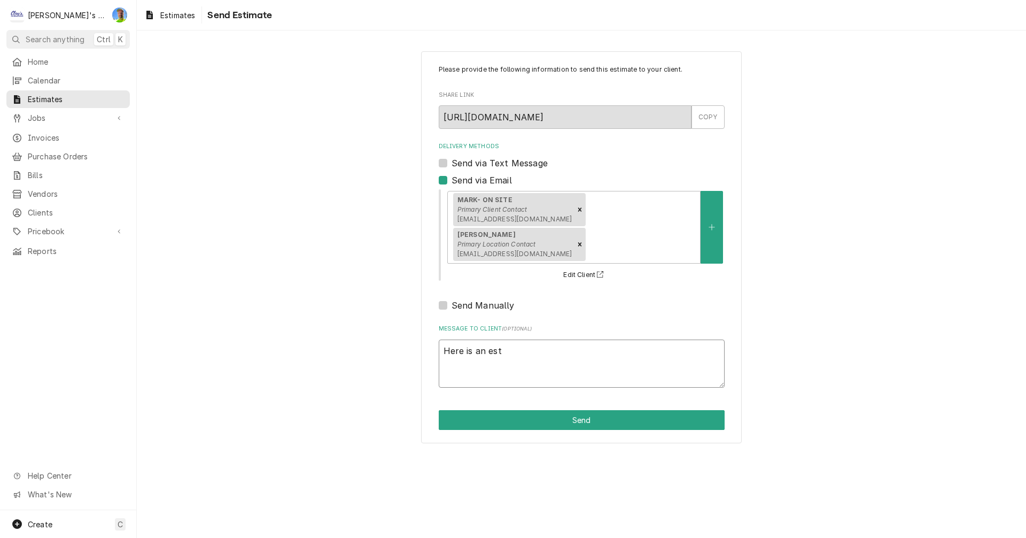
type textarea "Here is an esti"
type textarea "x"
type textarea "Here is an estim"
type textarea "x"
type textarea "Here is an estima"
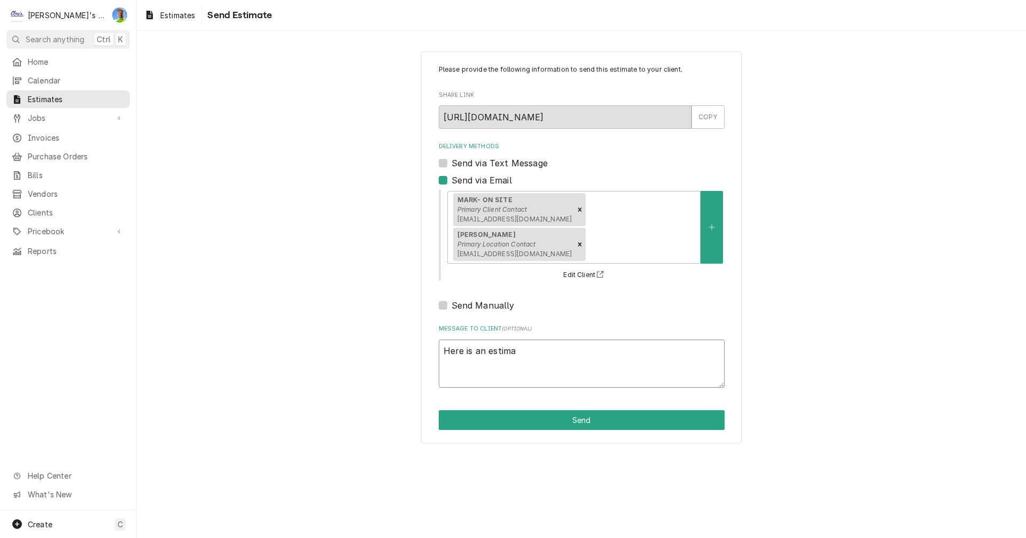
type textarea "x"
type textarea "Here is an estimat"
type textarea "x"
type textarea "Here is an estimate"
type textarea "x"
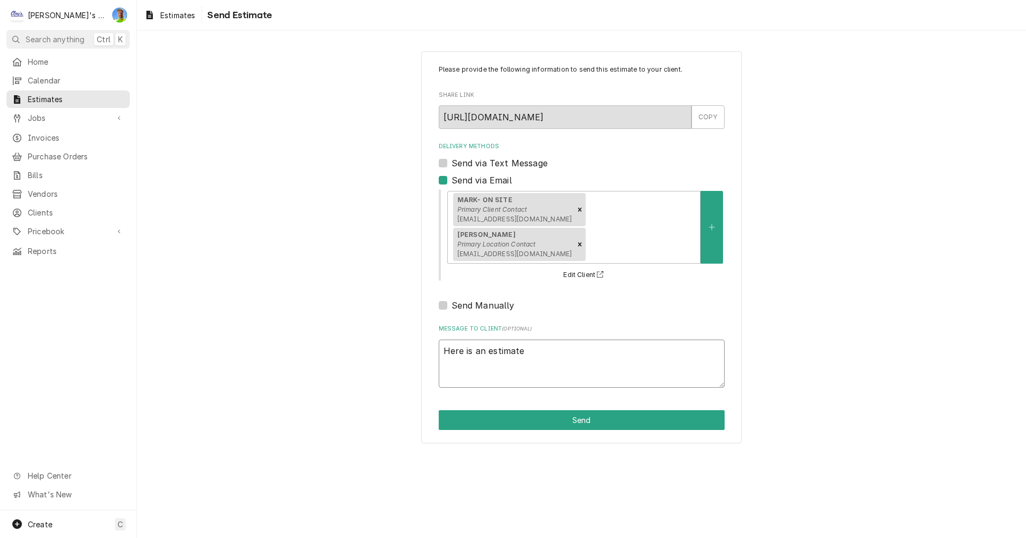
type textarea "Here is an estimate"
type textarea "x"
type textarea "Here is an estimate f"
type textarea "x"
type textarea "Here is an estimate fo"
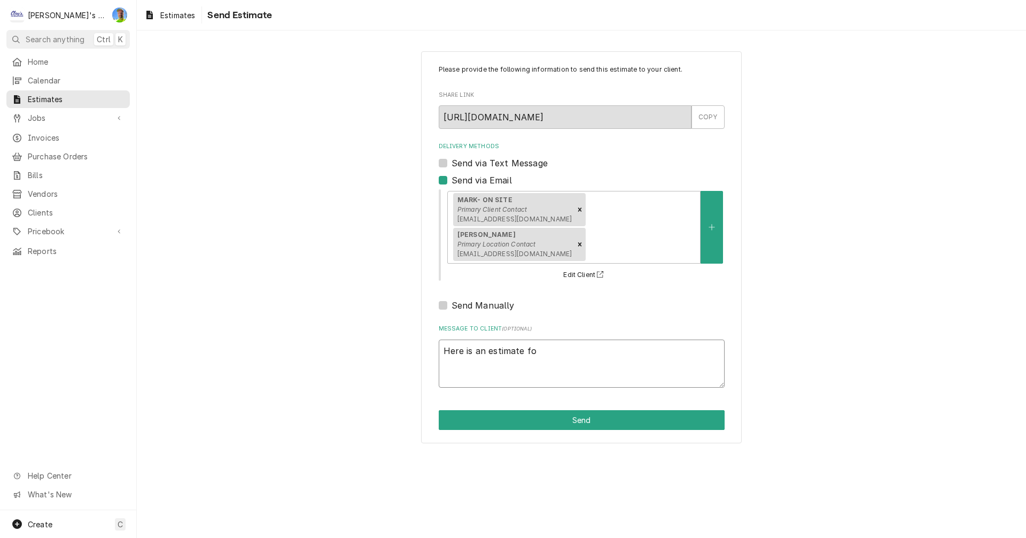
type textarea "x"
type textarea "Here is an estimate for"
type textarea "x"
type textarea "Here is an estimate for"
type textarea "x"
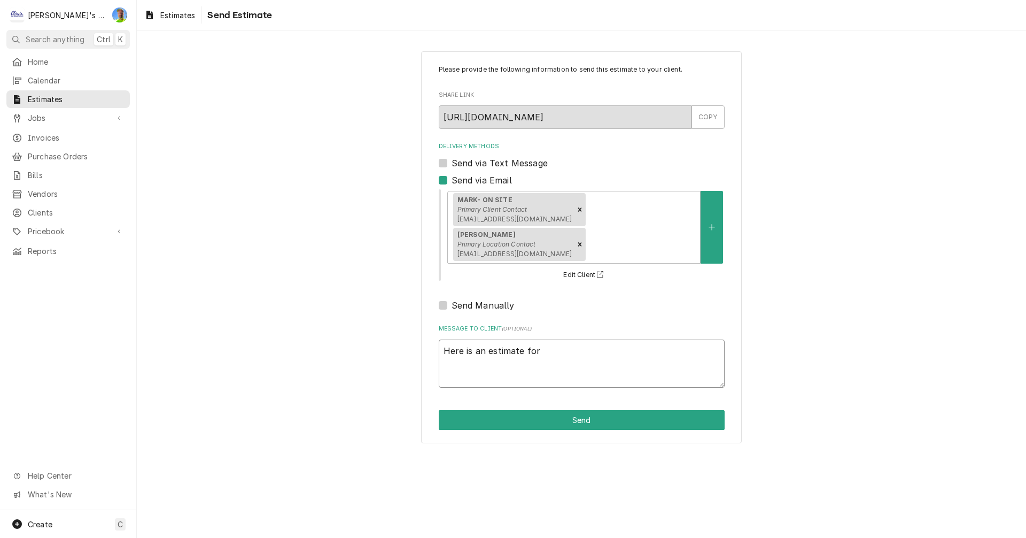
type textarea "Here is an estimate for n"
type textarea "x"
type textarea "Here is an estimate for ne"
type textarea "x"
type textarea "Here is an estimate for new"
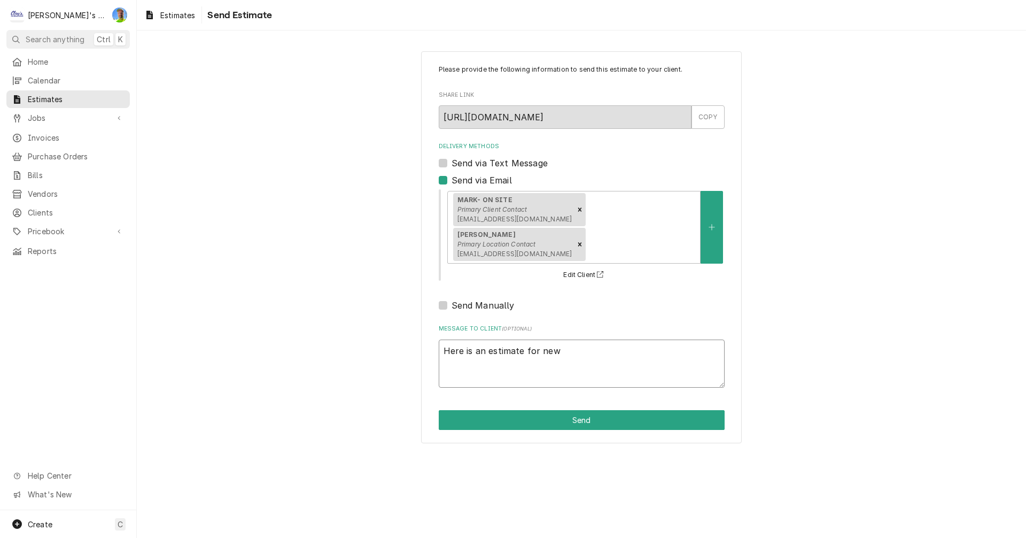
type textarea "x"
type textarea "Here is an estimate for new"
type textarea "x"
type textarea "Here is an estimate for new r"
type textarea "x"
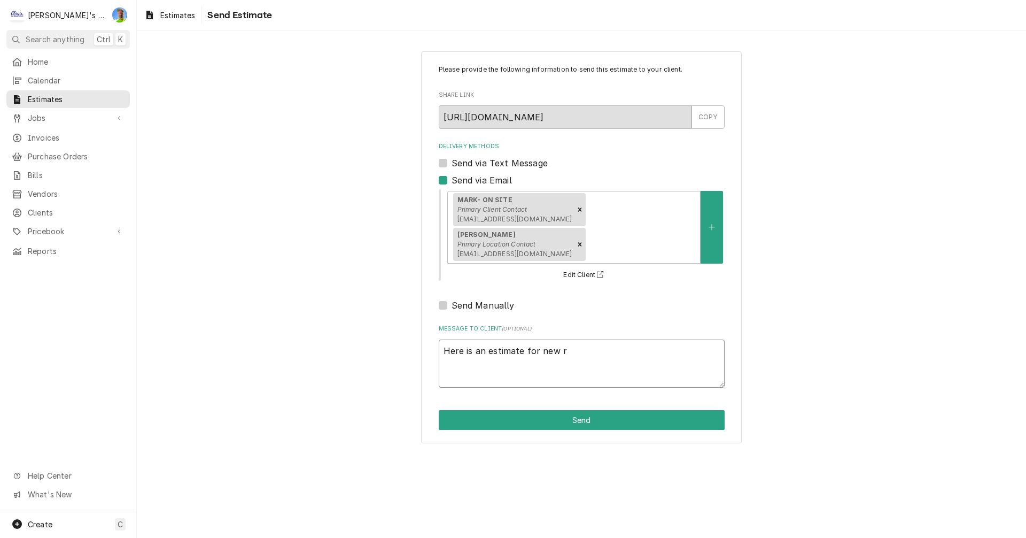
type textarea "Here is an estimate for new re"
type textarea "x"
type textarea "Here is an estimate for new ref"
type textarea "x"
type textarea "Here is an estimate for new refr"
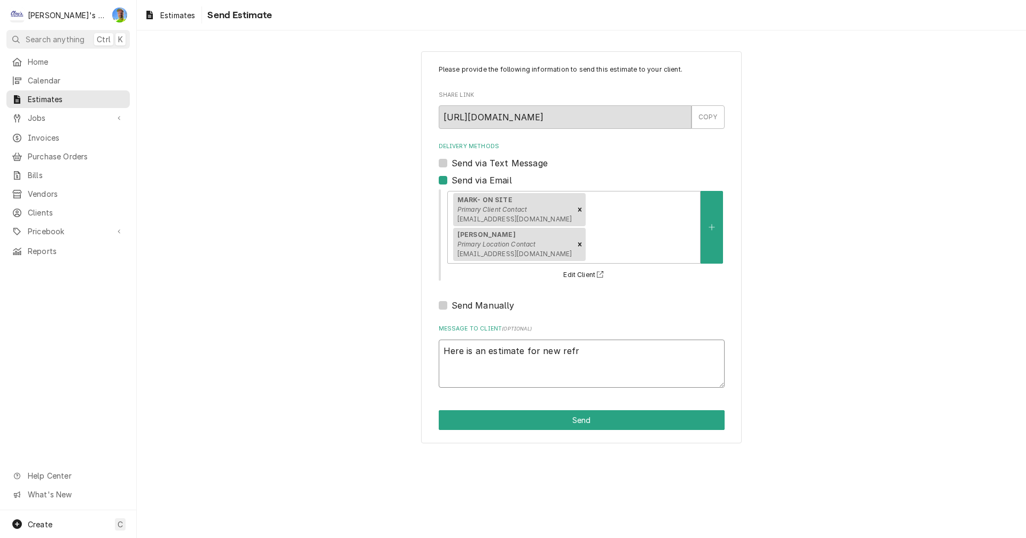
type textarea "x"
type textarea "Here is an estimate for new refri"
type textarea "x"
type textarea "Here is an estimate for new refrig"
type textarea "x"
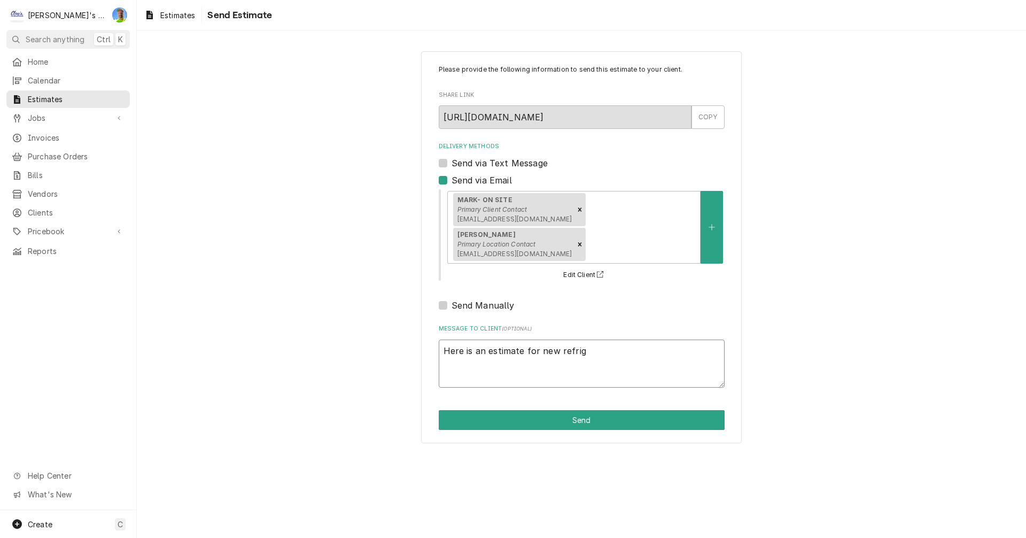
type textarea "Here is an estimate for new refrige"
type textarea "x"
type textarea "Here is an estimate for new refriger"
type textarea "x"
type textarea "Here is an estimate for new refrigera"
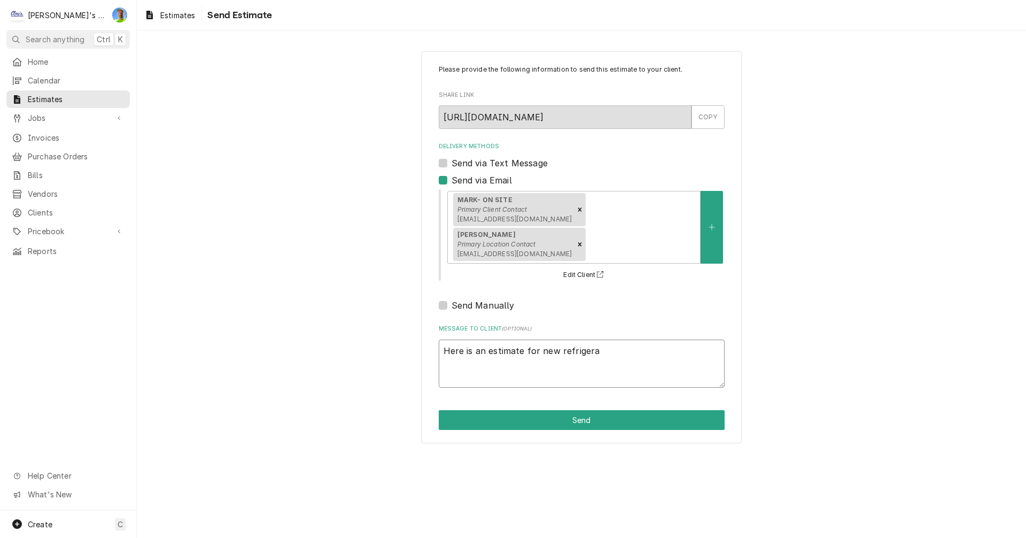
type textarea "x"
type textarea "Here is an estimate for new refrigerat"
type textarea "x"
type textarea "Here is an estimate for new refrigerati"
type textarea "x"
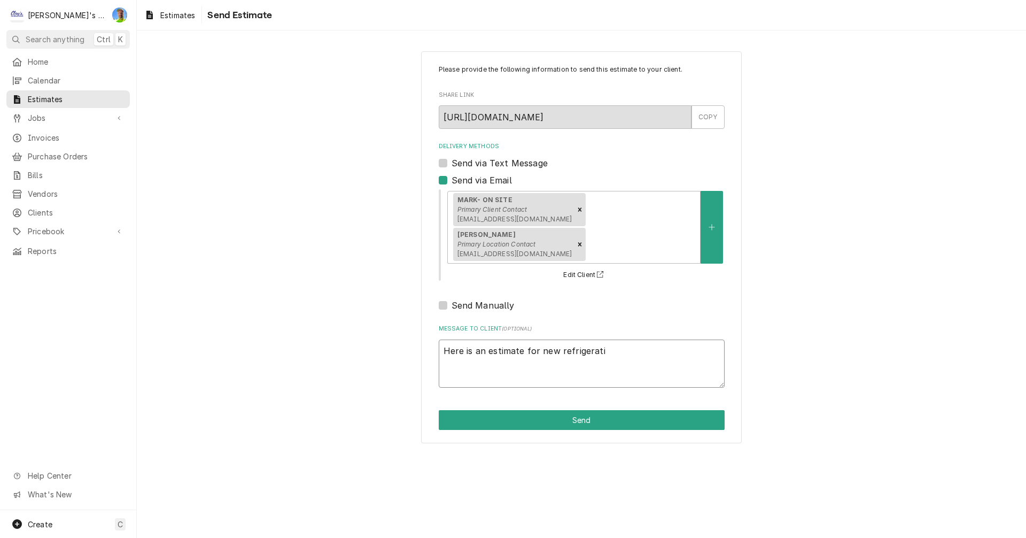
type textarea "Here is an estimate for new refrigeratio"
type textarea "x"
type textarea "Here is an estimate for new refrigeration"
type textarea "x"
type textarea "Here is an estimate for new refrigeration"
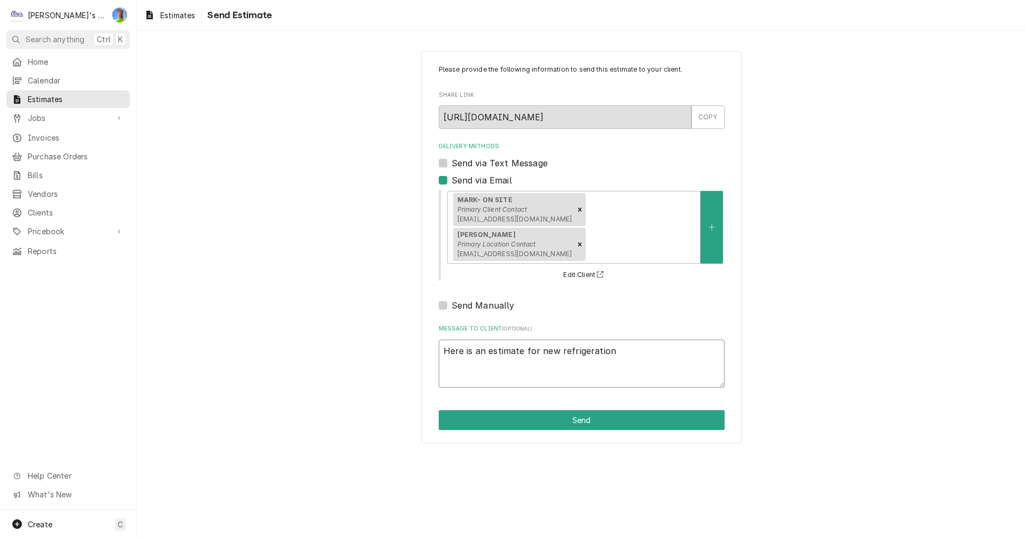
type textarea "x"
type textarea "Here is an estimate for new refrigeration e"
type textarea "x"
type textarea "Here is an estimate for new refrigeration eq"
type textarea "x"
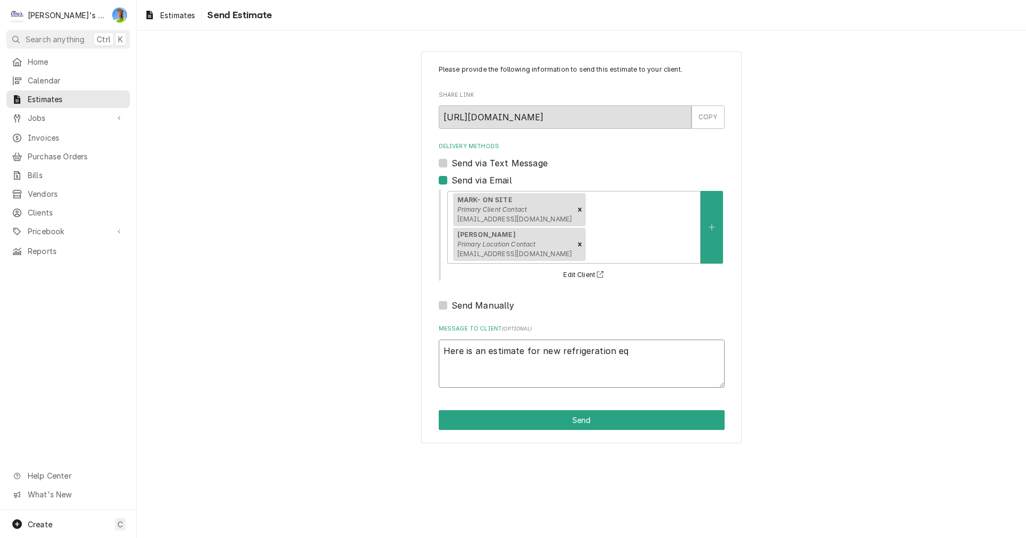
type textarea "Here is an estimate for new refrigeration equ"
type textarea "x"
type textarea "Here is an estimate for new refrigeration equi"
type textarea "x"
type textarea "Here is an estimate for new refrigeration equip"
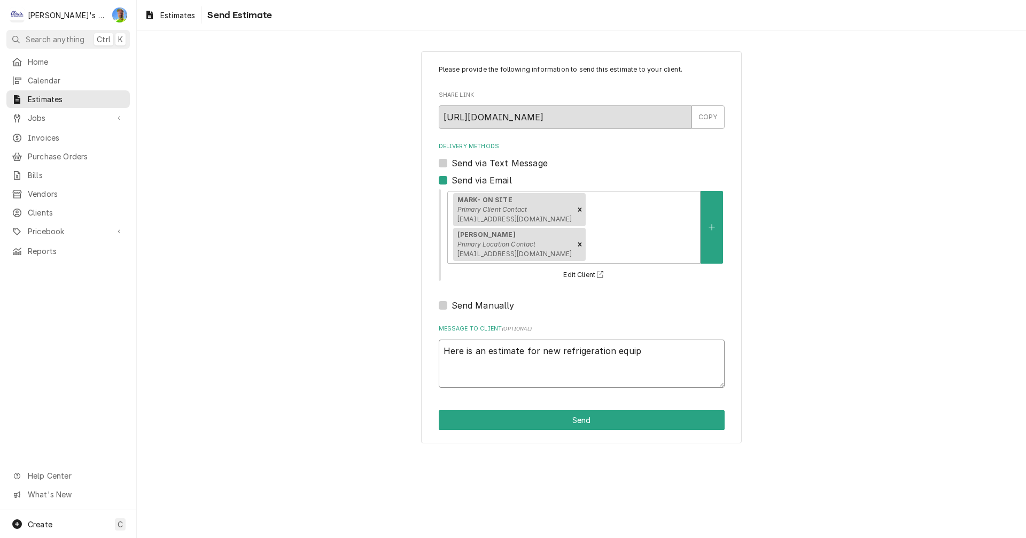
type textarea "x"
type textarea "Here is an estimate for new refrigeration equipm"
type textarea "x"
type textarea "Here is an estimate for new refrigeration equipme"
type textarea "x"
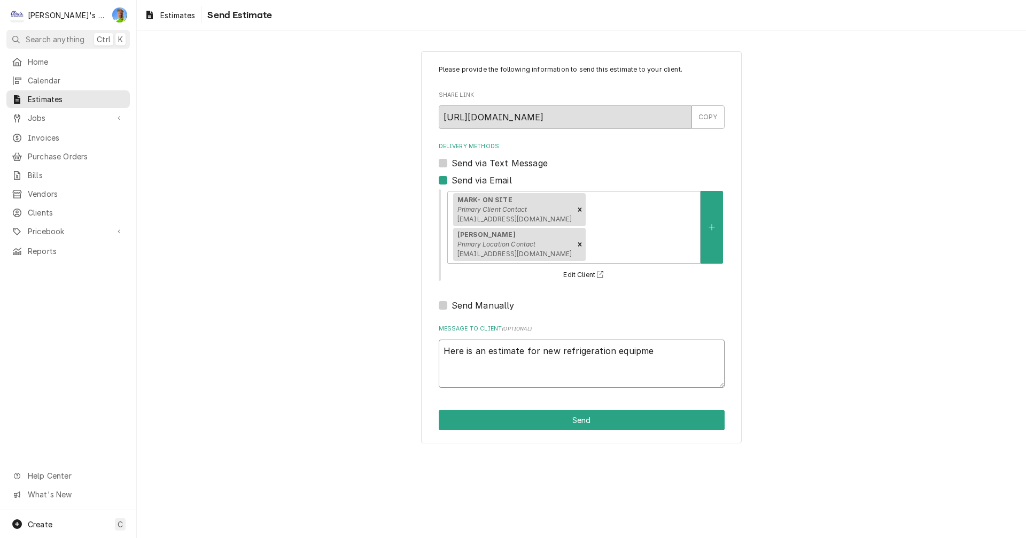
type textarea "Here is an estimate for new refrigeration equipmen"
type textarea "x"
type textarea "Here is an estimate for new refrigeration equipment"
type textarea "x"
type textarea "Here is an estimate for new refrigeration equipment"
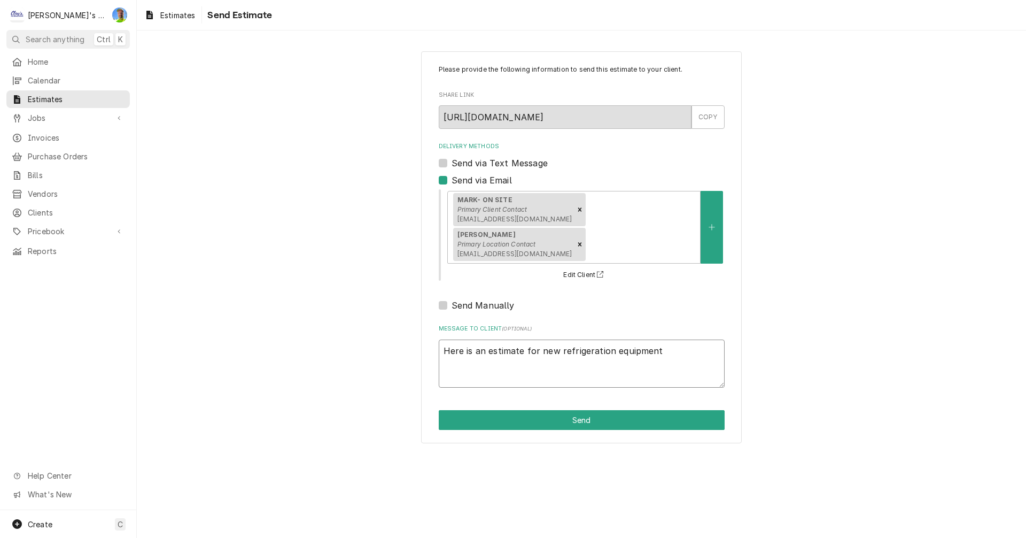
type textarea "x"
type textarea "Here is an estimate for new refrigeration equipment o"
type textarea "x"
type textarea "Here is an estimate for new refrigeration equipment on"
type textarea "x"
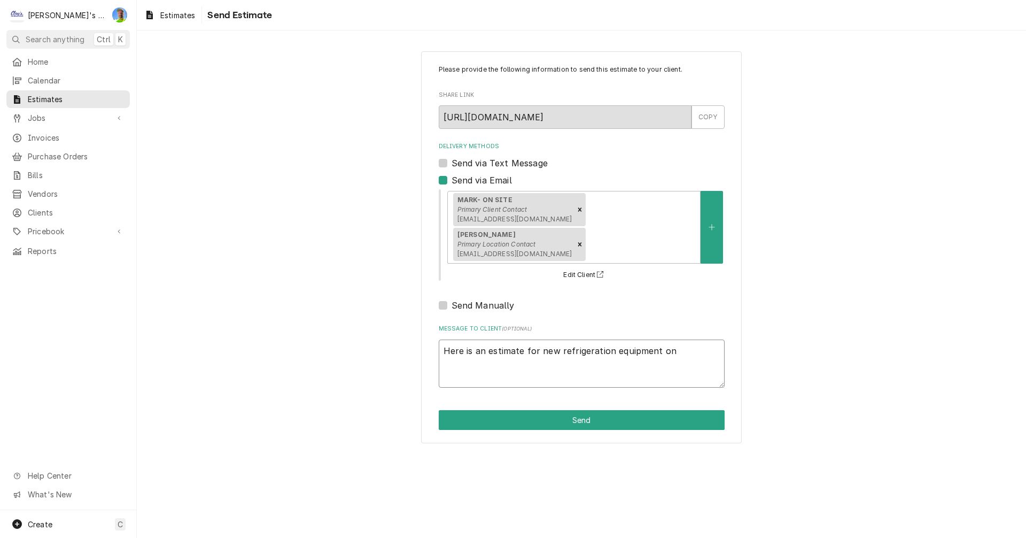
type textarea "Here is an estimate for new refrigeration equipment on"
type textarea "x"
type textarea "Here is an estimate for new refrigeration equipment on y"
type textarea "x"
type textarea "Here is an estimate for new refrigeration equipment on yo"
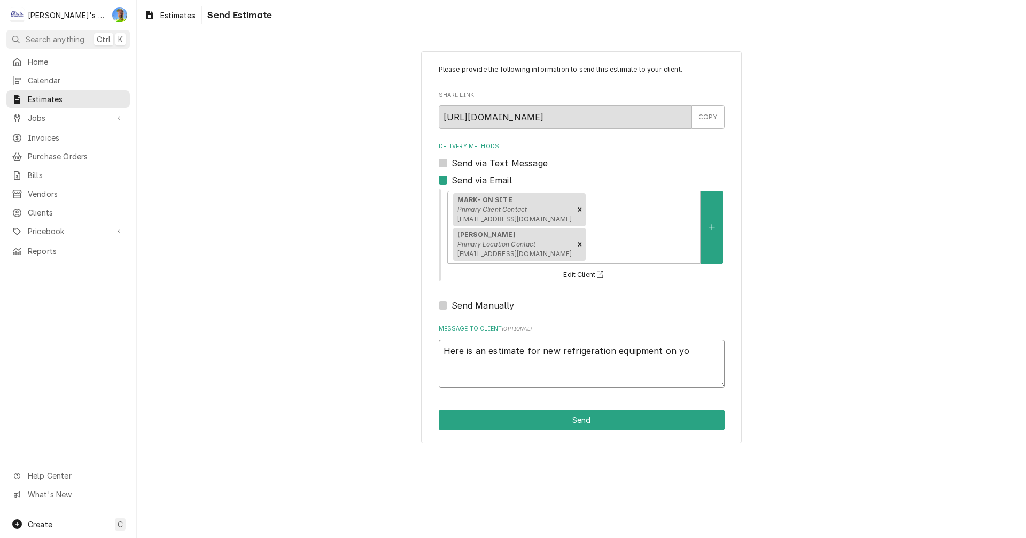
type textarea "x"
type textarea "Here is an estimate for new refrigeration equipment on you"
type textarea "x"
type textarea "Here is an estimate for new refrigeration equipment on your"
type textarea "x"
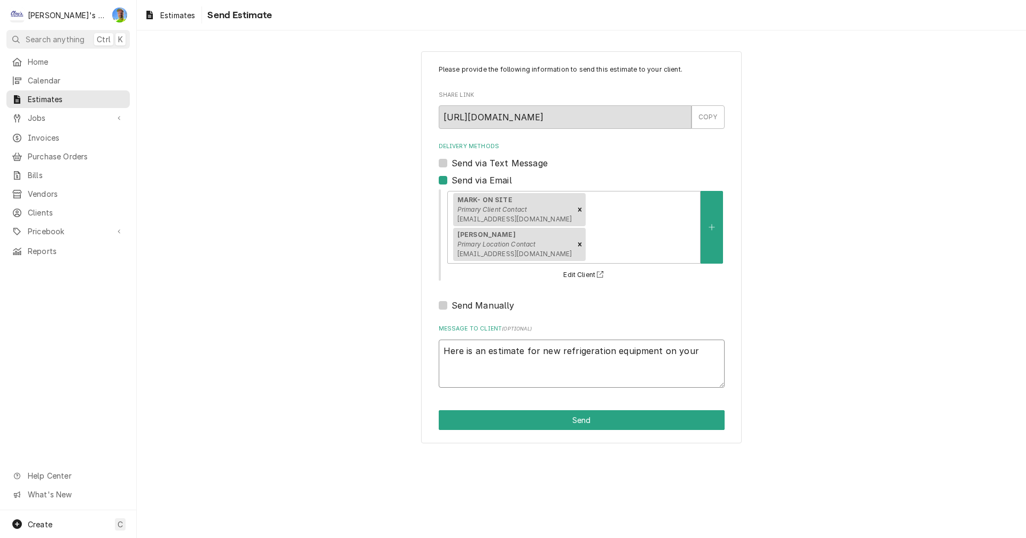
type textarea "Here is an estimate for new refrigeration equipment on your"
type textarea "x"
type textarea "Here is an estimate for new refrigeration equipment on your w"
type textarea "x"
type textarea "Here is an estimate for new refrigeration equipment on your wa"
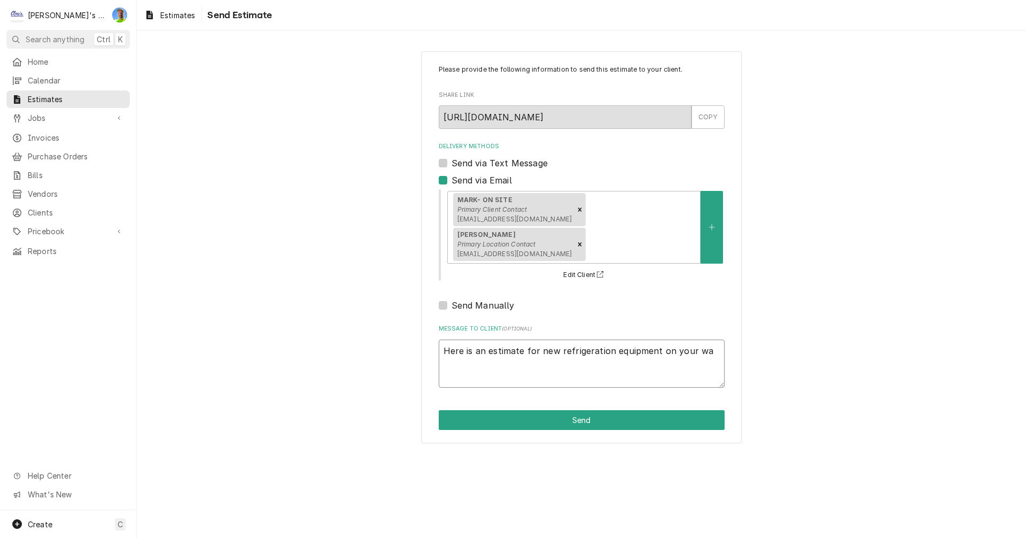
type textarea "x"
type textarea "Here is an estimate for new refrigeration equipment on your wal"
type textarea "x"
type textarea "Here is an estimate for new refrigeration equipment on your walk"
type textarea "x"
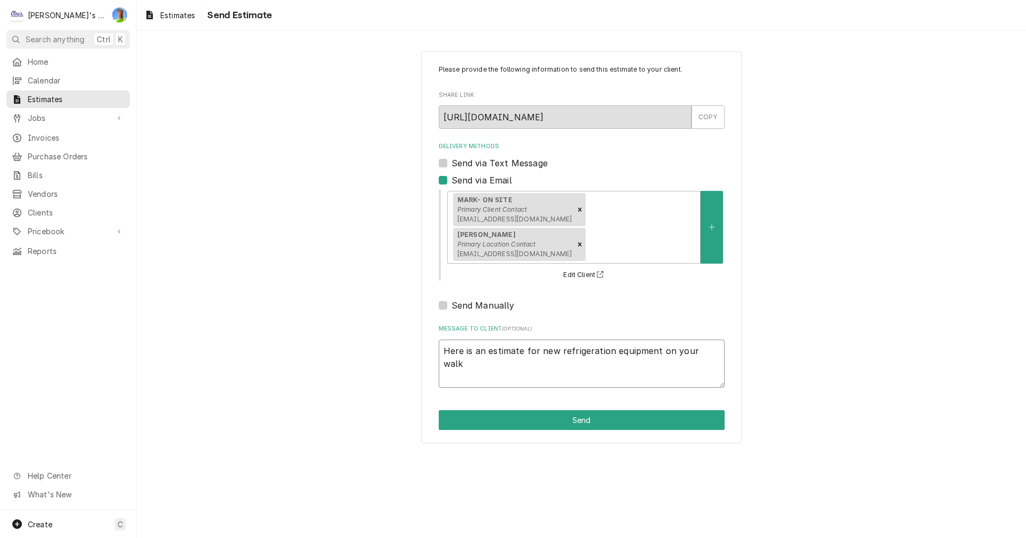
type textarea "Here is an estimate for new refrigeration equipment on your walk-"
type textarea "x"
type textarea "Here is an estimate for new refrigeration equipment on your walk-i"
type textarea "x"
type textarea "Here is an estimate for new refrigeration equipment on your walk-in"
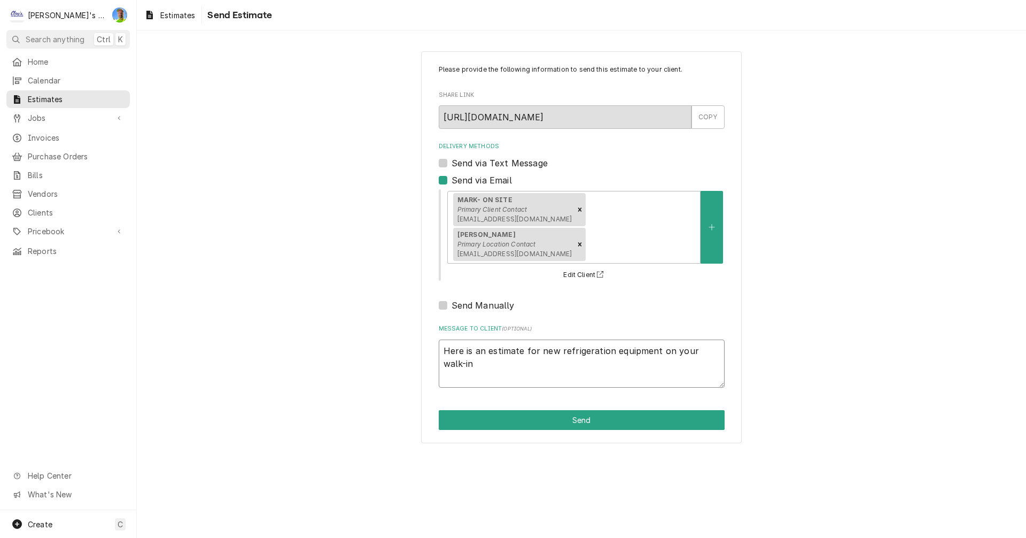
type textarea "x"
type textarea "Here is an estimate for new refrigeration equipment on your walk-in"
type textarea "x"
type textarea "Here is an estimate for new refrigeration equipment on your walk-in c"
type textarea "x"
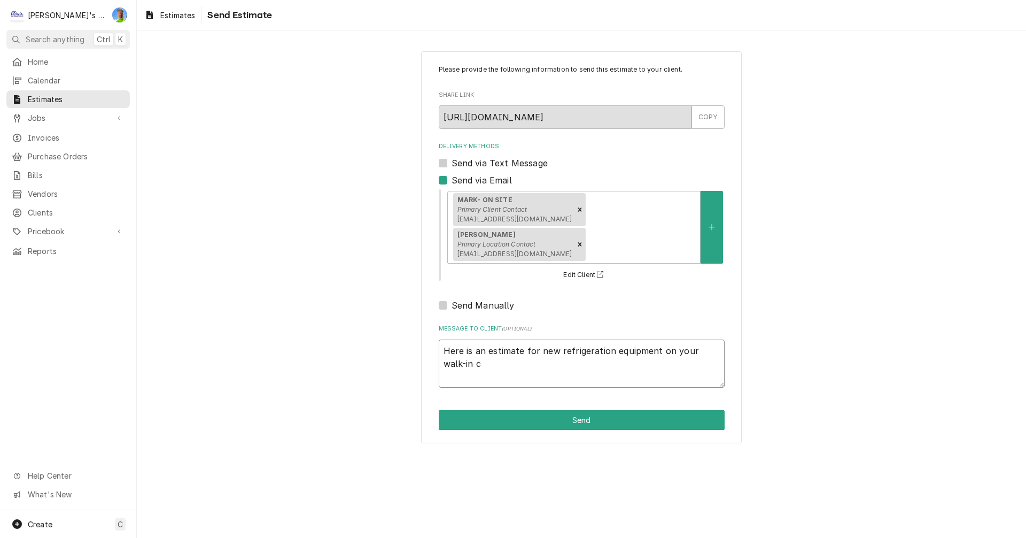
type textarea "Here is an estimate for new refrigeration equipment on your walk-in co"
type textarea "x"
type textarea "Here is an estimate for new refrigeration equipment on your walk-in coo"
type textarea "x"
type textarea "Here is an estimate for new refrigeration equipment on your walk-in cool"
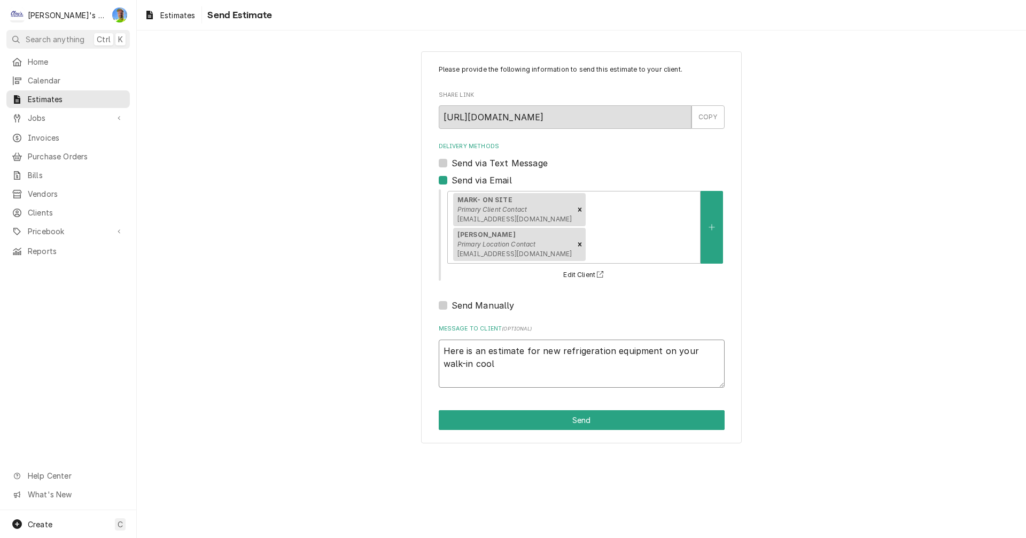
type textarea "x"
type textarea "Here is an estimate for new refrigeration equipment on your walk-in coole"
type textarea "x"
type textarea "Here is an estimate for new refrigeration equipment on your walk-in cooler"
type textarea "x"
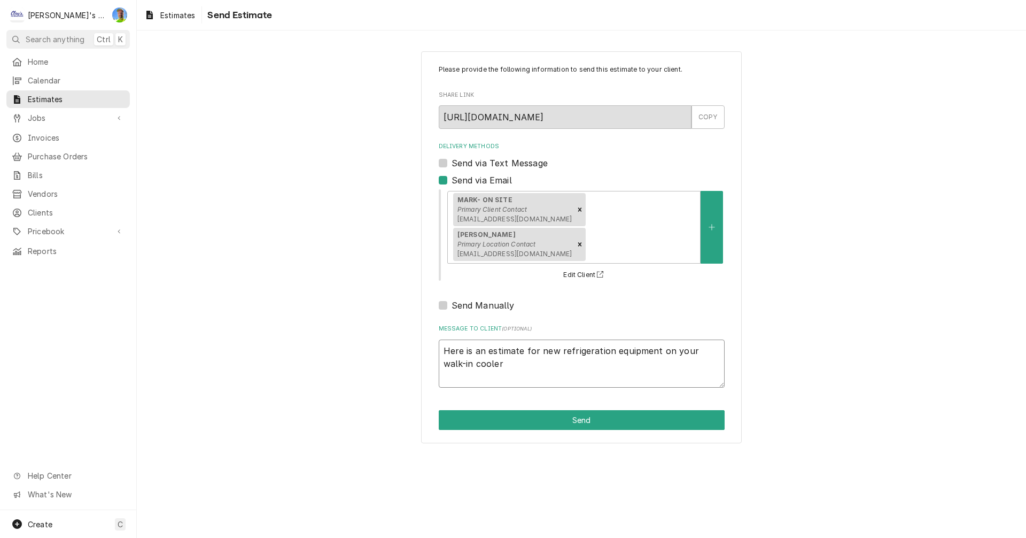
type textarea "Here is an estimate for new refrigeration equipment on your walk-in cooler,"
type textarea "x"
type textarea "Here is an estimate for new refrigeration equipment on your walk-in cooler,"
type textarea "x"
type textarea "Here is an estimate for new refrigeration equipment on your walk-in cooler, p"
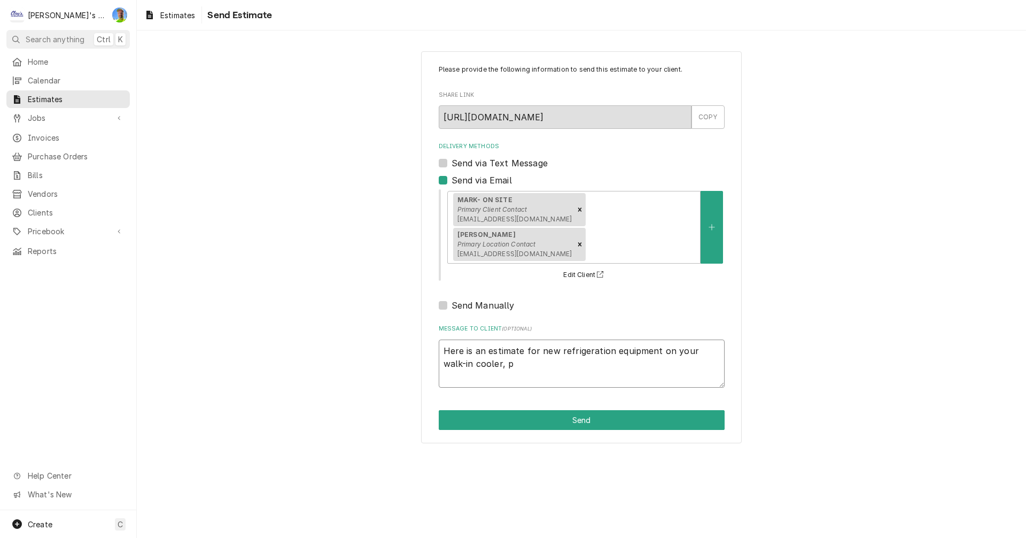
type textarea "x"
type textarea "Here is an estimate for new refrigeration equipment on your walk-in cooler, pl"
type textarea "x"
type textarea "Here is an estimate for new refrigeration equipment on your walk-in cooler, ple"
type textarea "x"
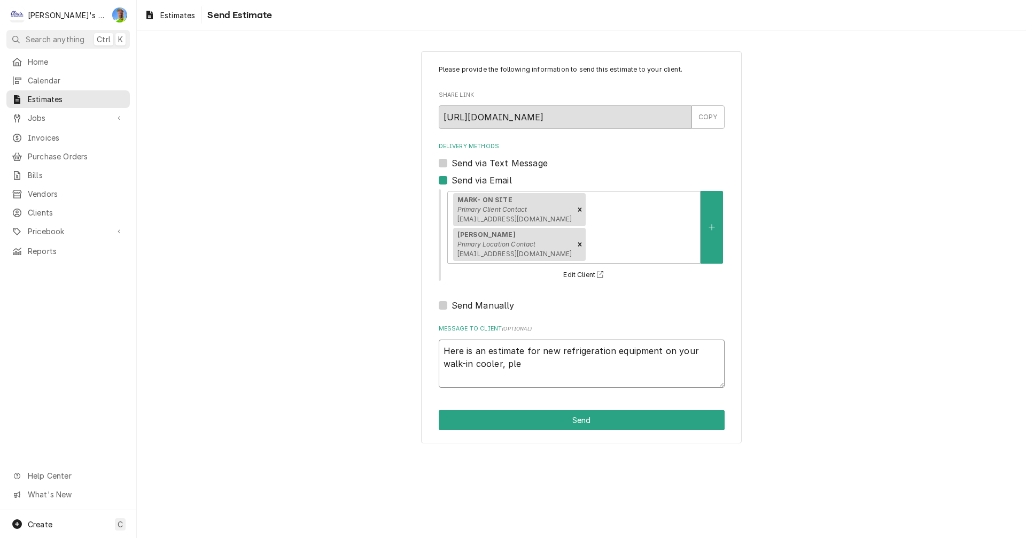
type textarea "Here is an estimate for new refrigeration equipment on your walk-in cooler, plea"
type textarea "x"
type textarea "Here is an estimate for new refrigeration equipment on your walk-in cooler, ple…"
type textarea "x"
type textarea "Here is an estimate for new refrigeration equipment on your walk-in cooler, ple…"
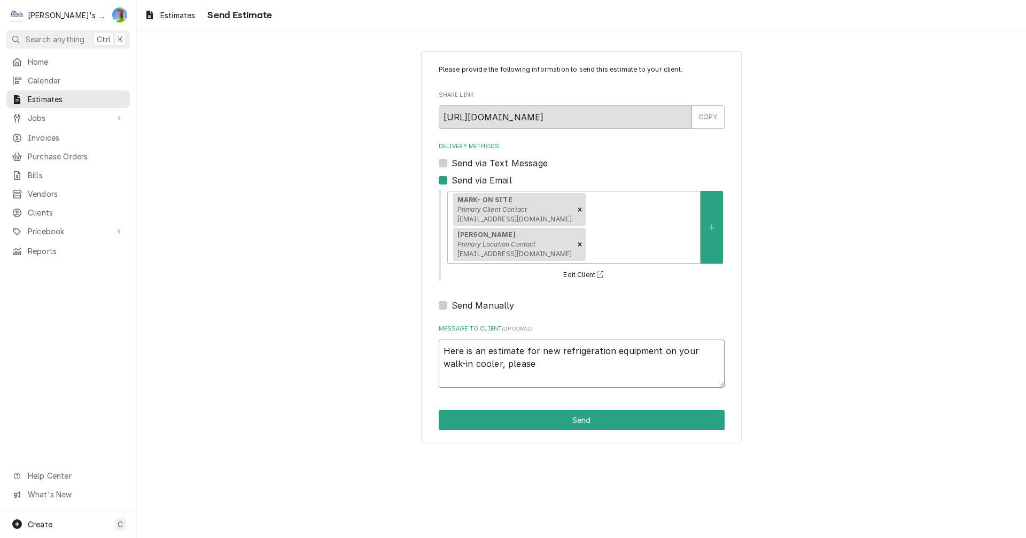
type textarea "x"
type textarea "Here is an estimate for new refrigeration equipment on your walk-in cooler, ple…"
type textarea "x"
type textarea "Here is an estimate for new refrigeration equipment on your walk-in cooler, ple…"
type textarea "x"
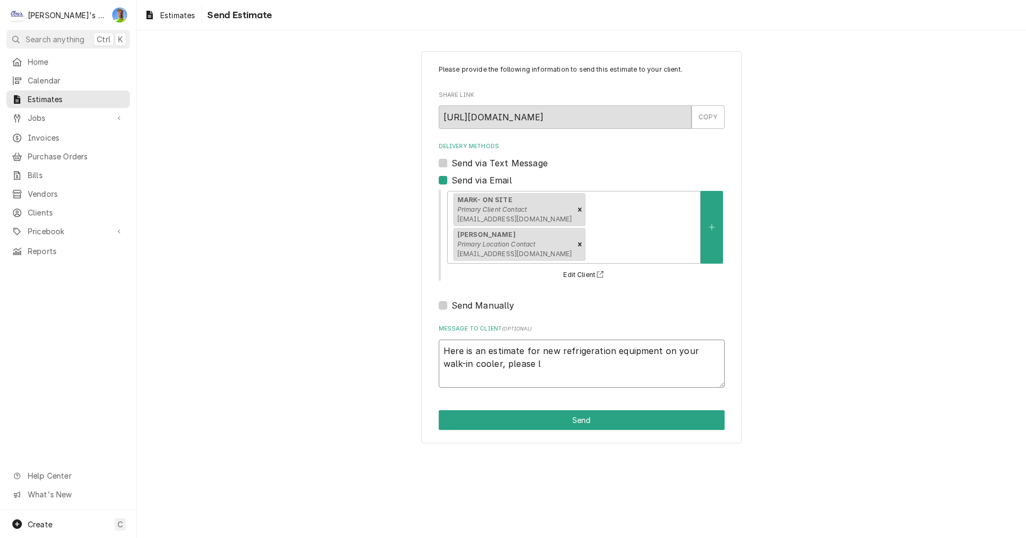
type textarea "Here is an estimate for new refrigeration equipment on your walk-in cooler, ple…"
type textarea "x"
type textarea "Here is an estimate for new refrigeration equipment on your walk-in cooler, ple…"
type textarea "x"
type textarea "Here is an estimate for new refrigeration equipment on your walk-in cooler, ple…"
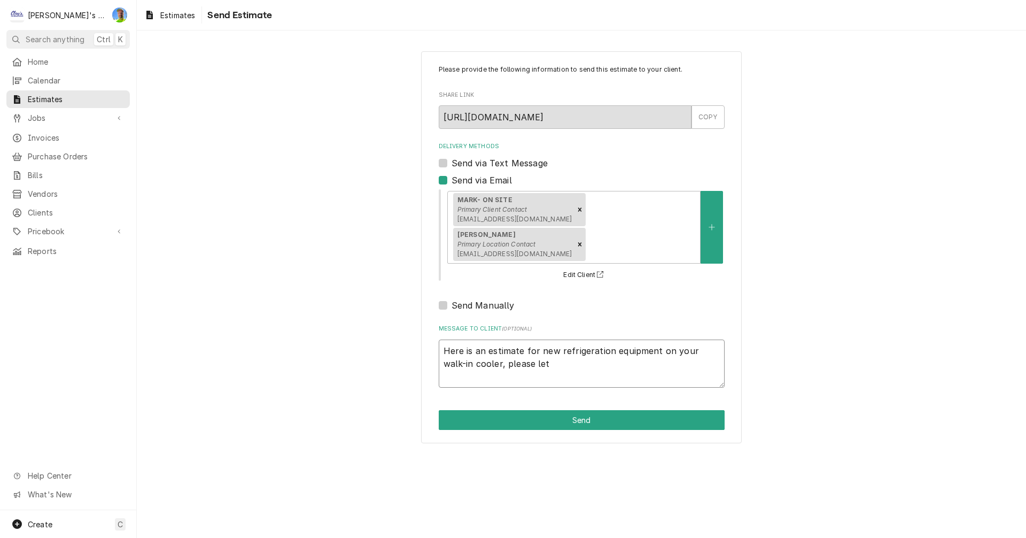
type textarea "x"
type textarea "Here is an estimate for new refrigeration equipment on your walk-in cooler, ple…"
type textarea "x"
type textarea "Here is an estimate for new refrigeration equipment on your walk-in cooler, ple…"
type textarea "x"
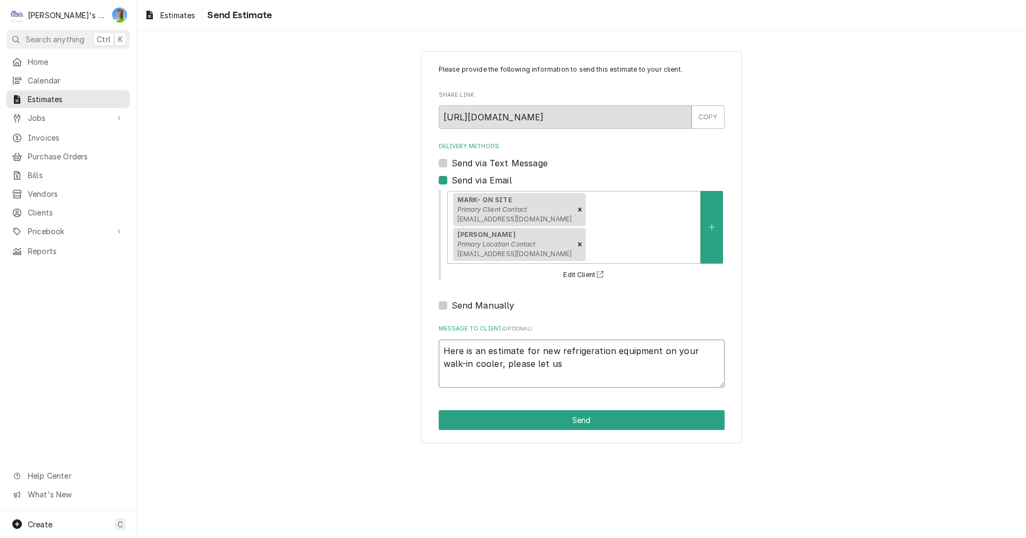
type textarea "Here is an estimate for new refrigeration equipment on your walk-in cooler, ple…"
type textarea "x"
type textarea "Here is an estimate for new refrigeration equipment on your walk-in cooler, ple…"
type textarea "x"
type textarea "Here is an estimate for new refrigeration equipment on your walk-in cooler, ple…"
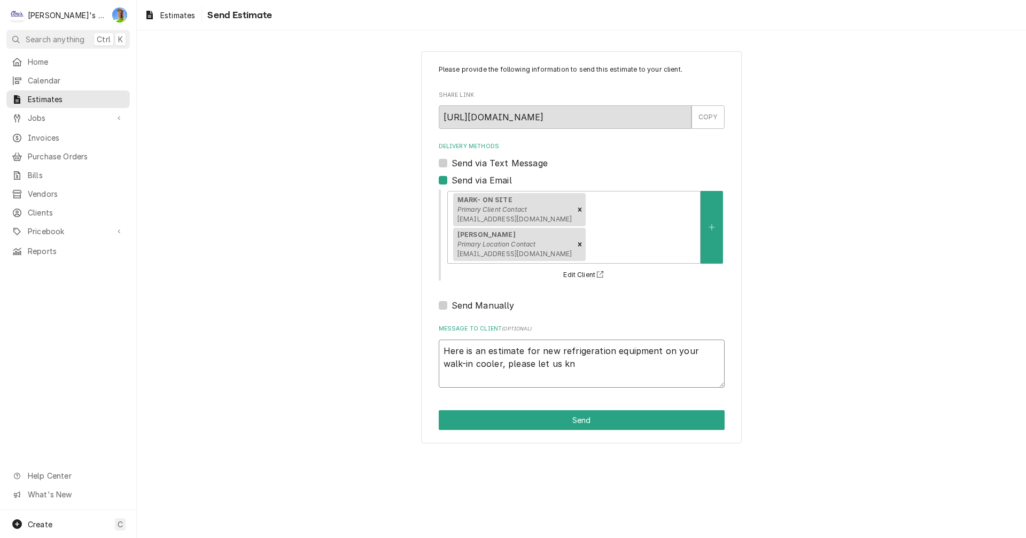
type textarea "x"
type textarea "Here is an estimate for new refrigeration equipment on your walk-in cooler, ple…"
type textarea "x"
type textarea "Here is an estimate for new refrigeration equipment on your walk-in cooler, ple…"
type textarea "x"
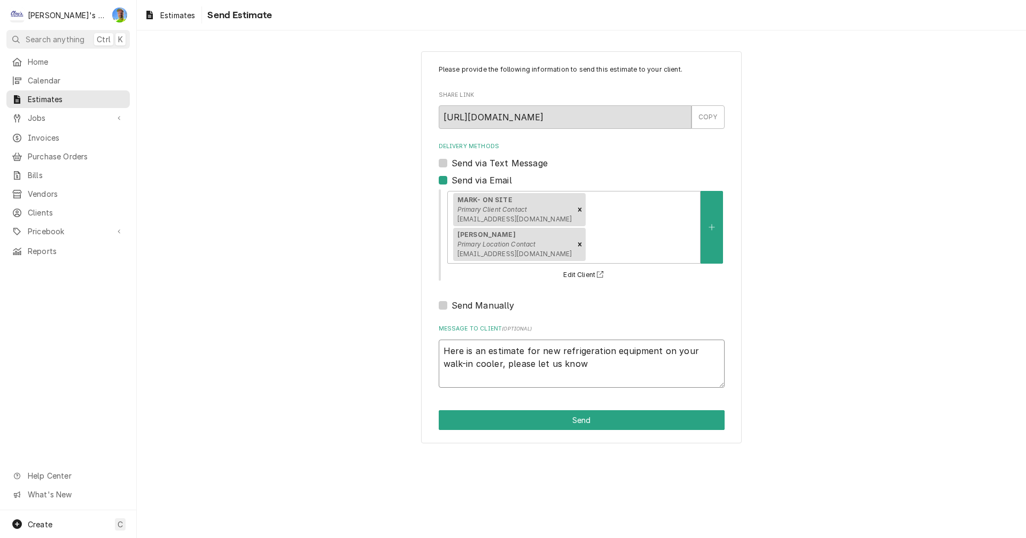
type textarea "Here is an estimate for new refrigeration equipment on your walk-in cooler, ple…"
type textarea "x"
type textarea "Here is an estimate for new refrigeration equipment on your walk-in cooler, ple…"
type textarea "x"
type textarea "Here is an estimate for new refrigeration equipment on your walk-in cooler, ple…"
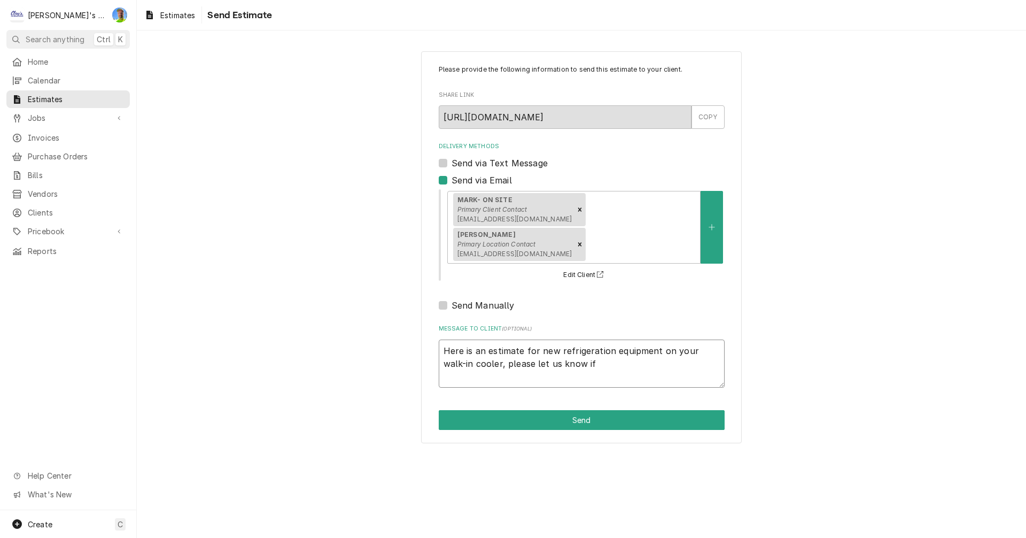
type textarea "x"
type textarea "Here is an estimate for new refrigeration equipment on your walk-in cooler, ple…"
type textarea "x"
type textarea "Here is an estimate for new refrigeration equipment on your walk-in cooler, ple…"
type textarea "x"
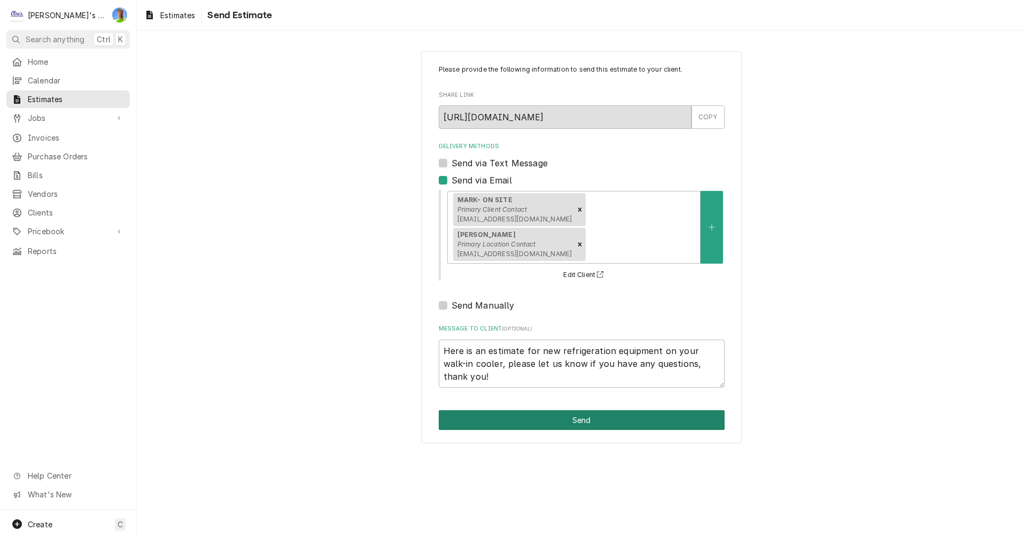
click at [640, 422] on button "Send" at bounding box center [582, 420] width 286 height 20
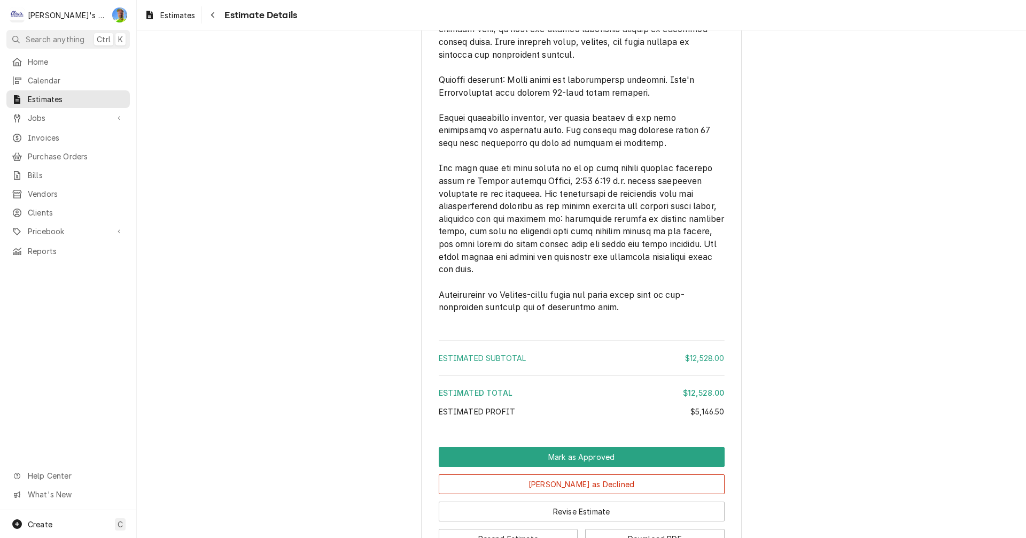
scroll to position [2842, 0]
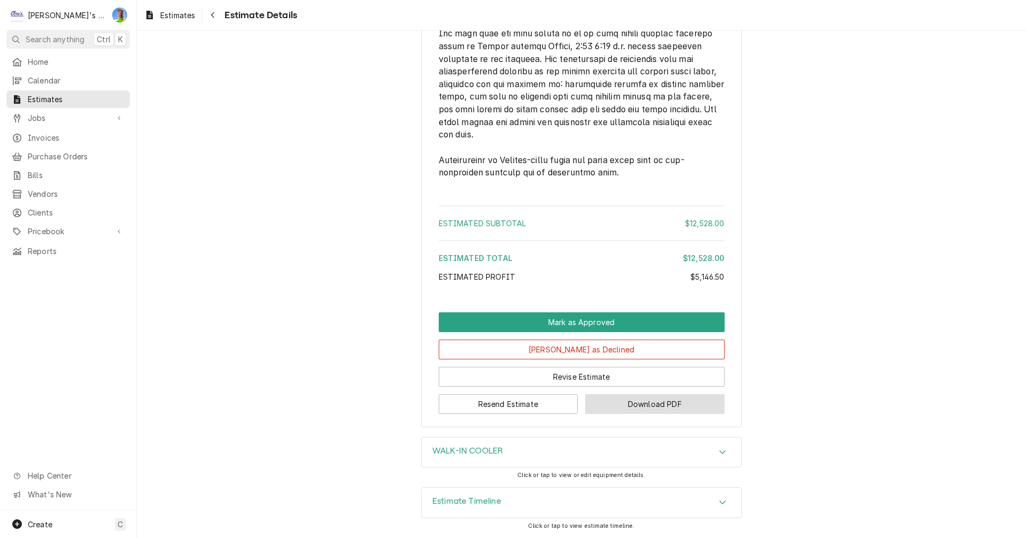
click at [612, 401] on button "Download PDF" at bounding box center [654, 404] width 139 height 20
click at [166, 14] on span "Estimates" at bounding box center [177, 15] width 35 height 11
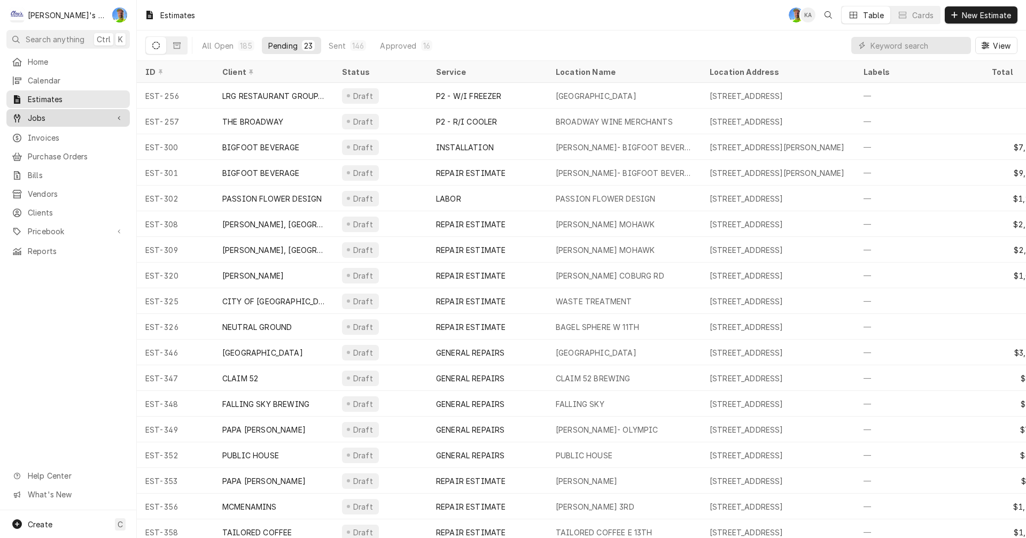
click at [58, 113] on span "Jobs" at bounding box center [68, 117] width 81 height 11
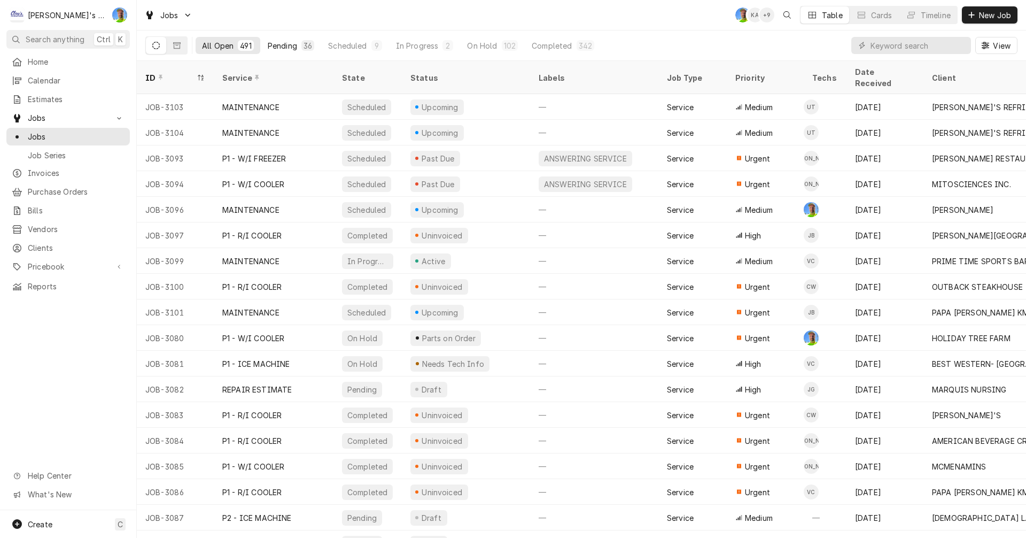
click at [269, 44] on div "Pending" at bounding box center [282, 45] width 29 height 11
